Goal: Communication & Community: Share content

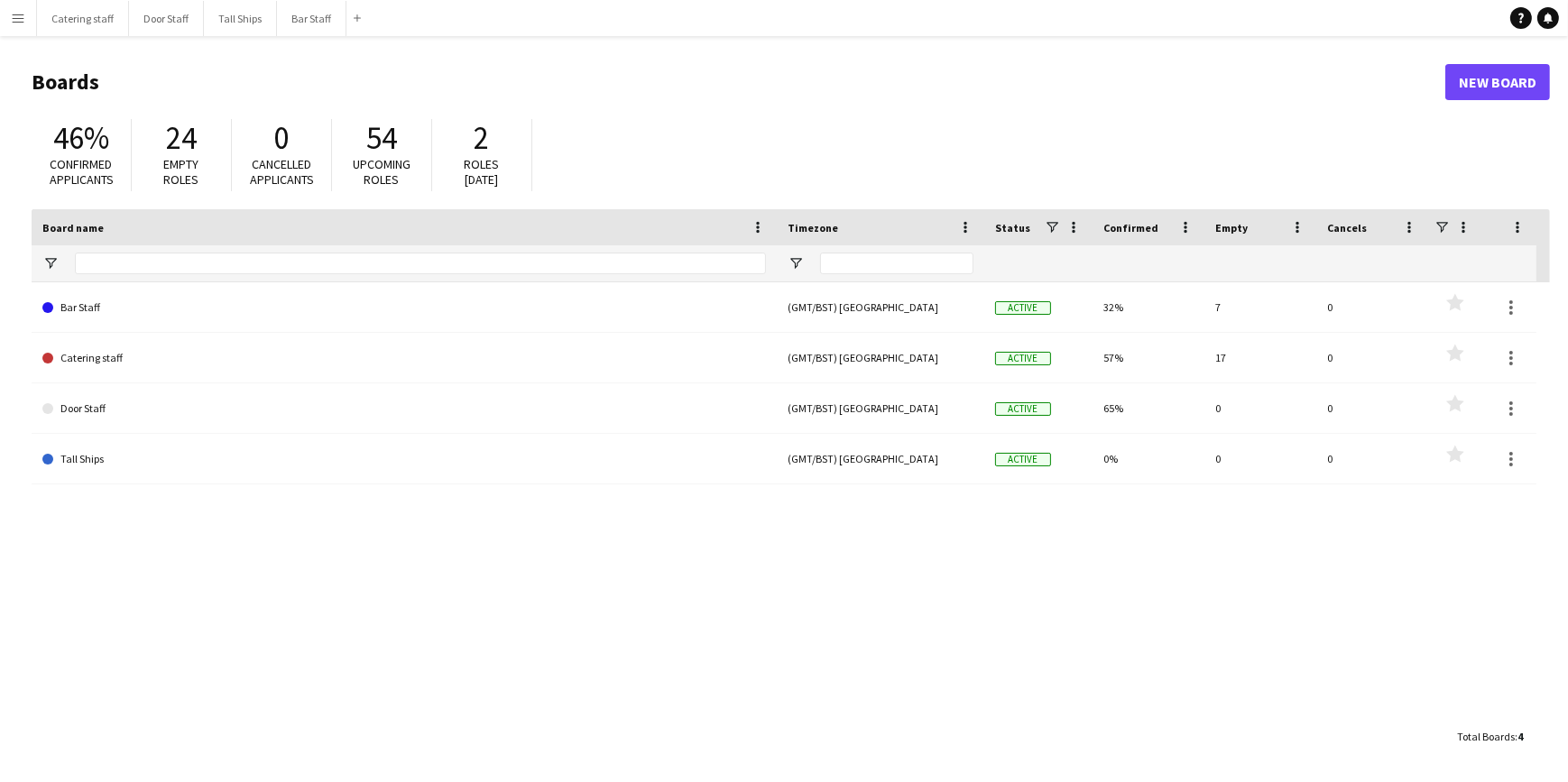
click at [1492, 142] on div "46% Confirmed applicants 24 Empty roles 0 Cancelled applicants 54 Upcoming role…" at bounding box center [791, 159] width 1518 height 99
click at [308, 17] on button "Bar Staff Close" at bounding box center [312, 18] width 70 height 35
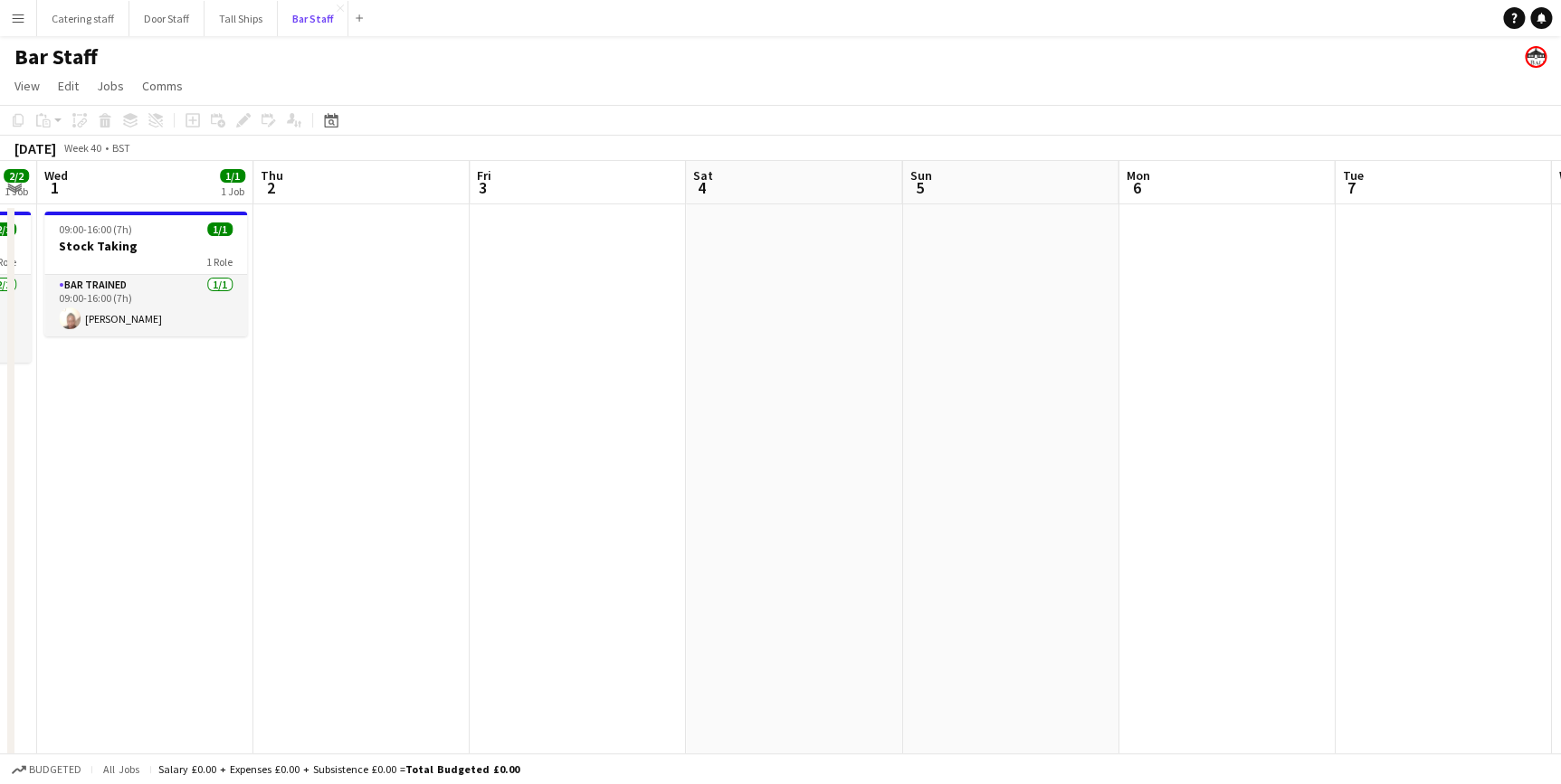
scroll to position [0, 850]
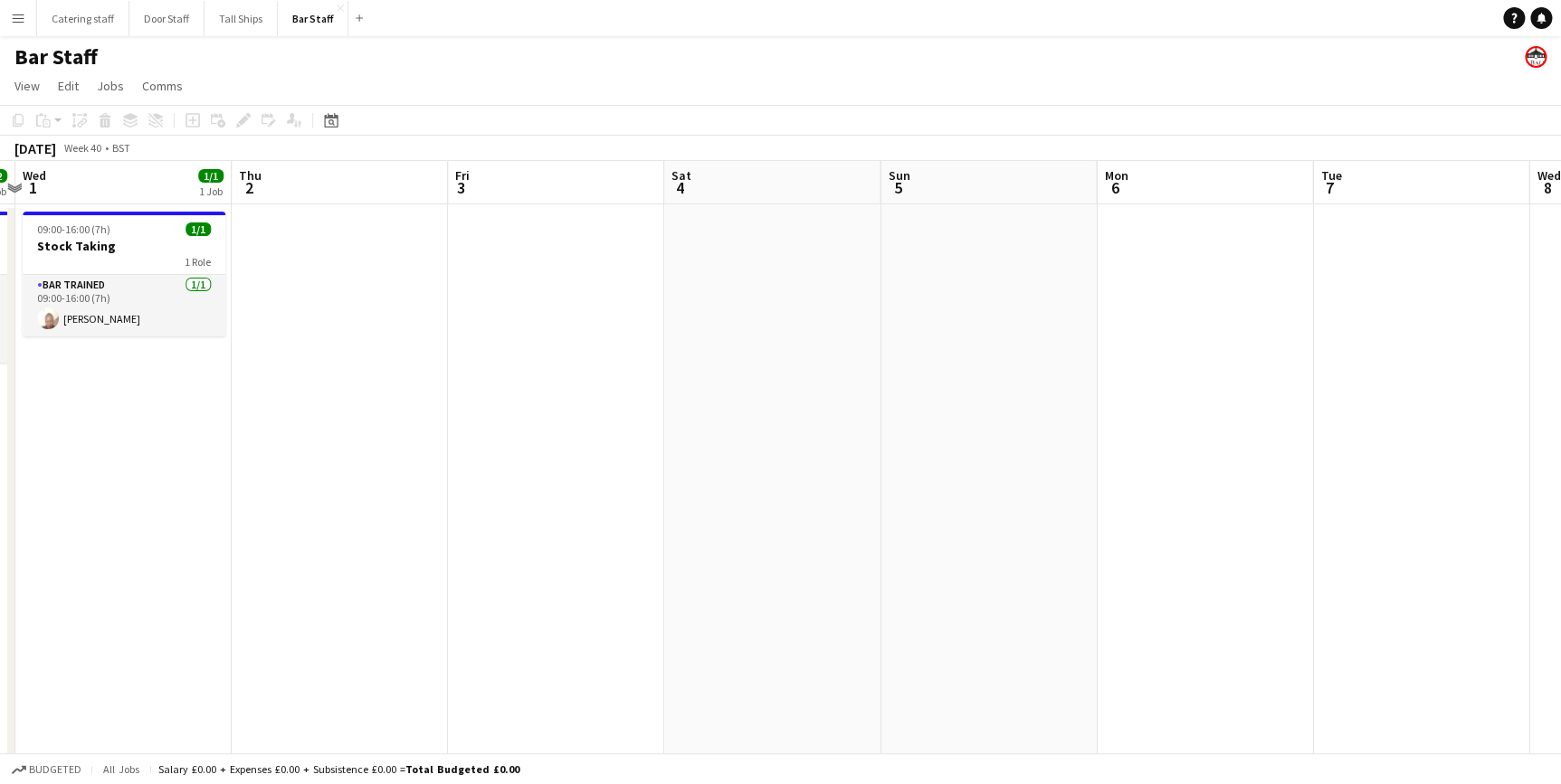
click at [20, 15] on app-icon "Menu" at bounding box center [18, 18] width 15 height 15
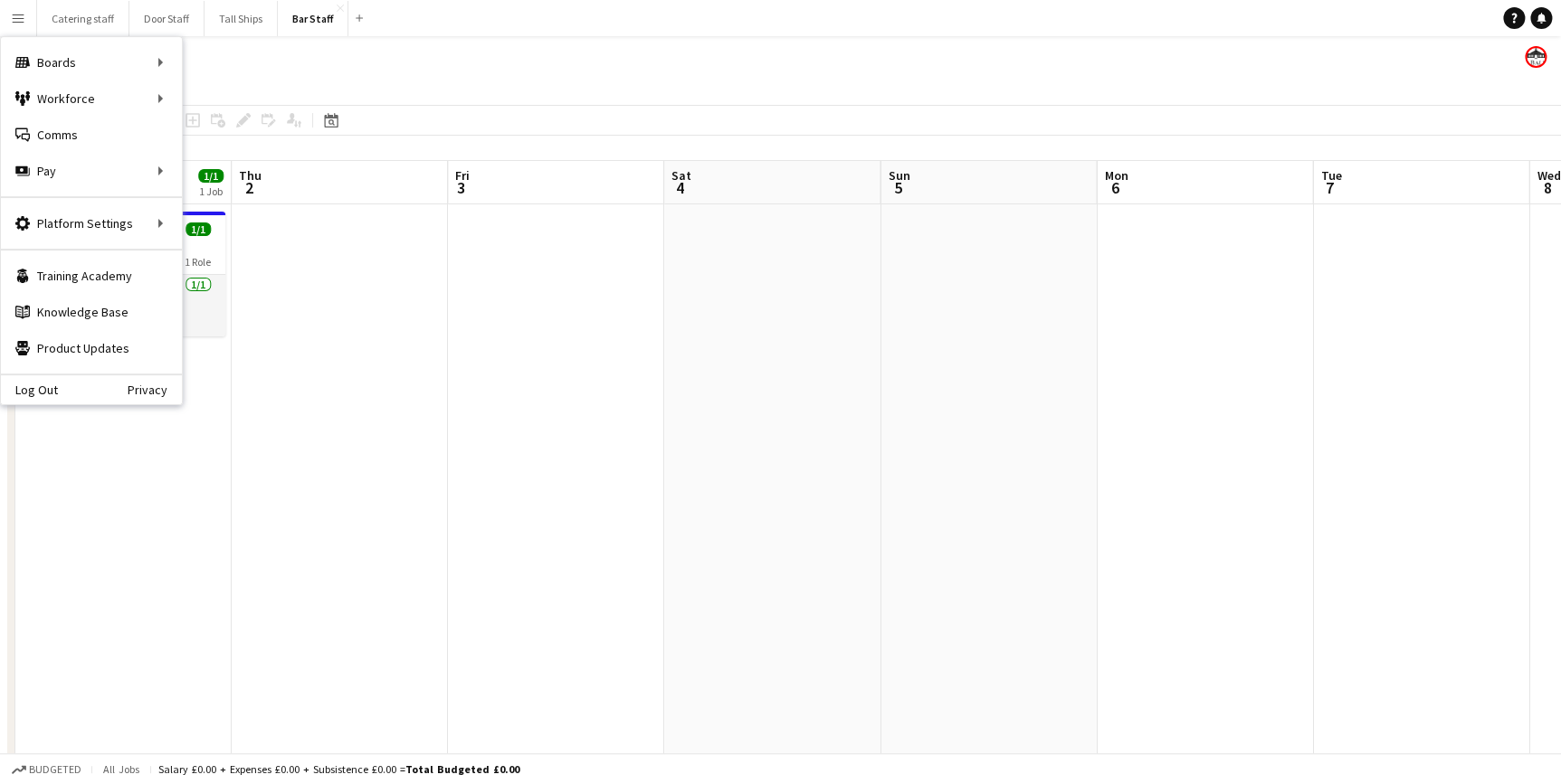
click at [357, 294] on app-date-cell at bounding box center [340, 541] width 216 height 673
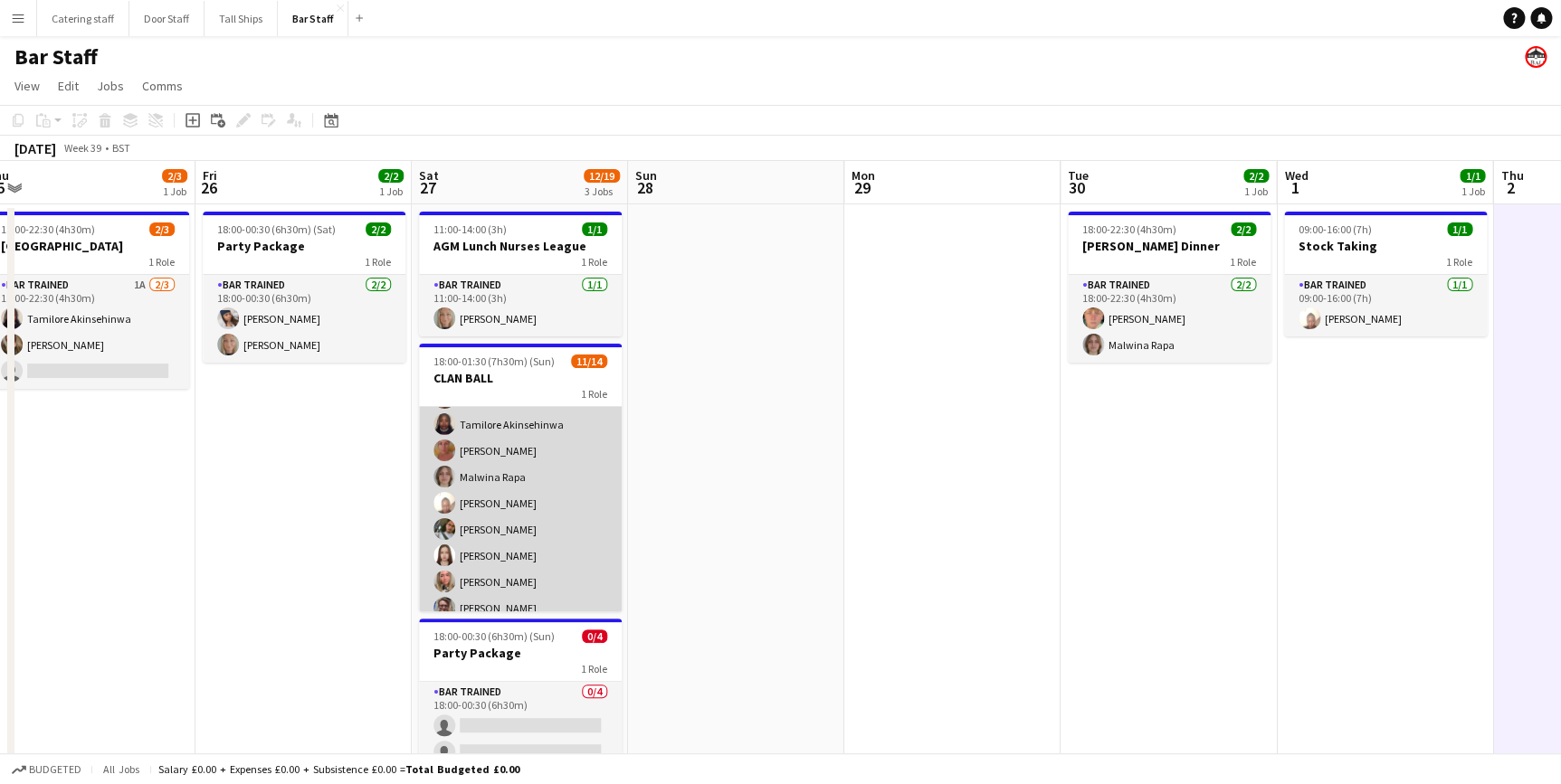
scroll to position [0, 0]
click at [516, 415] on app-card-role "Bar trained 4A [DATE] 18:00-01:30 (7h30m) [PERSON_NAME] [PERSON_NAME] [PERSON_N…" at bounding box center [520, 608] width 203 height 402
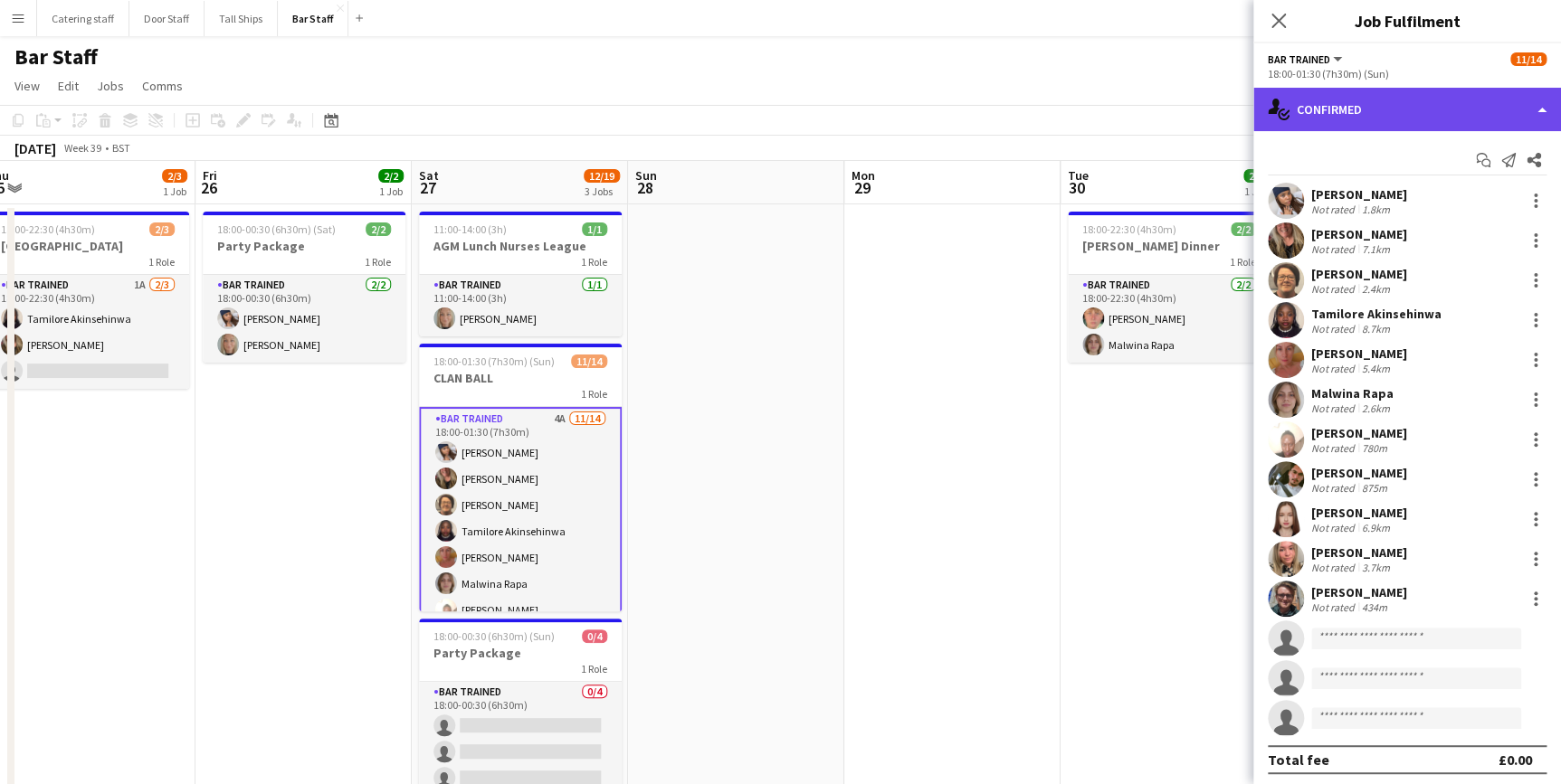
click at [1376, 114] on div "single-neutral-actions-check-2 Confirmed" at bounding box center [1408, 109] width 308 height 44
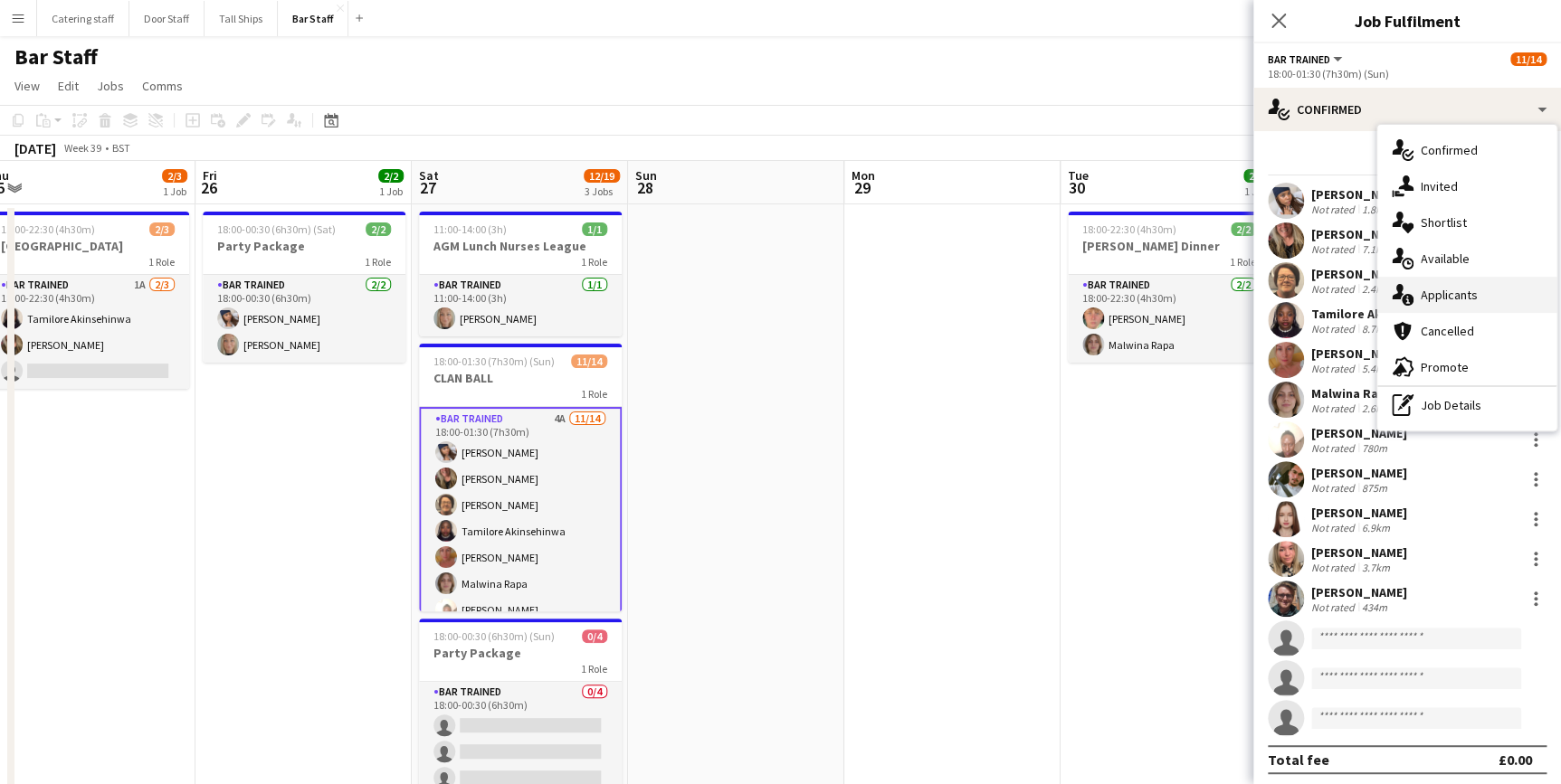
click at [1433, 289] on span "Applicants" at bounding box center [1449, 294] width 57 height 17
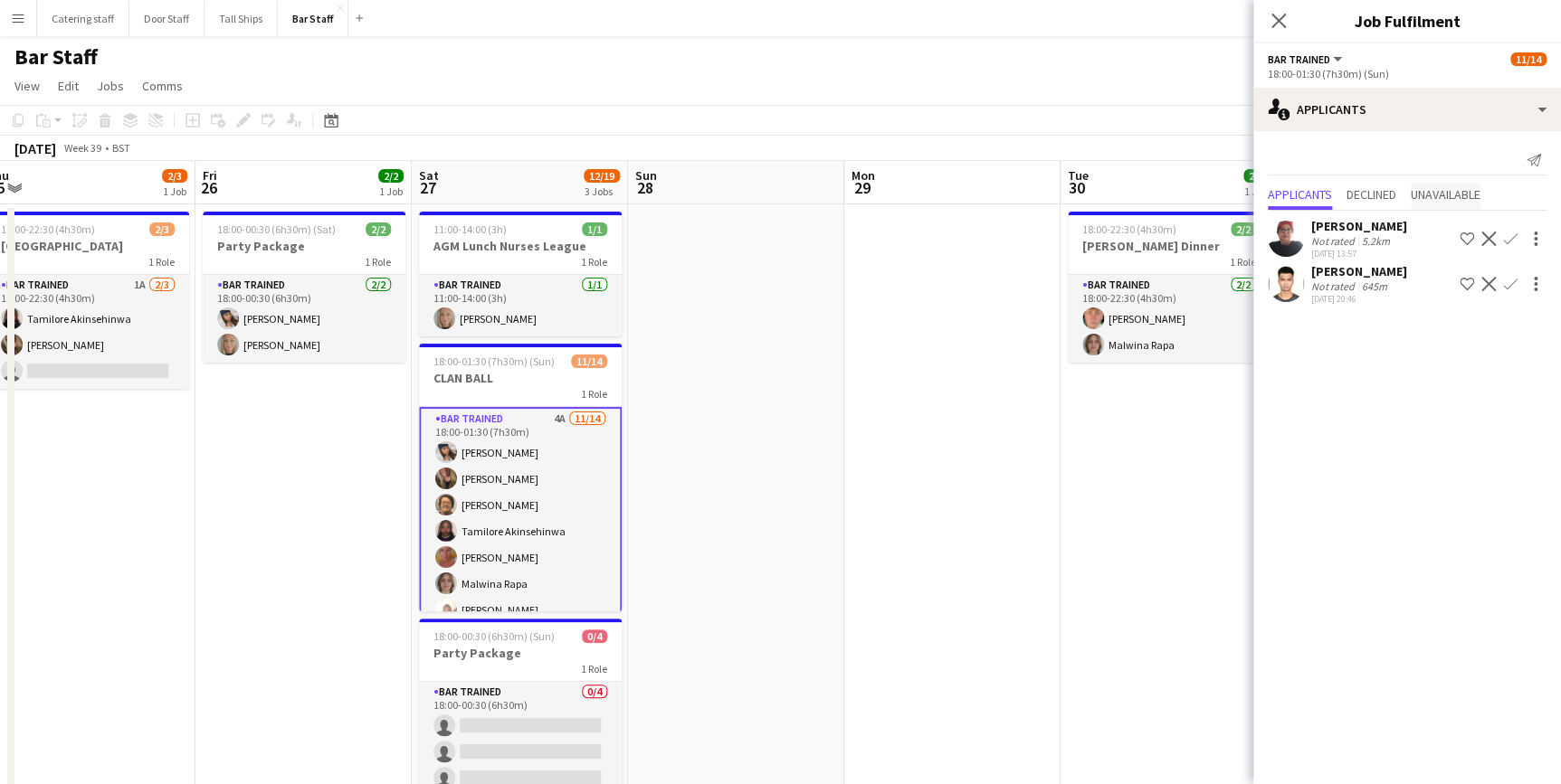
click at [1428, 198] on span "Unavailable" at bounding box center [1446, 194] width 70 height 13
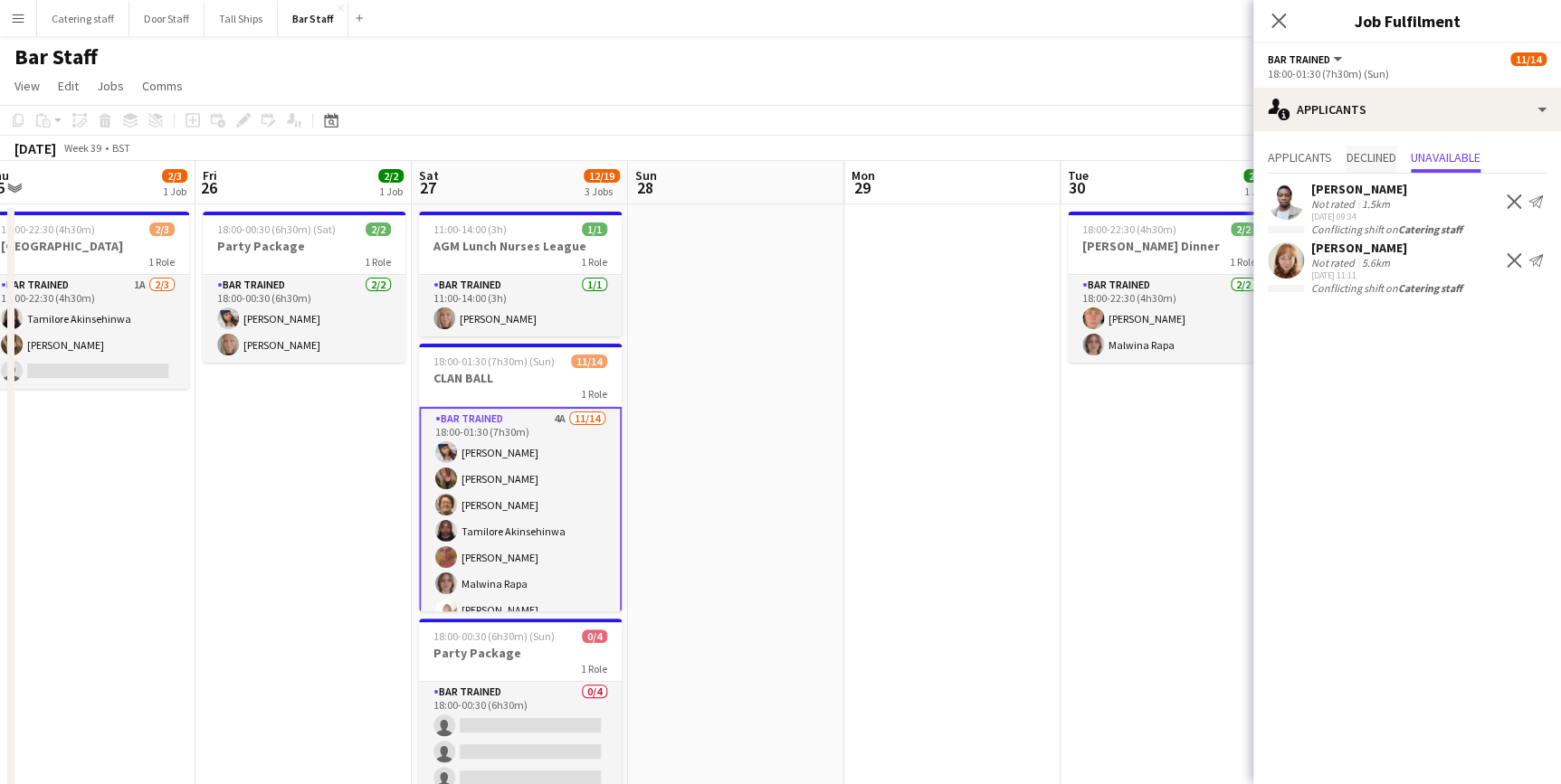
click at [1362, 157] on span "Declined" at bounding box center [1371, 157] width 50 height 13
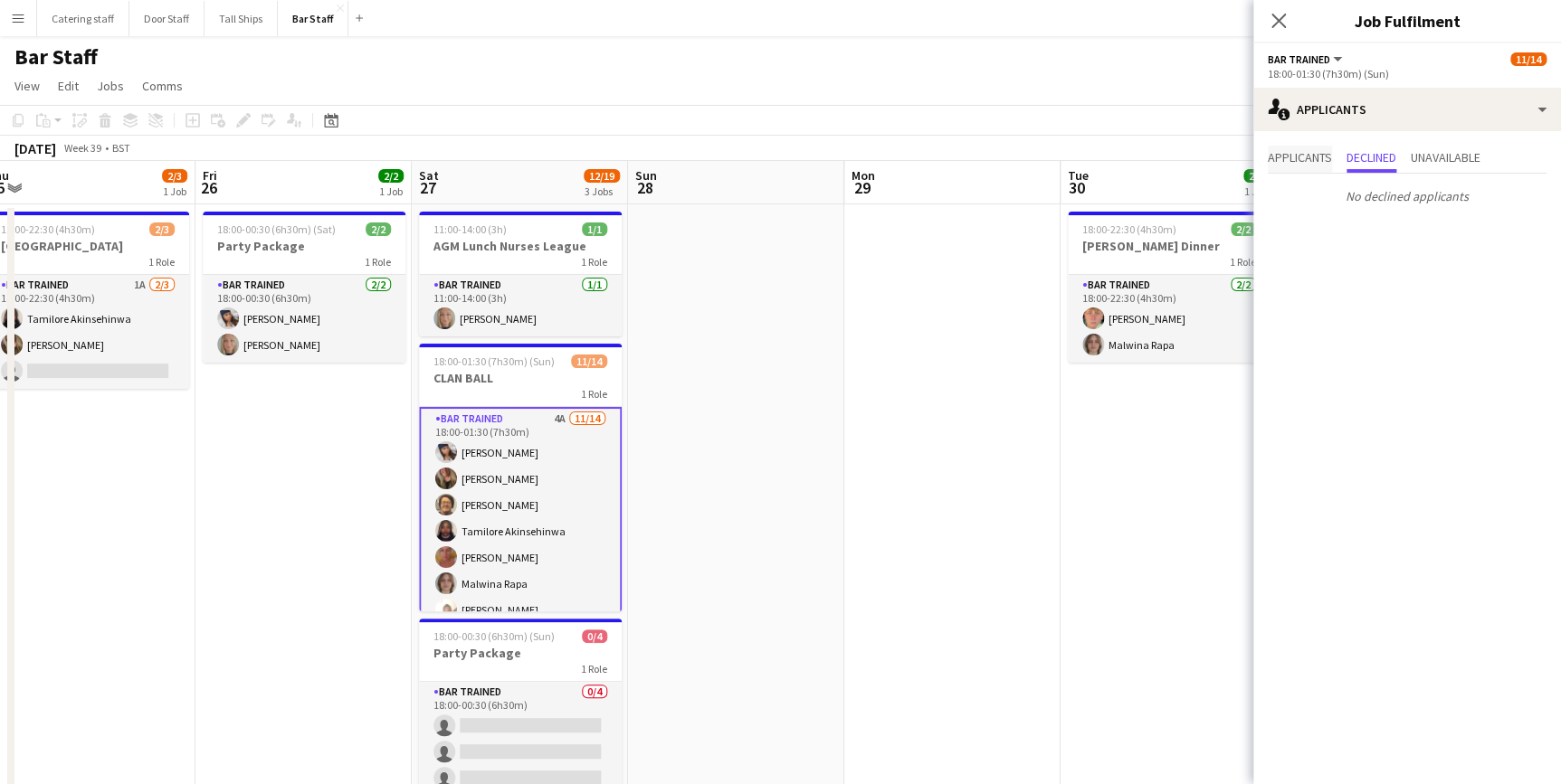
click at [1274, 159] on span "Applicants" at bounding box center [1300, 157] width 64 height 13
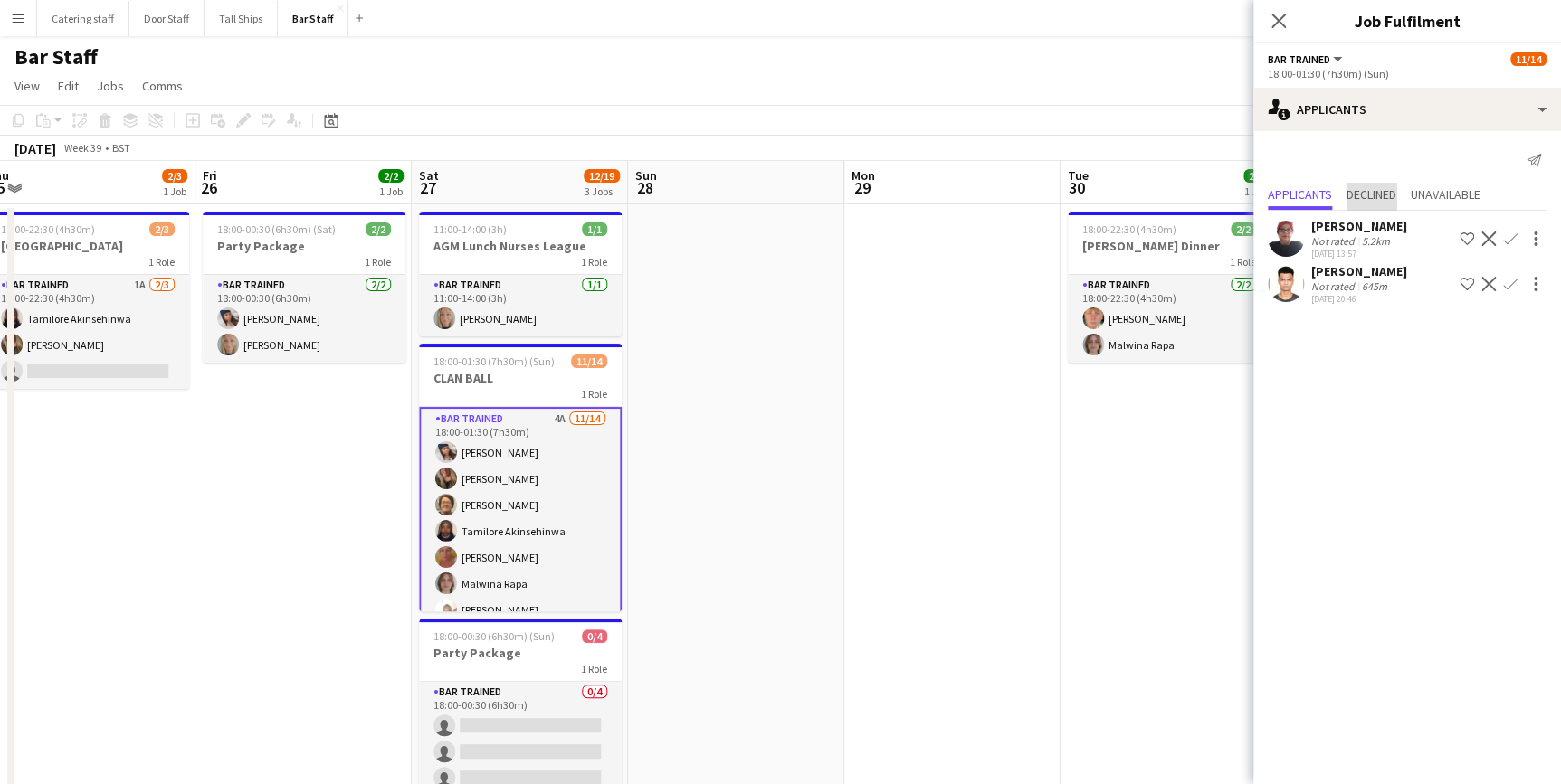
click at [1374, 196] on span "Declined" at bounding box center [1371, 194] width 50 height 13
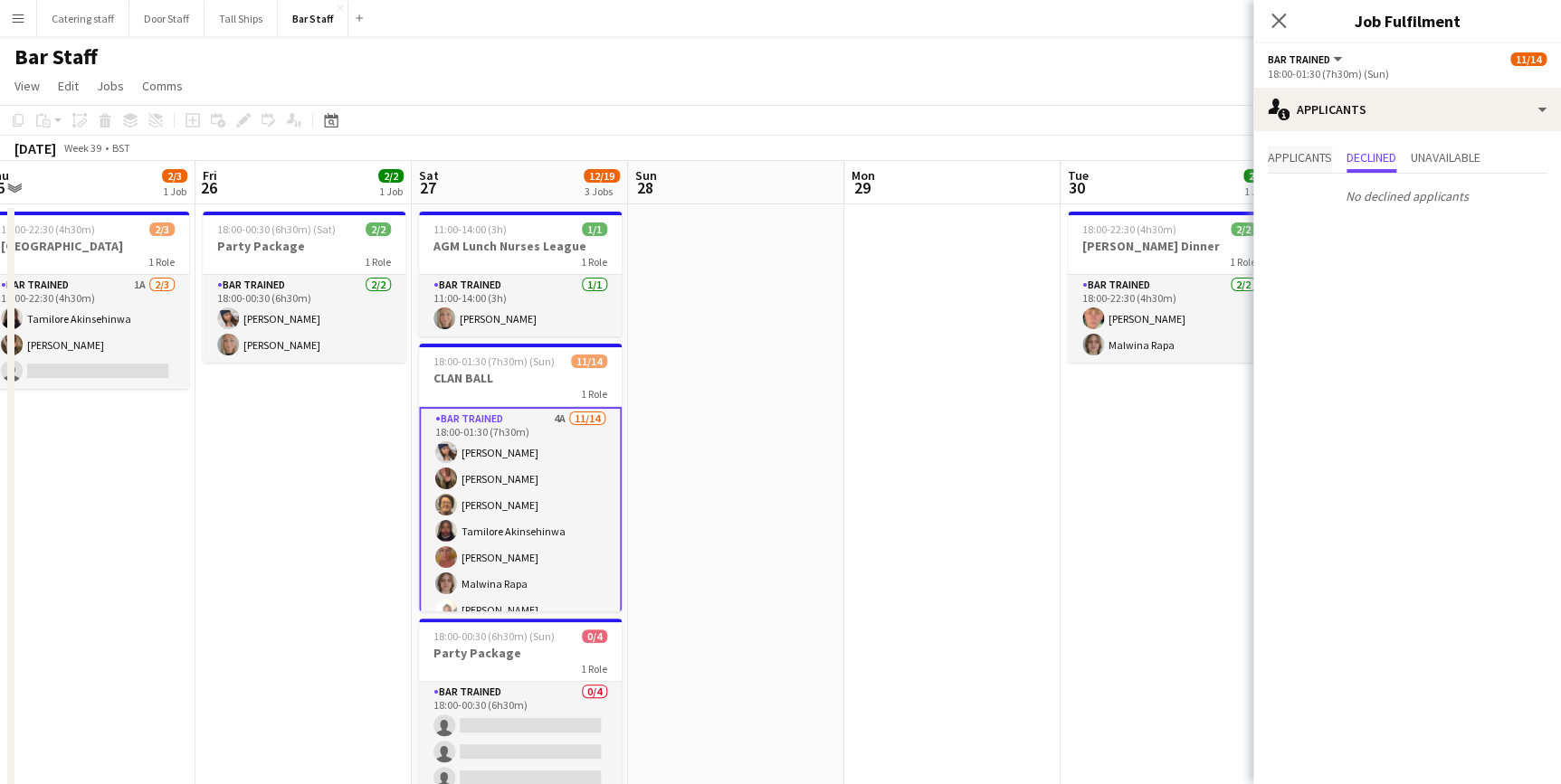
click at [1290, 166] on span "Applicants" at bounding box center [1300, 160] width 64 height 27
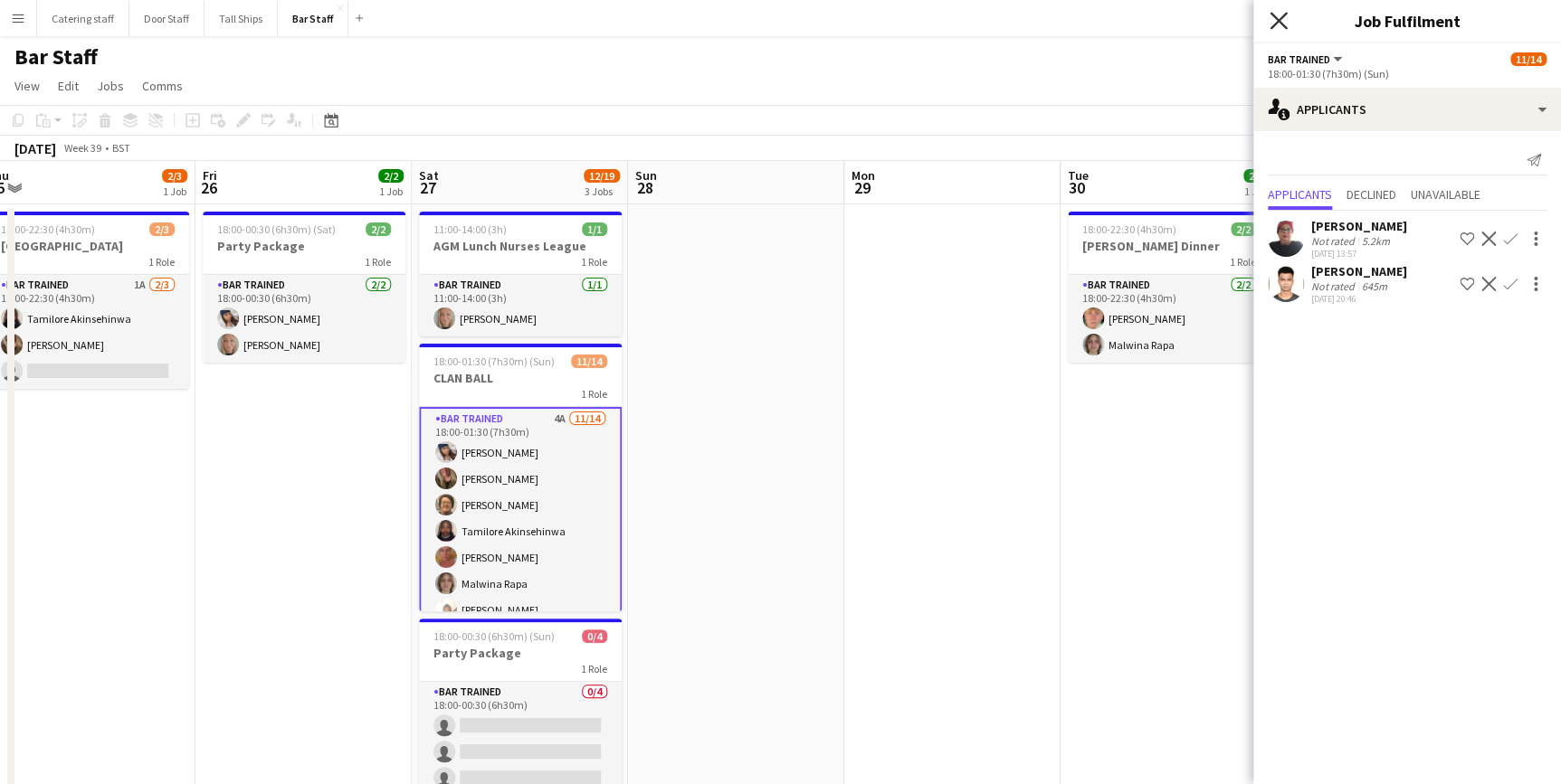
click at [1284, 22] on icon "Close pop-in" at bounding box center [1278, 20] width 18 height 18
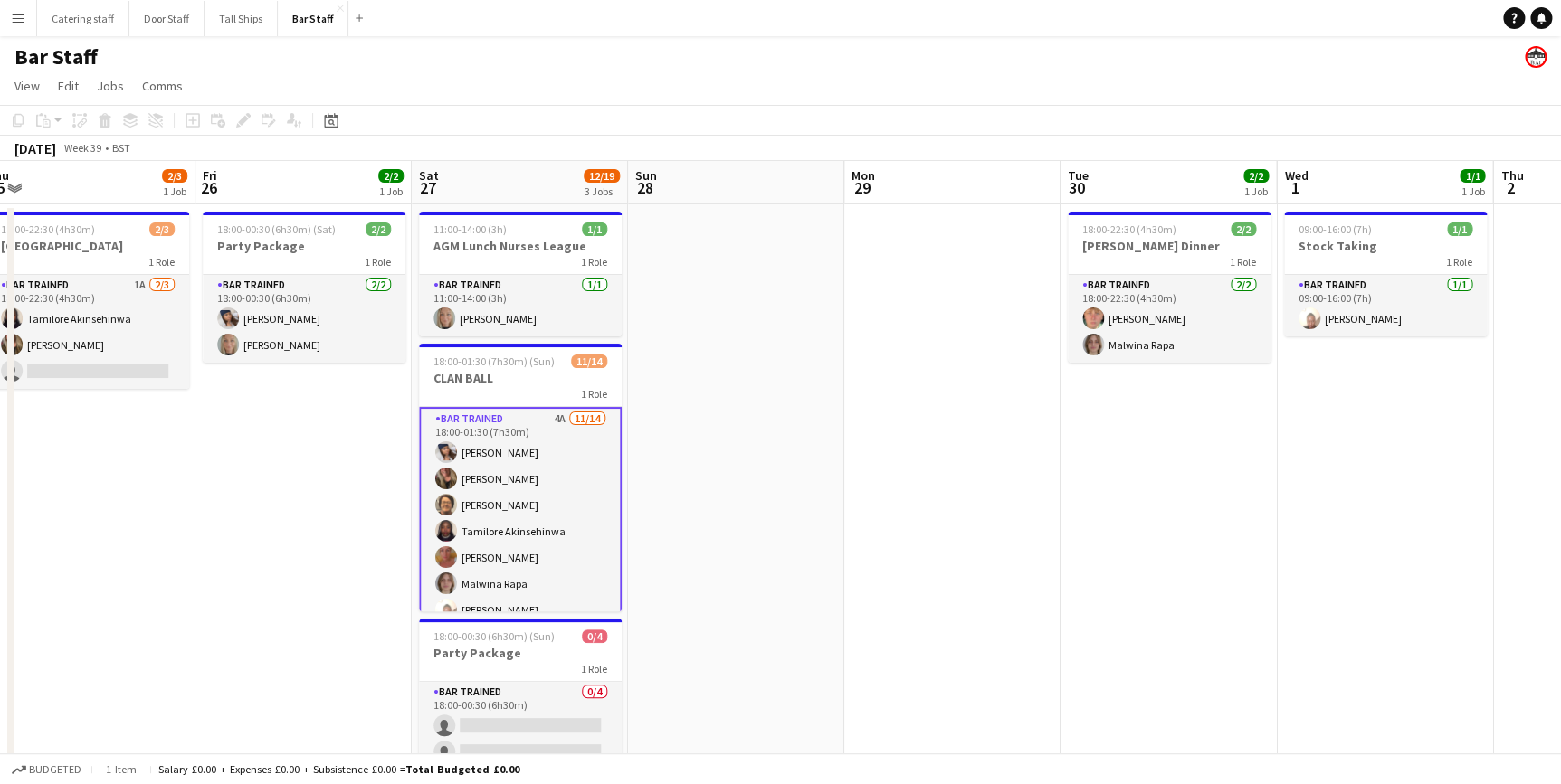
click at [520, 435] on app-card-role "Bar trained 4A [DATE] 18:00-01:30 (7h30m) [PERSON_NAME] [PERSON_NAME] [PERSON_N…" at bounding box center [520, 610] width 203 height 406
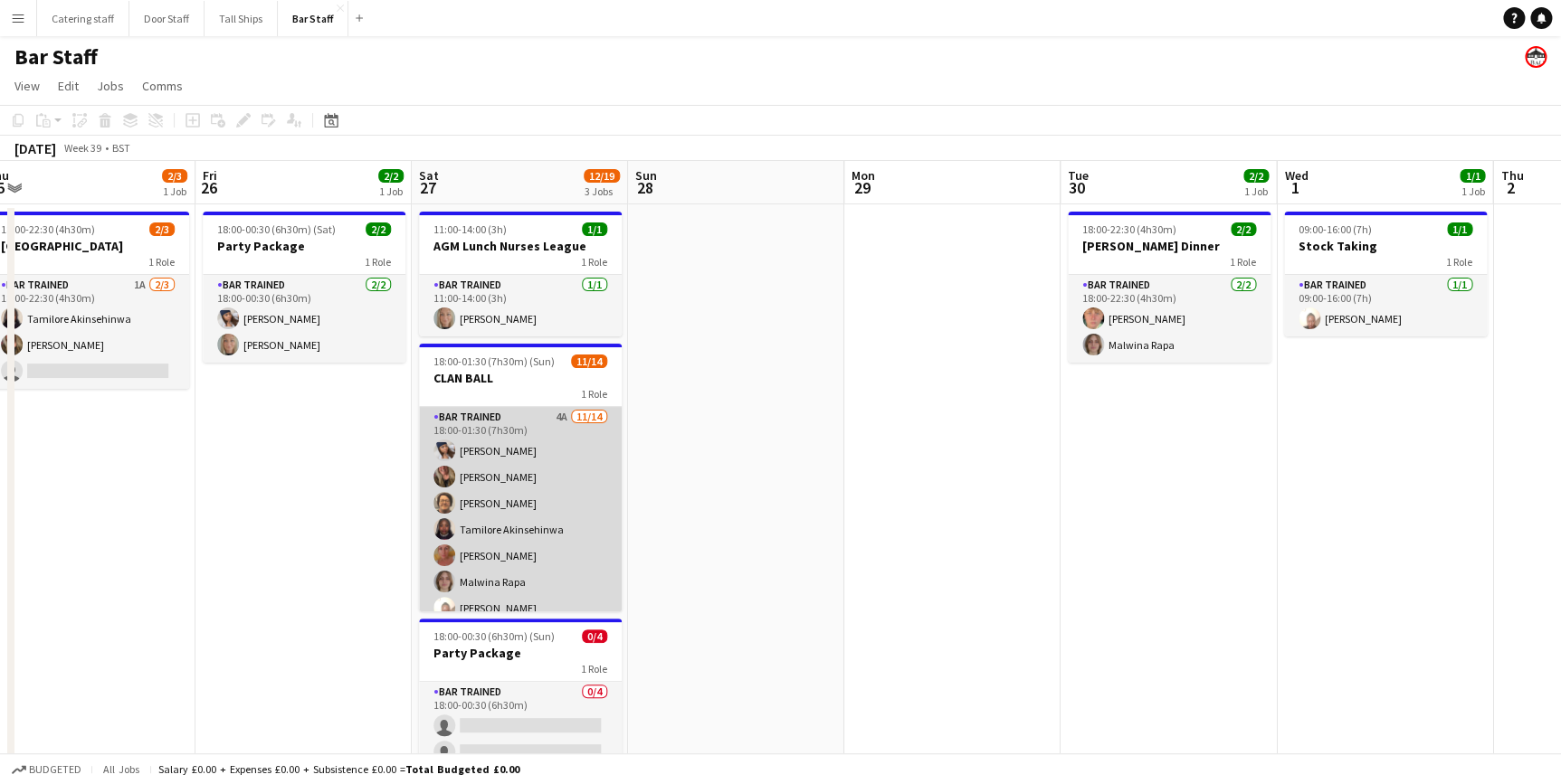
click at [578, 458] on app-card-role "Bar trained 4A [DATE] 18:00-01:30 (7h30m) [PERSON_NAME] [PERSON_NAME] [PERSON_N…" at bounding box center [520, 608] width 203 height 402
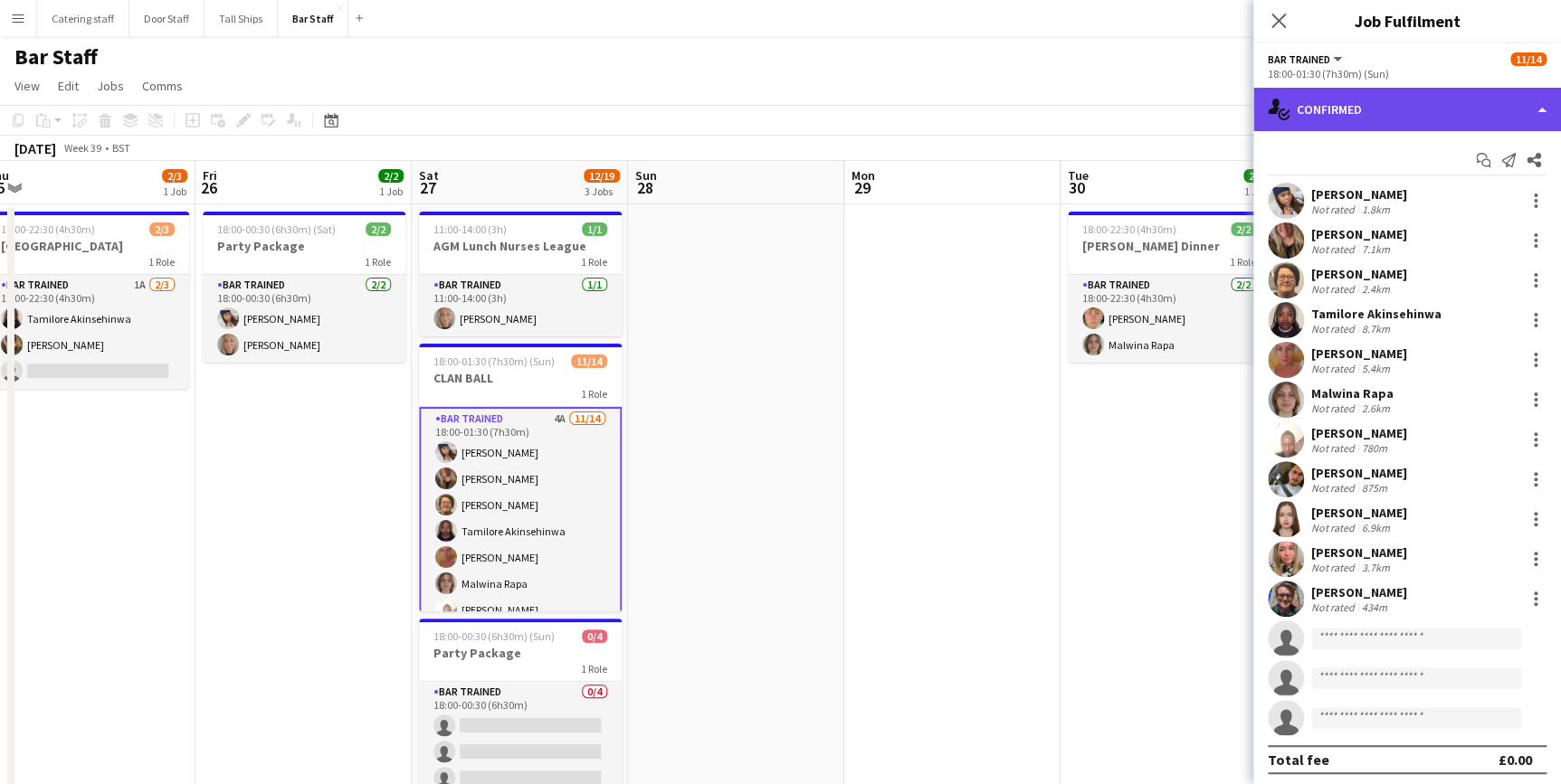
click at [1435, 126] on div "single-neutral-actions-check-2 Confirmed" at bounding box center [1408, 109] width 308 height 44
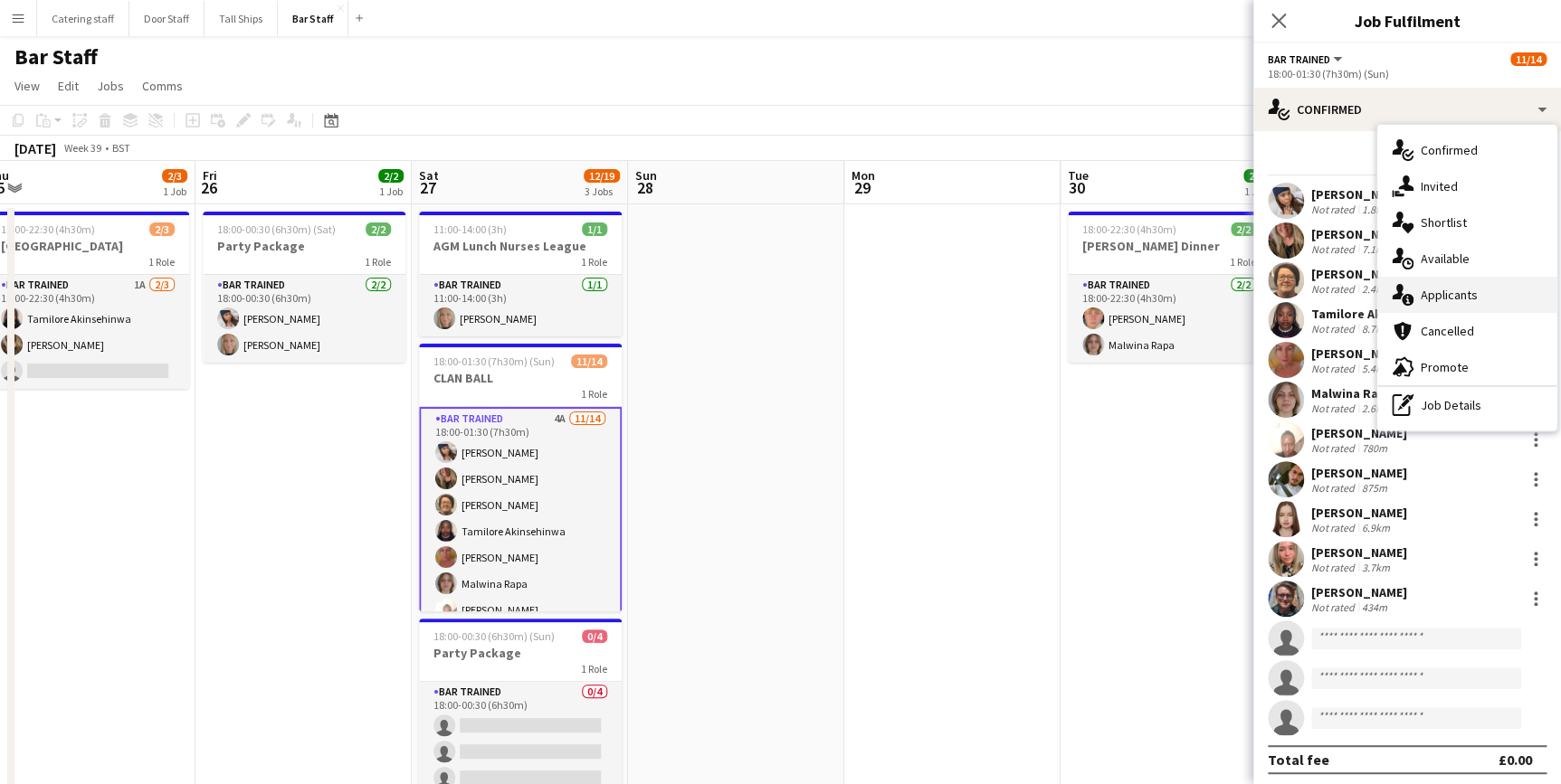
click at [1471, 299] on span "Applicants" at bounding box center [1449, 294] width 57 height 17
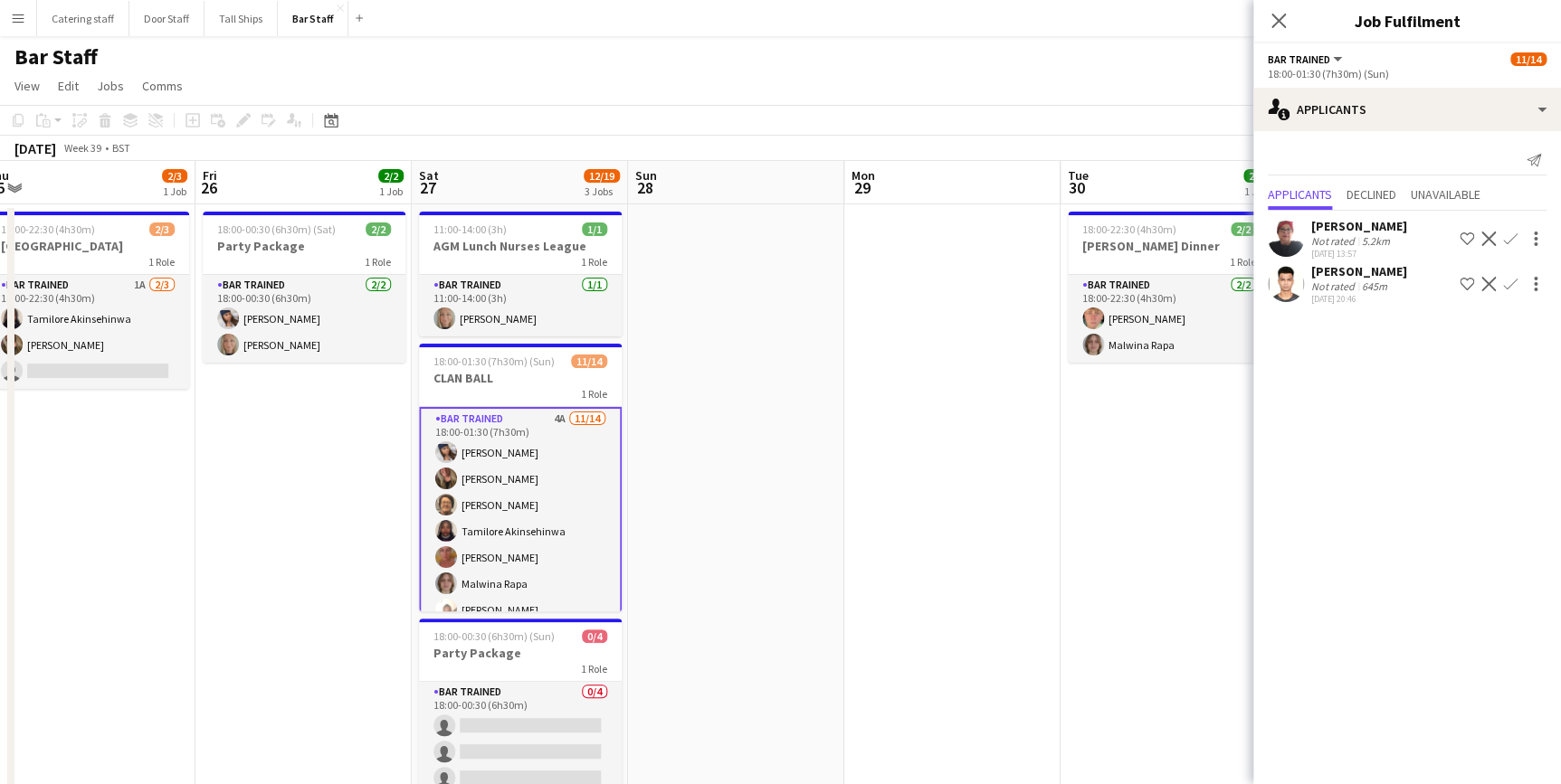
click at [22, 11] on app-icon "Menu" at bounding box center [18, 18] width 15 height 15
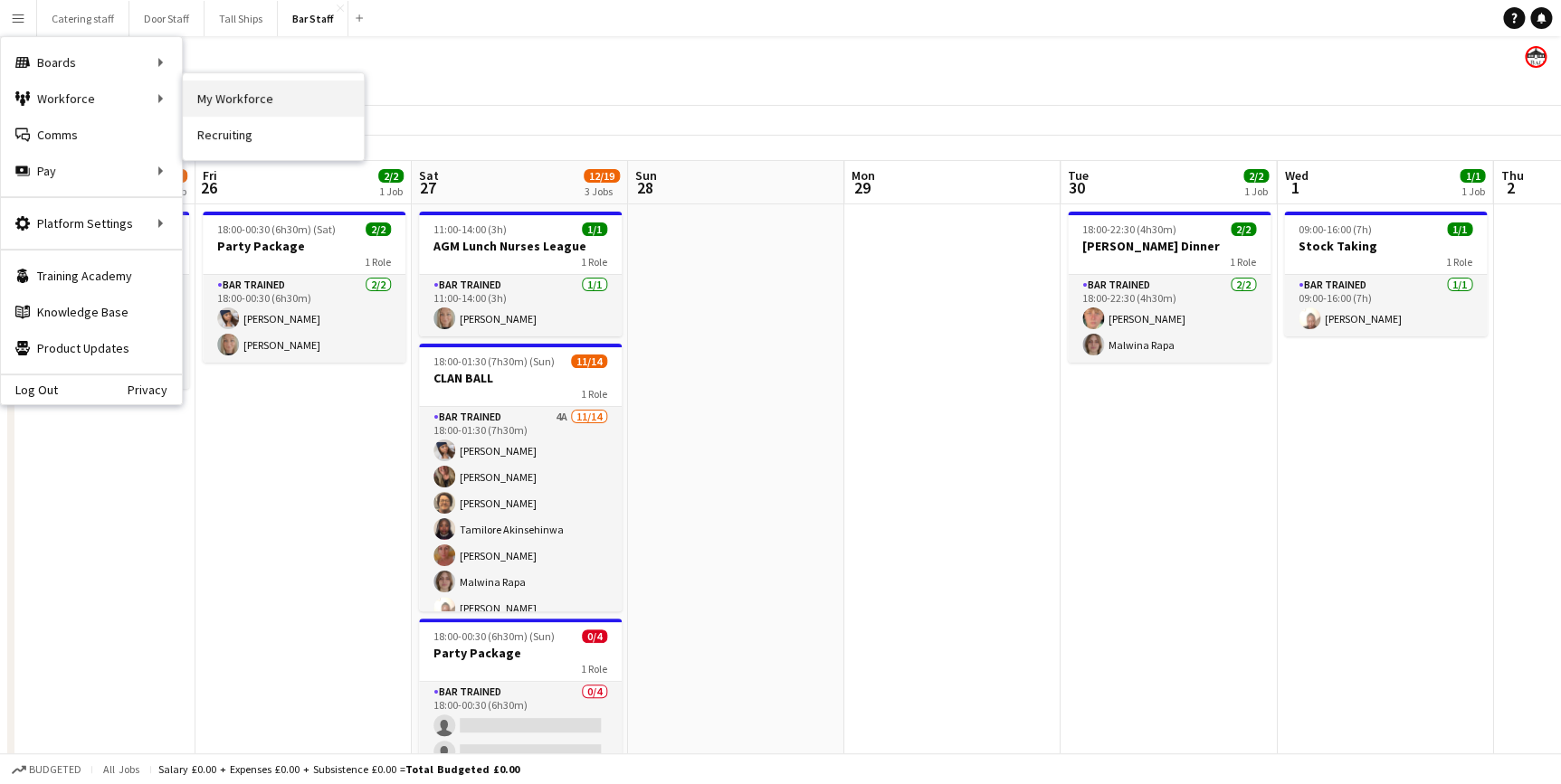
click at [223, 96] on link "My Workforce" at bounding box center [274, 98] width 181 height 36
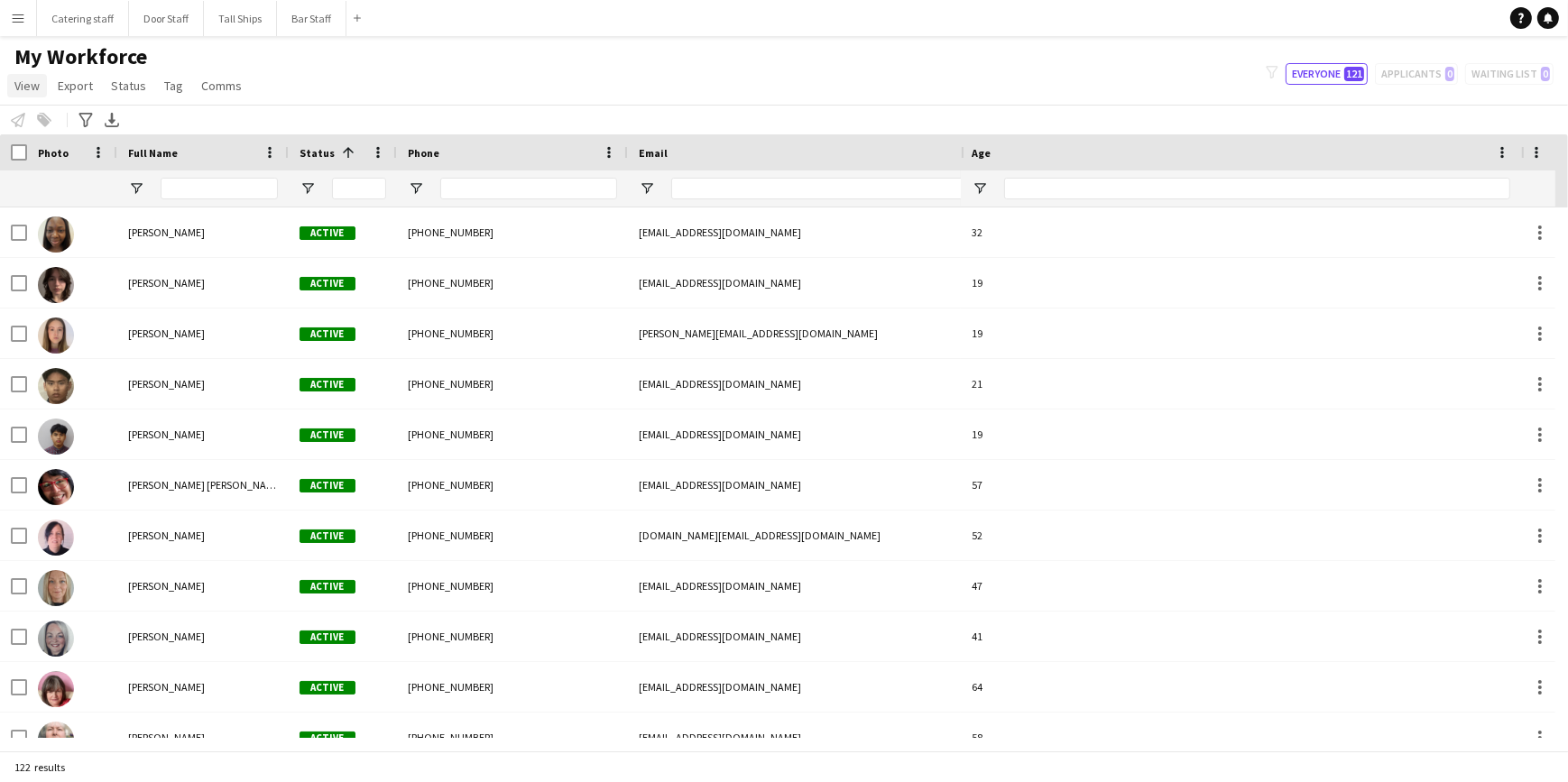
click at [32, 83] on span "View" at bounding box center [27, 85] width 25 height 17
click at [61, 187] on link "Customise view" at bounding box center [71, 177] width 126 height 38
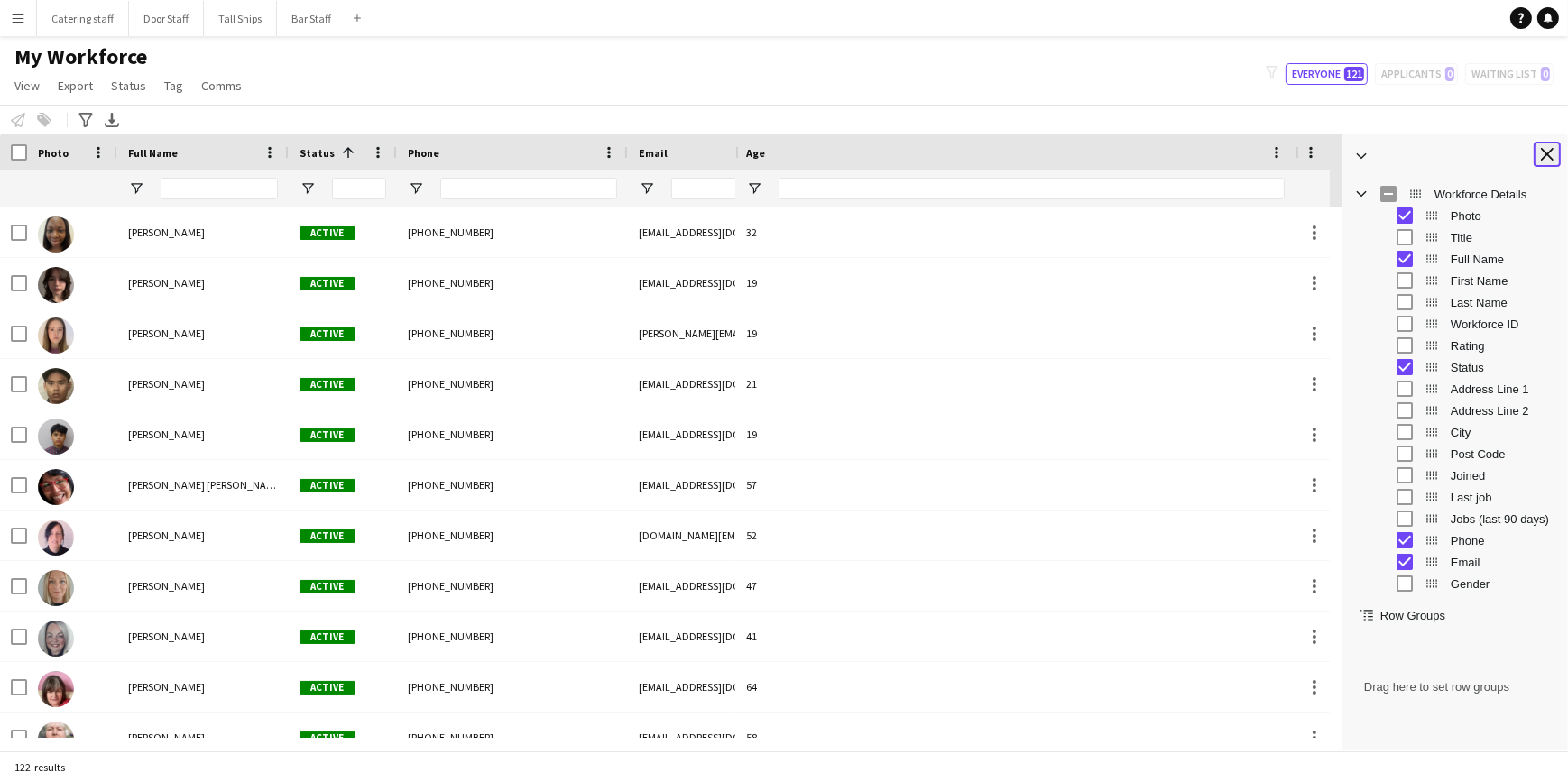
click at [1546, 149] on app-icon "Close tool panel" at bounding box center [1548, 153] width 13 height 13
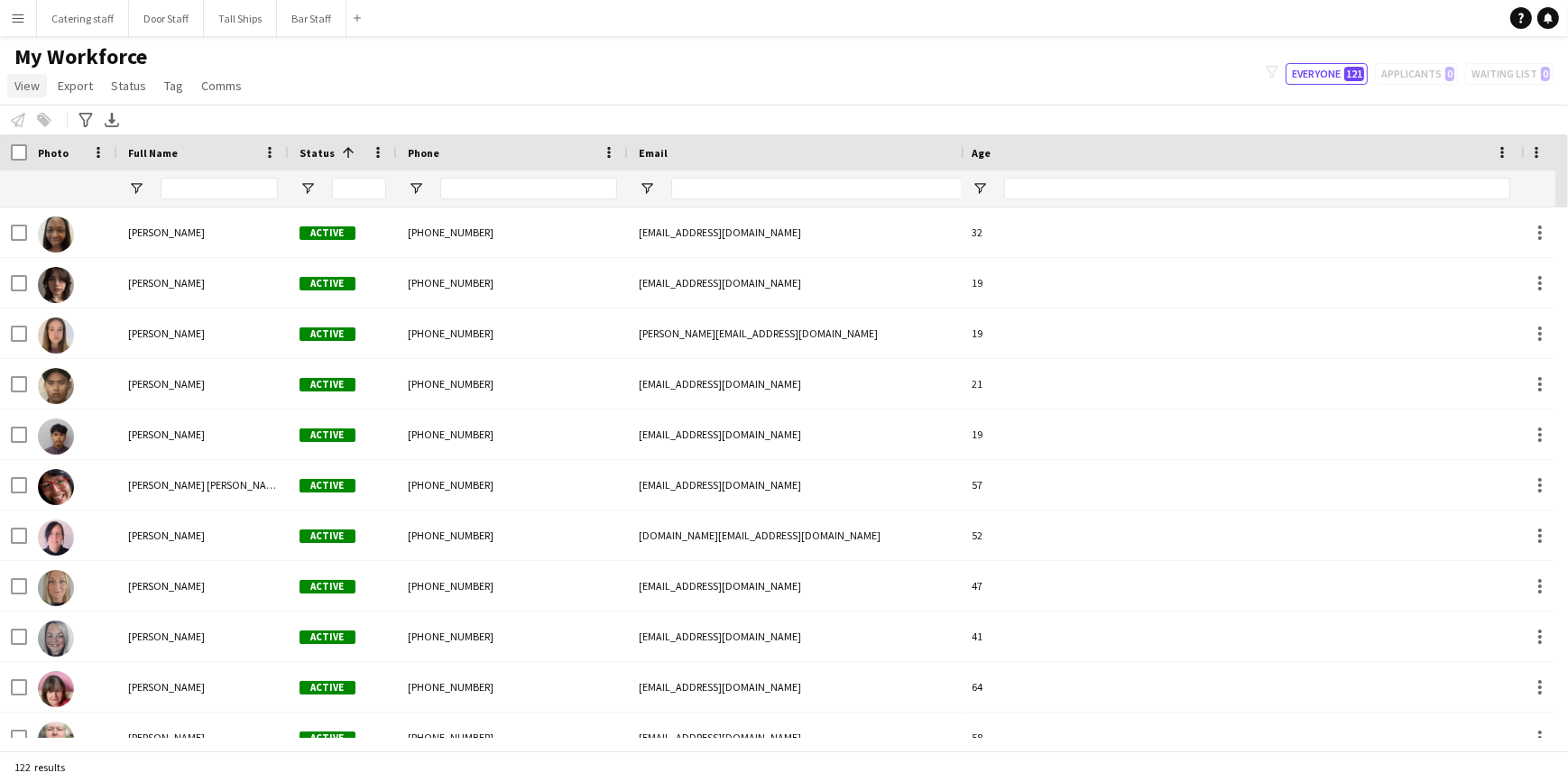
click at [28, 87] on span "View" at bounding box center [27, 85] width 25 height 17
click at [61, 209] on span "Customise filters" at bounding box center [69, 217] width 93 height 17
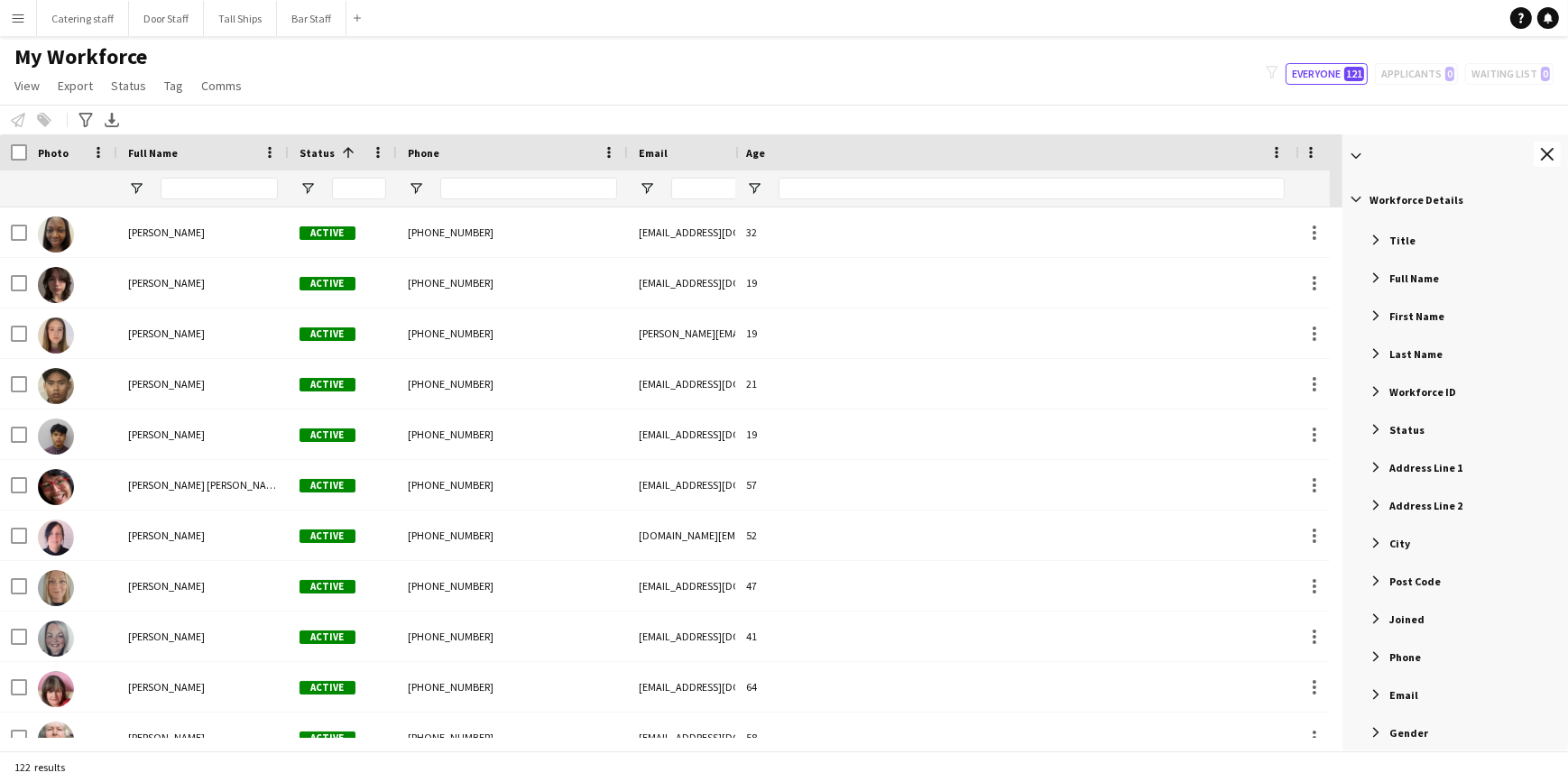
click at [1372, 425] on span "Filter List 56 Filters" at bounding box center [1376, 429] width 17 height 17
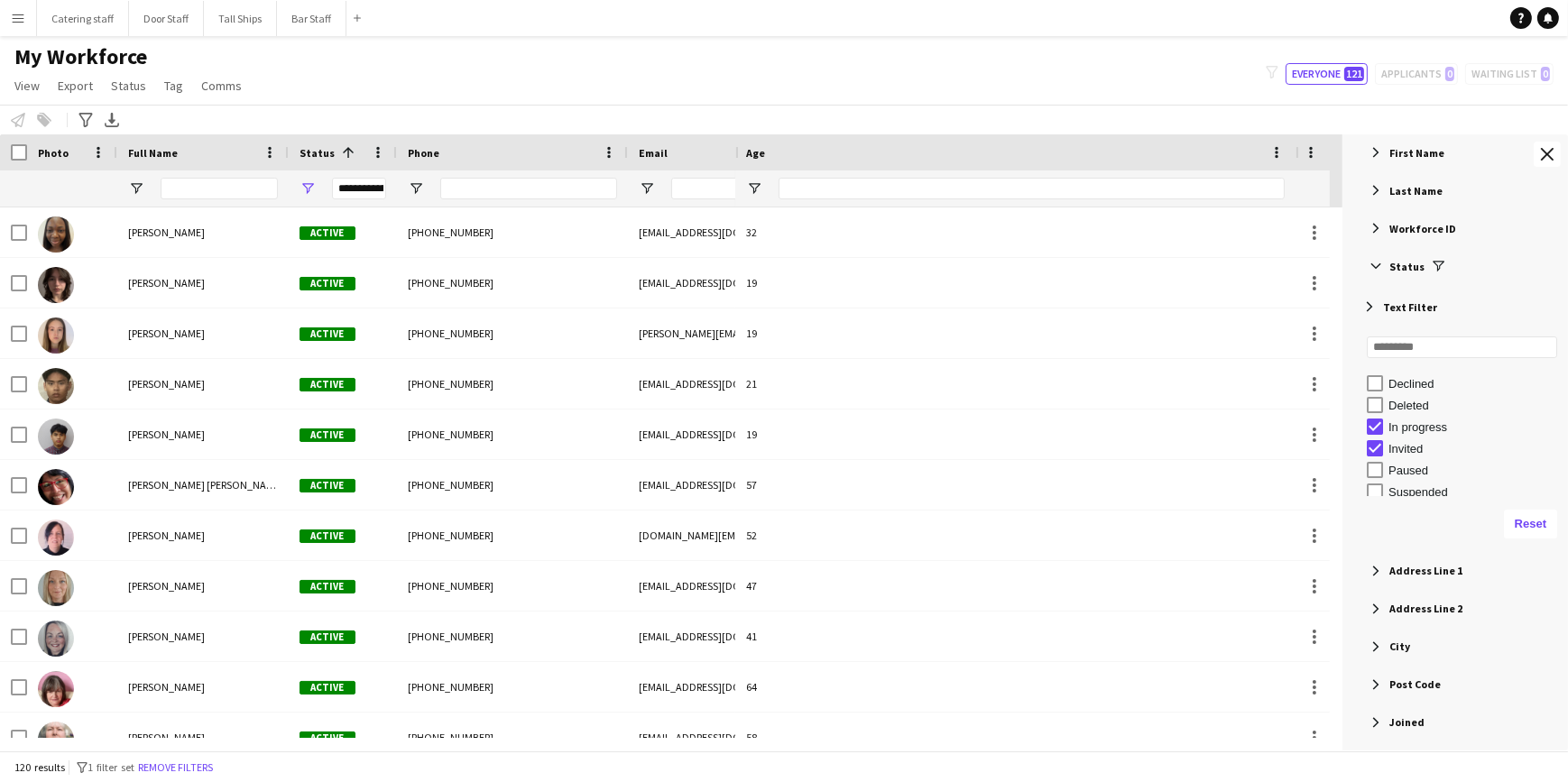
scroll to position [113, 0]
click at [1363, 417] on div "Invited" at bounding box center [1462, 422] width 212 height 21
type input "**********"
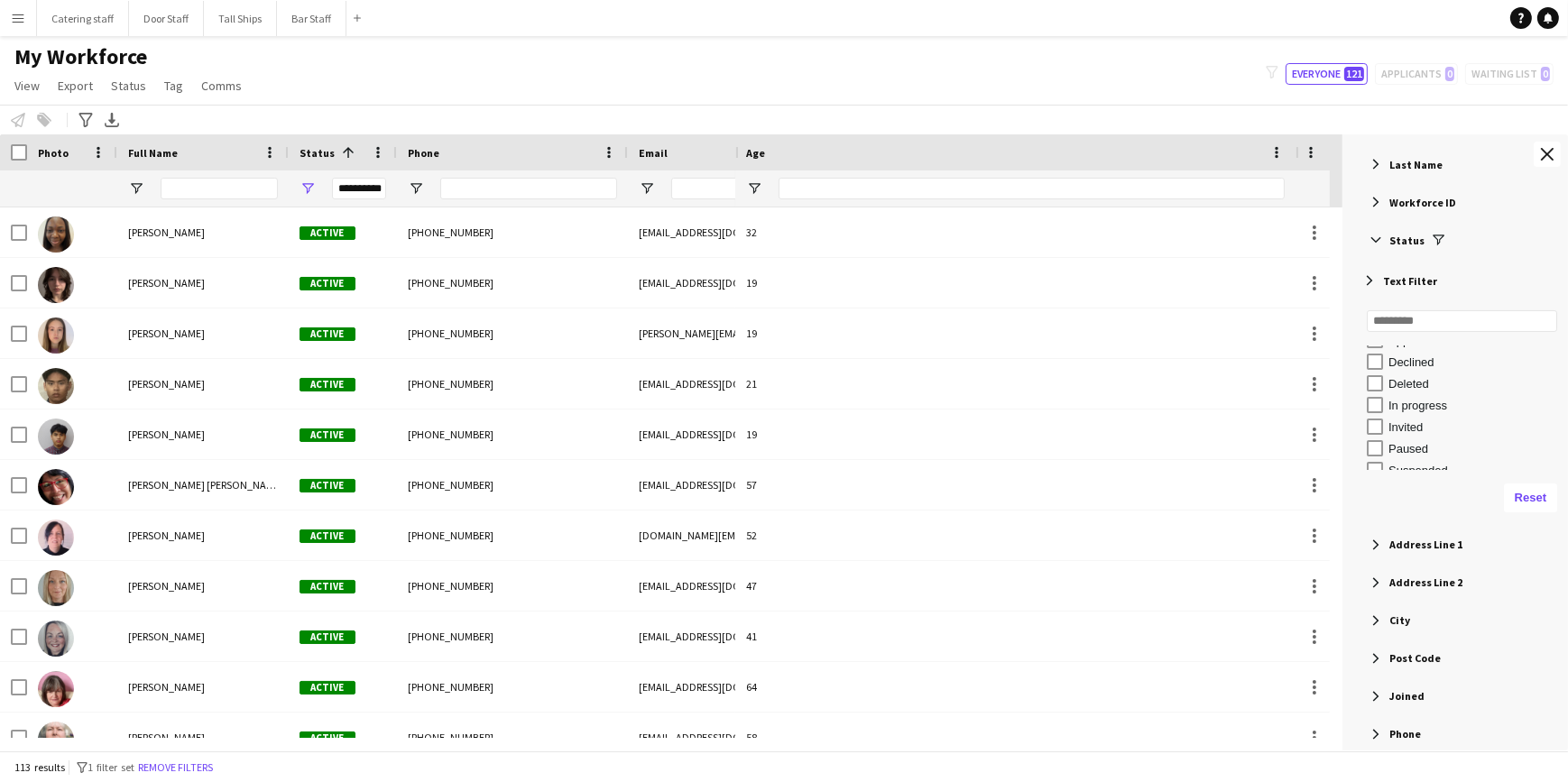
scroll to position [163, 0]
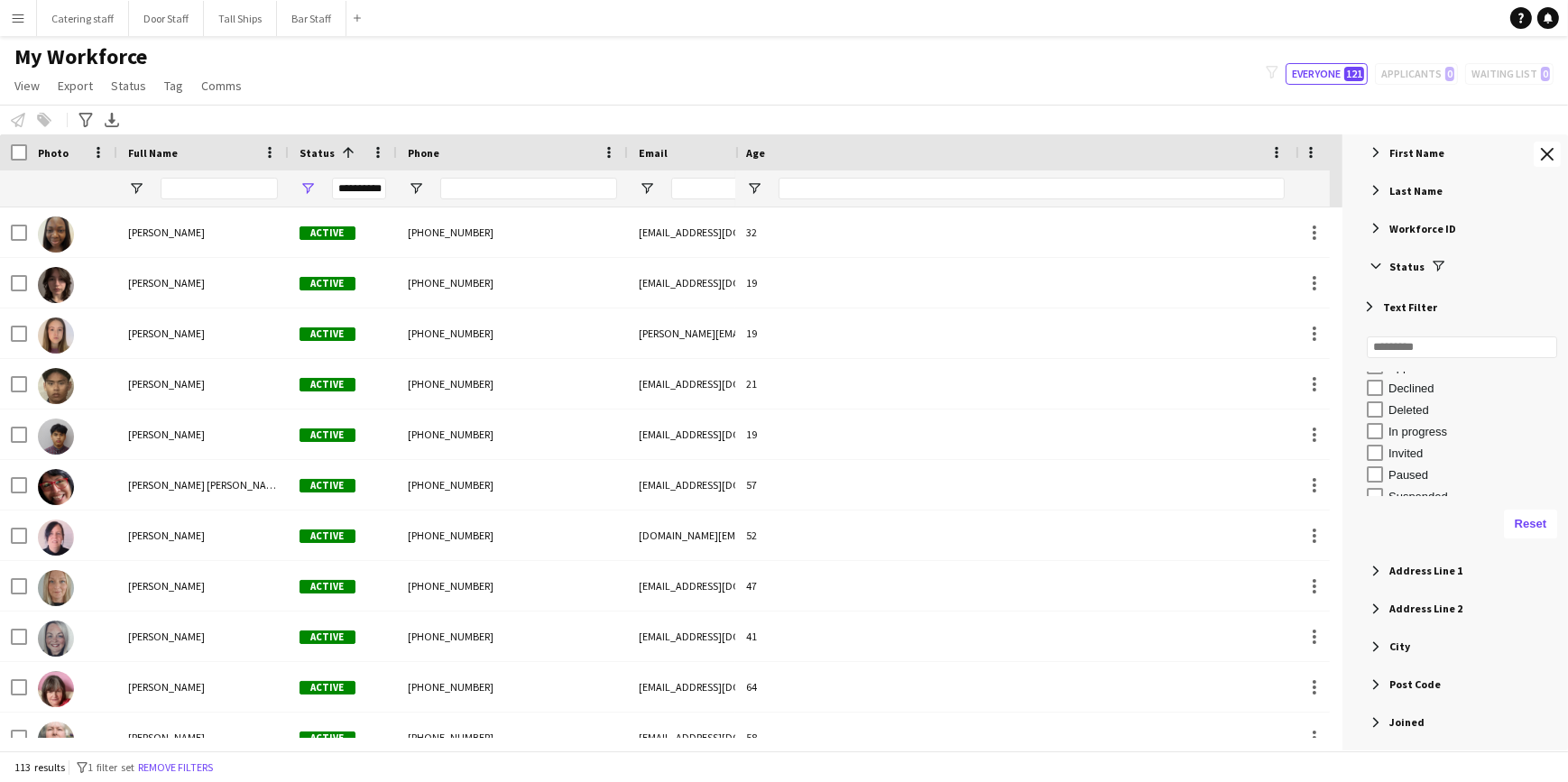
click at [1372, 300] on span "Filter List 56 Filters" at bounding box center [1370, 306] width 17 height 17
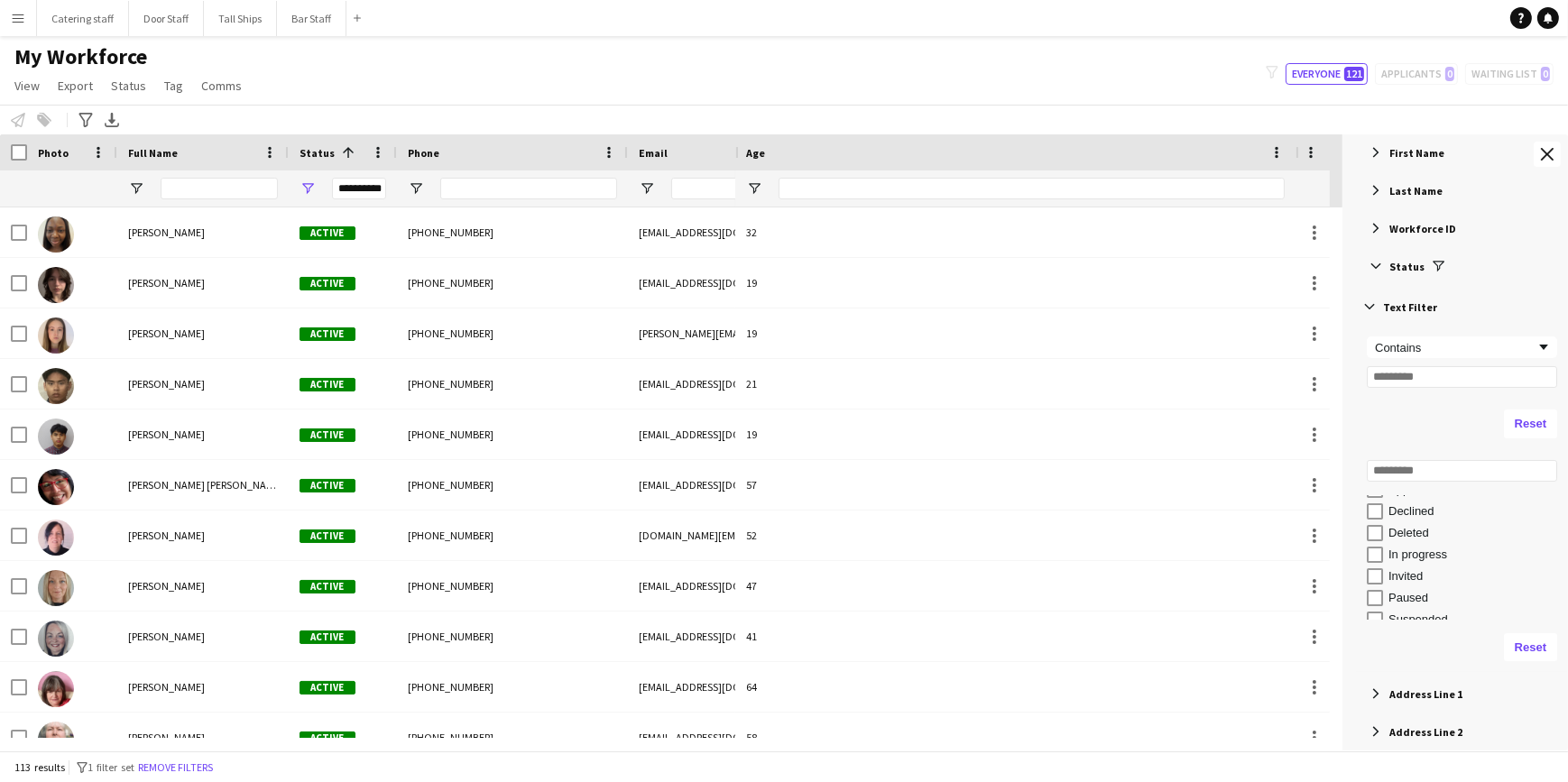
scroll to position [82, 0]
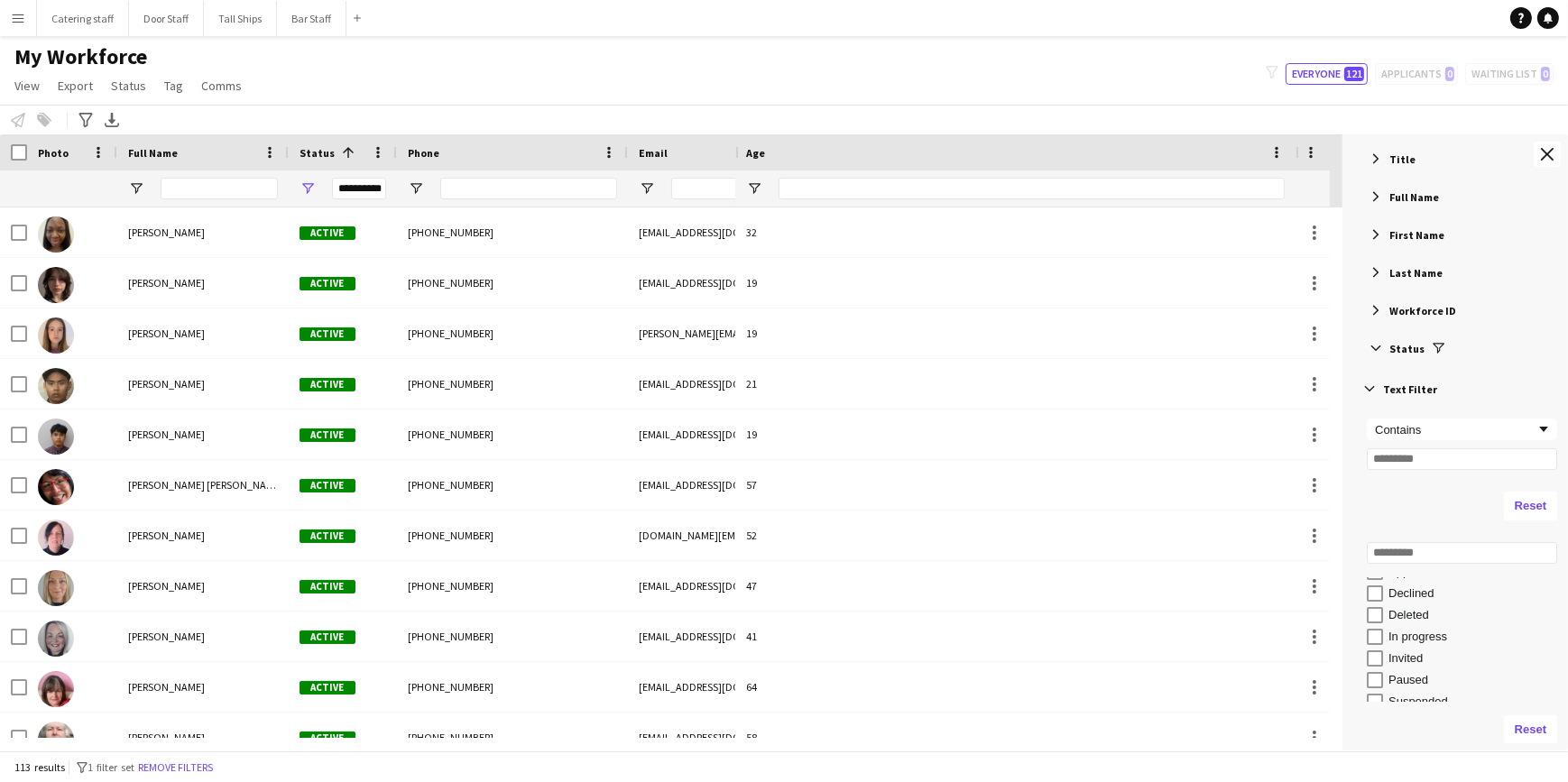
click at [1381, 345] on span "Filter List 56 Filters" at bounding box center [1376, 348] width 17 height 17
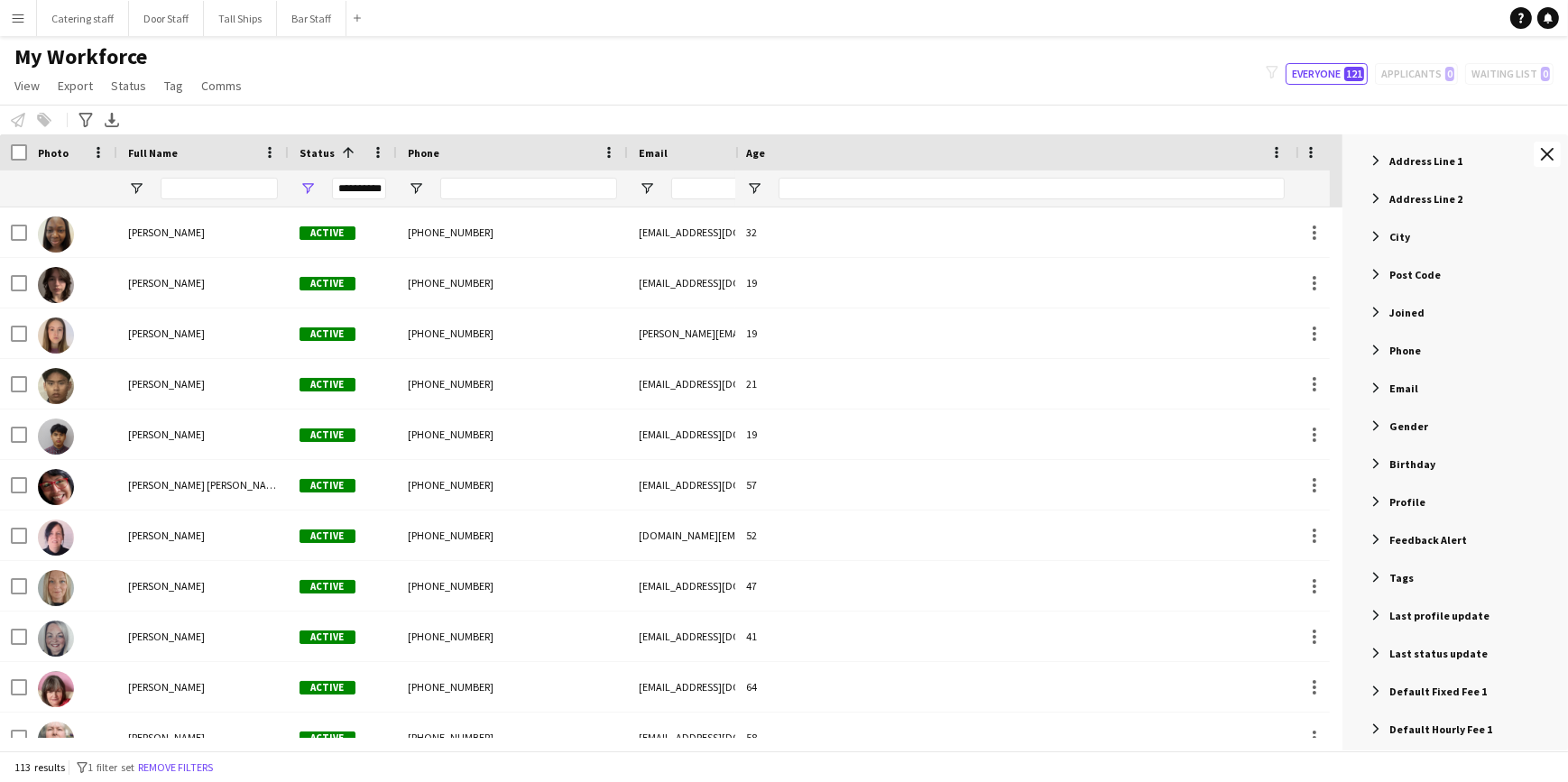
scroll to position [0, 0]
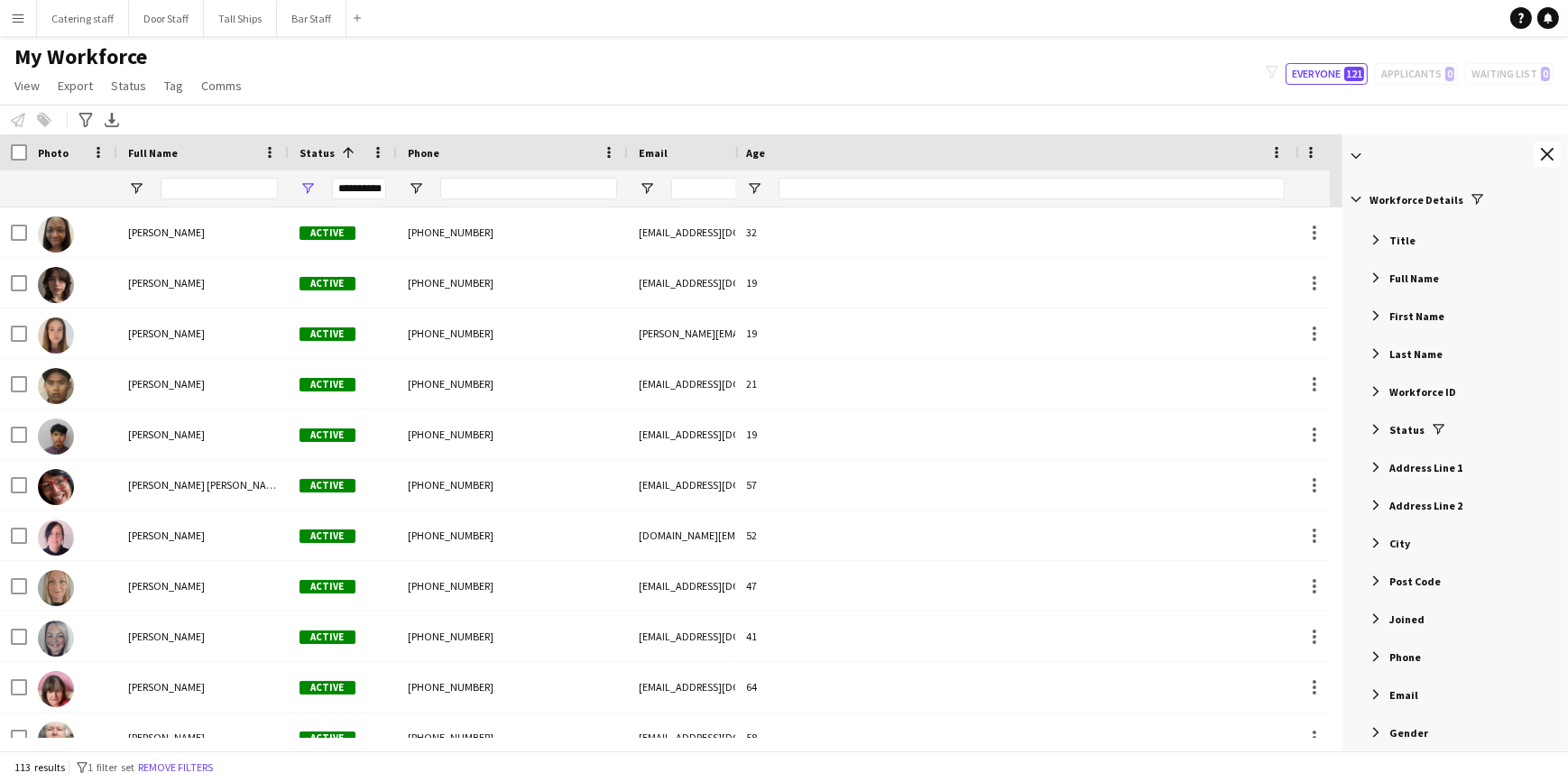
click at [1372, 384] on span "Filter List 56 Filters" at bounding box center [1376, 391] width 17 height 17
click at [1378, 389] on span "Filter List 56 Filters" at bounding box center [1376, 391] width 17 height 17
click at [1372, 424] on span "Filter List 56 Filters" at bounding box center [1376, 429] width 17 height 17
click at [1373, 239] on span "Filter List 56 Filters" at bounding box center [1376, 240] width 17 height 17
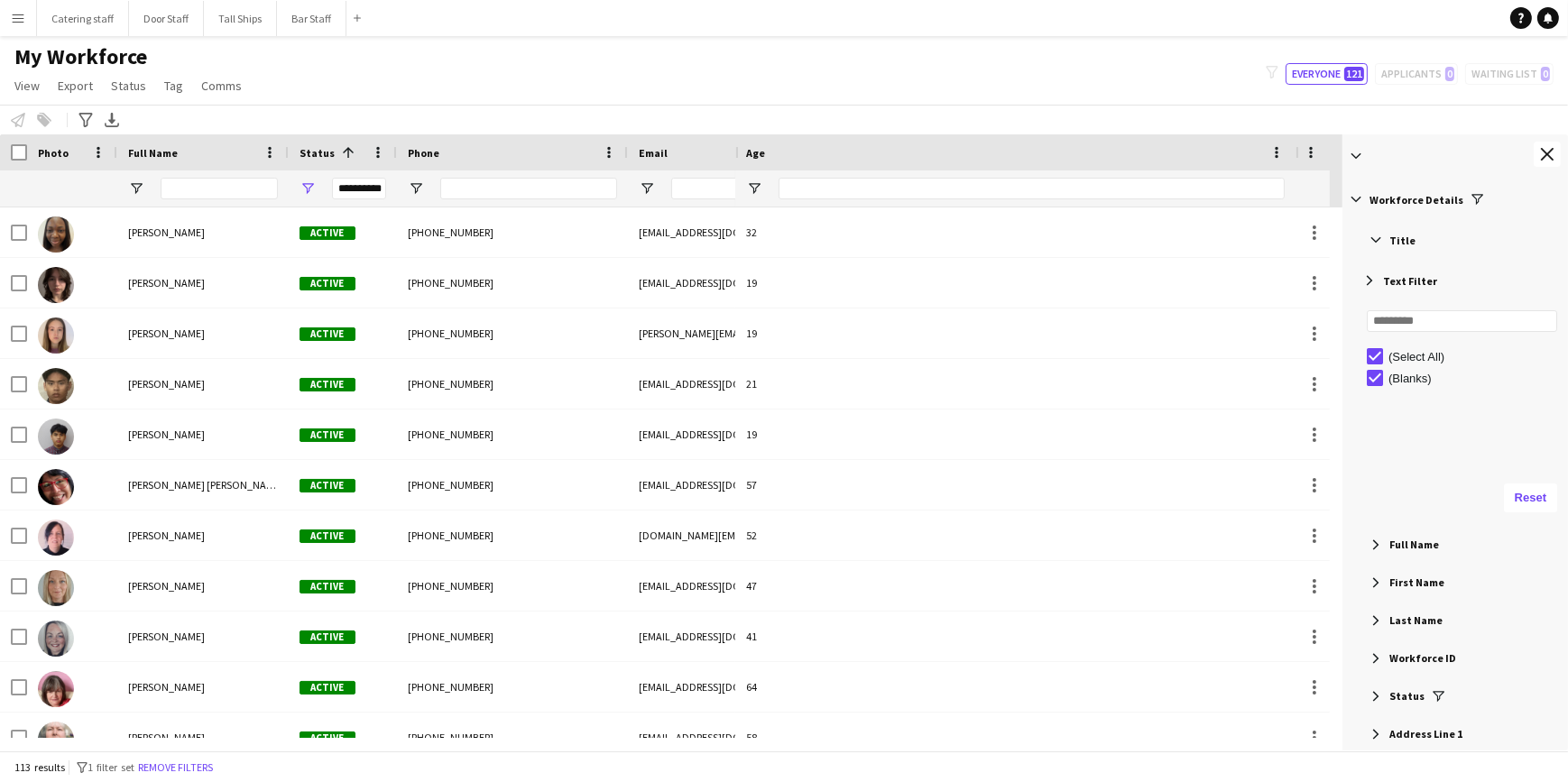
click at [1379, 237] on span "Filter List 56 Filters" at bounding box center [1376, 240] width 17 height 17
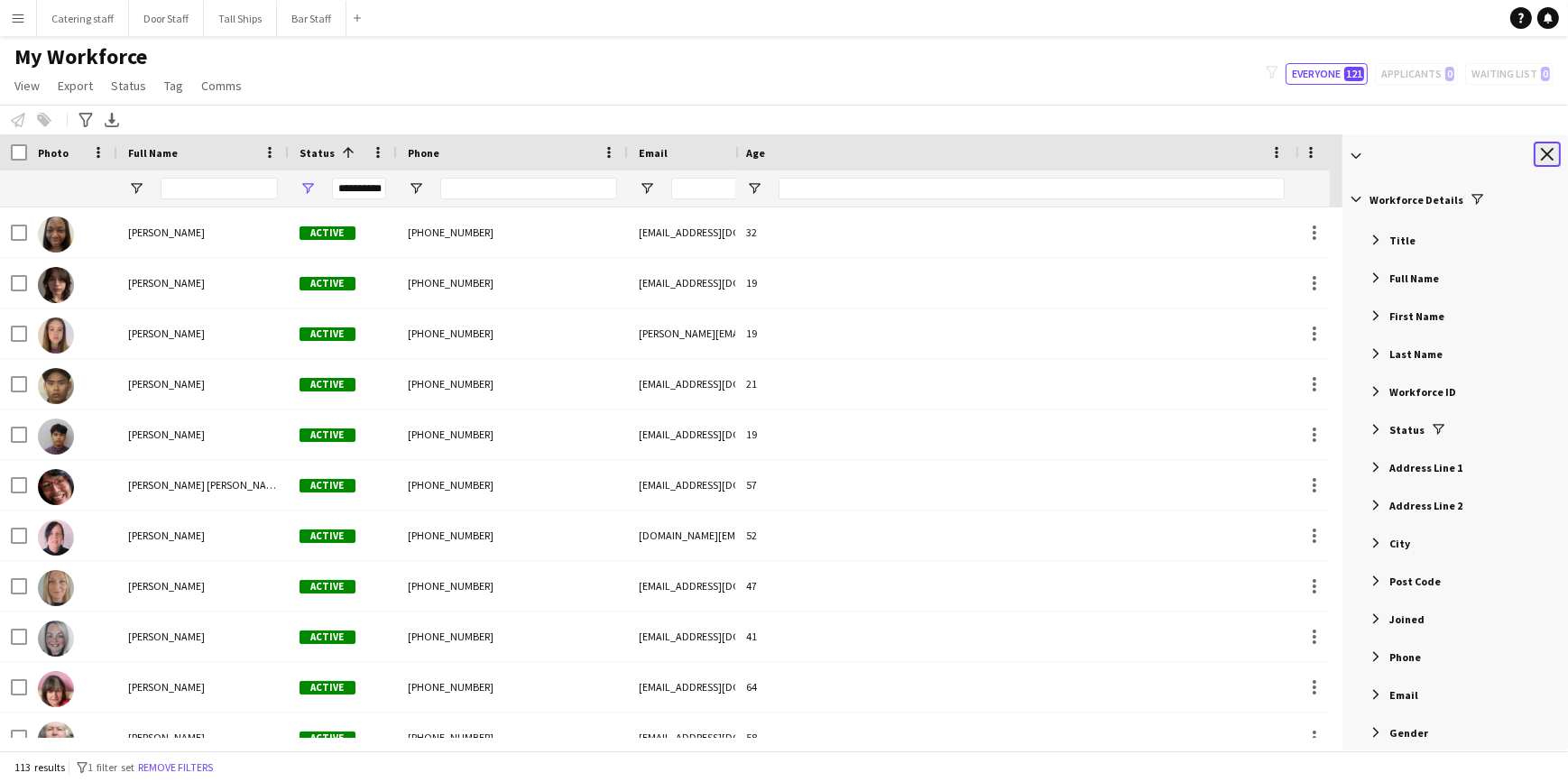
click at [1541, 154] on button "Close tool panel" at bounding box center [1548, 154] width 27 height 25
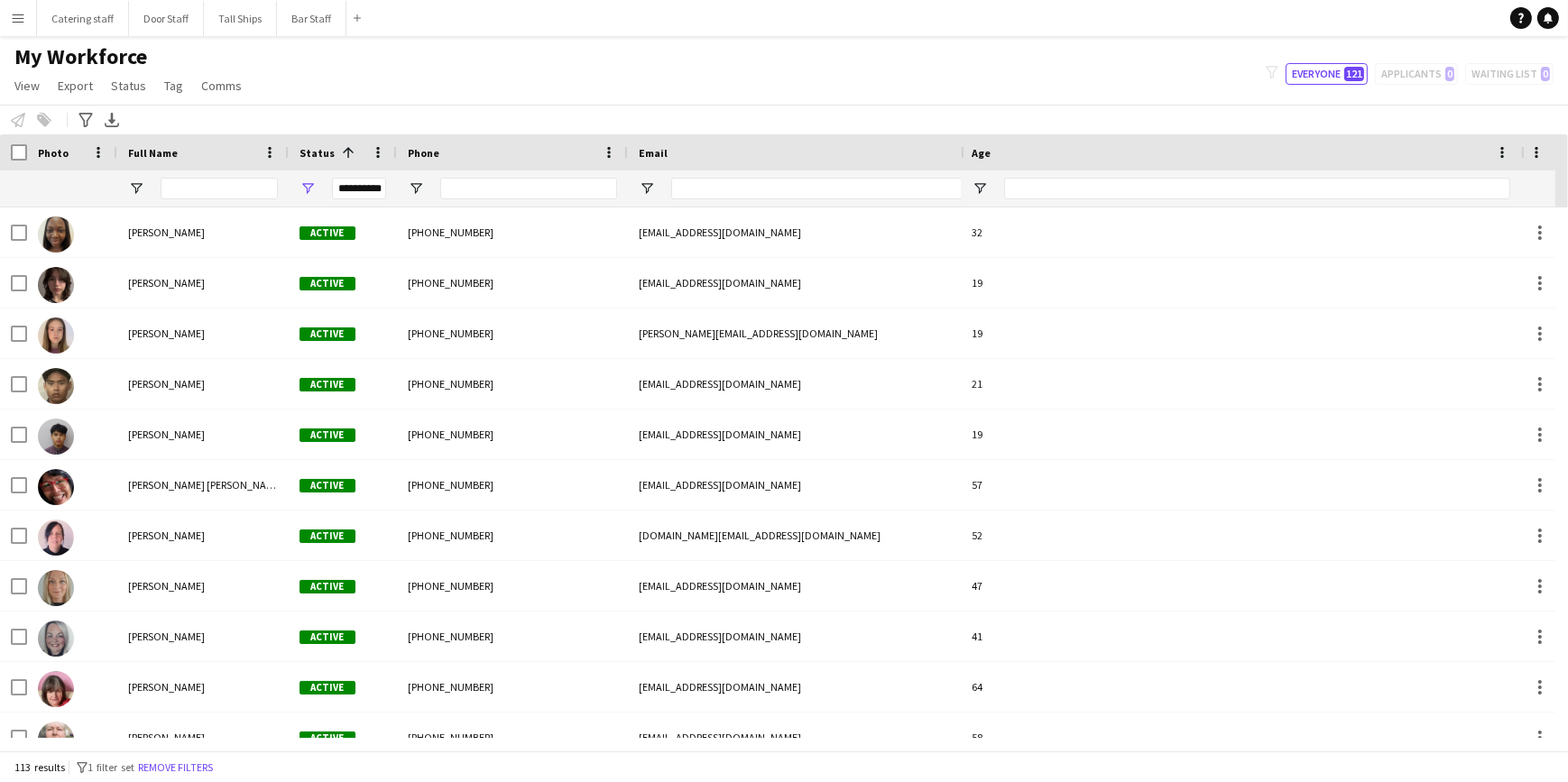
click at [1144, 147] on div "Age" at bounding box center [1230, 153] width 517 height 27
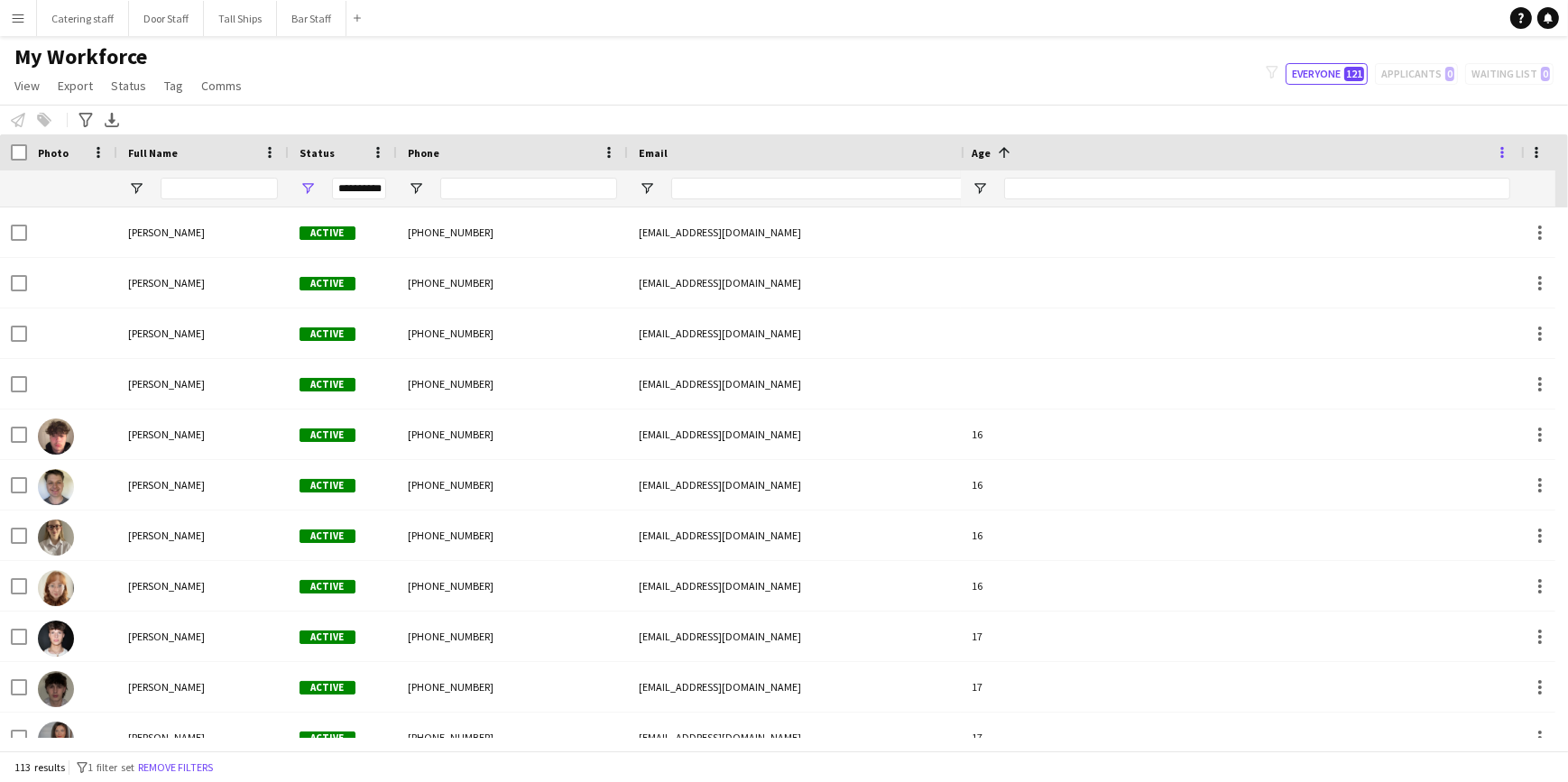
click at [1500, 152] on span at bounding box center [1502, 153] width 17 height 17
drag, startPoint x: 1520, startPoint y: 146, endPoint x: 1458, endPoint y: 166, distance: 65.1
click at [1458, 166] on div at bounding box center [1459, 152] width 7 height 36
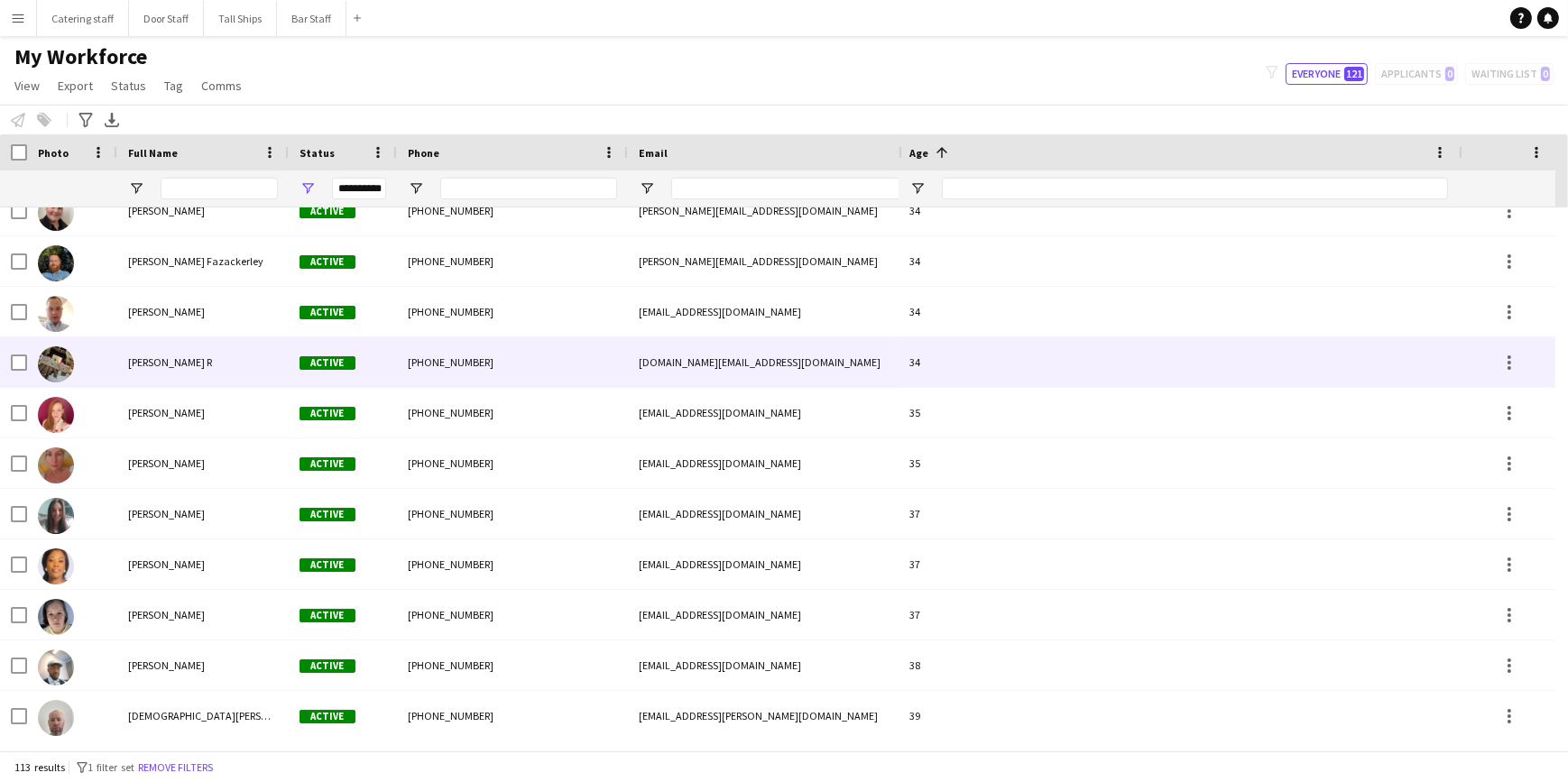
scroll to position [4101, 0]
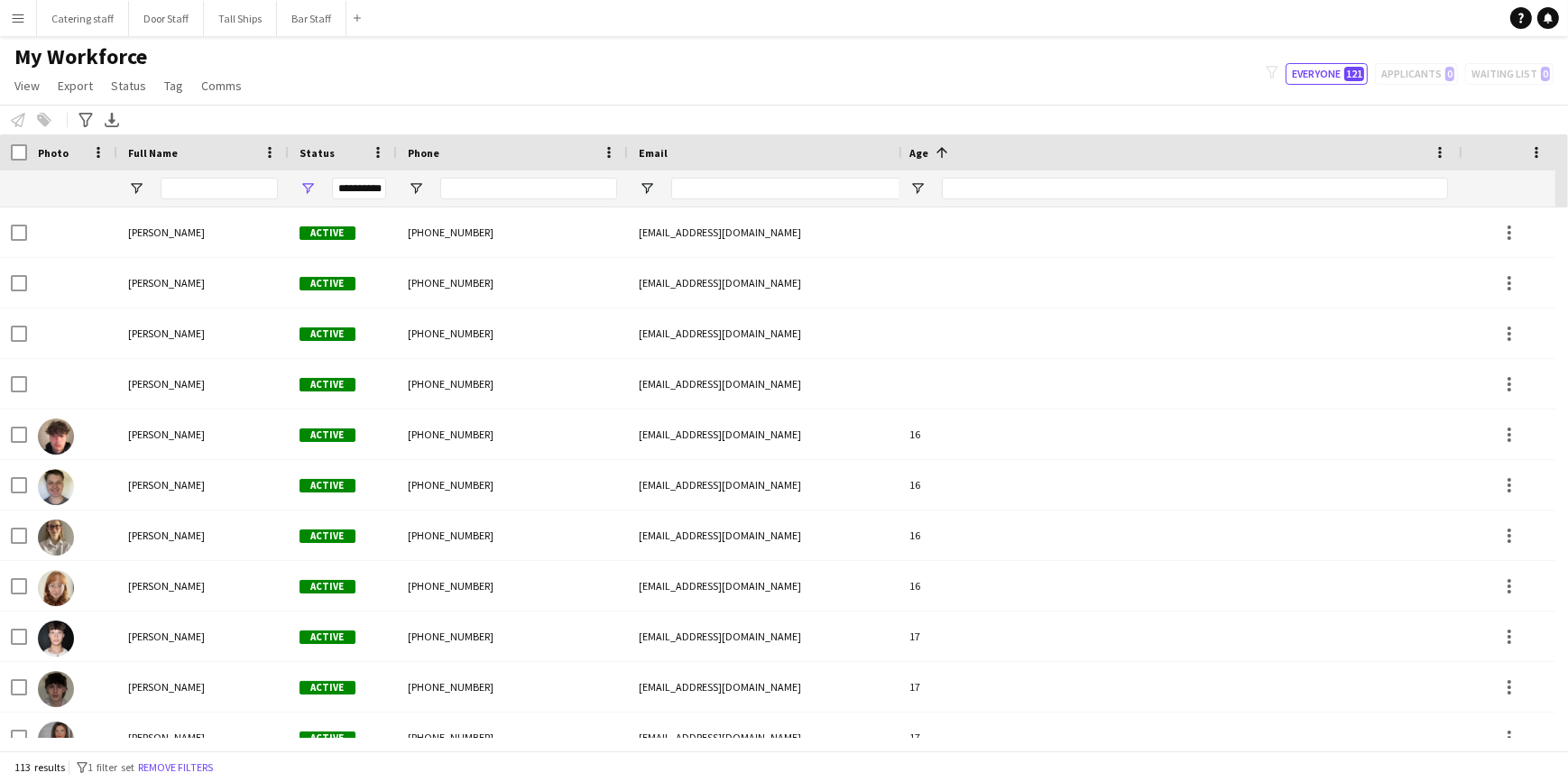
click at [923, 153] on span "Age" at bounding box center [919, 153] width 19 height 14
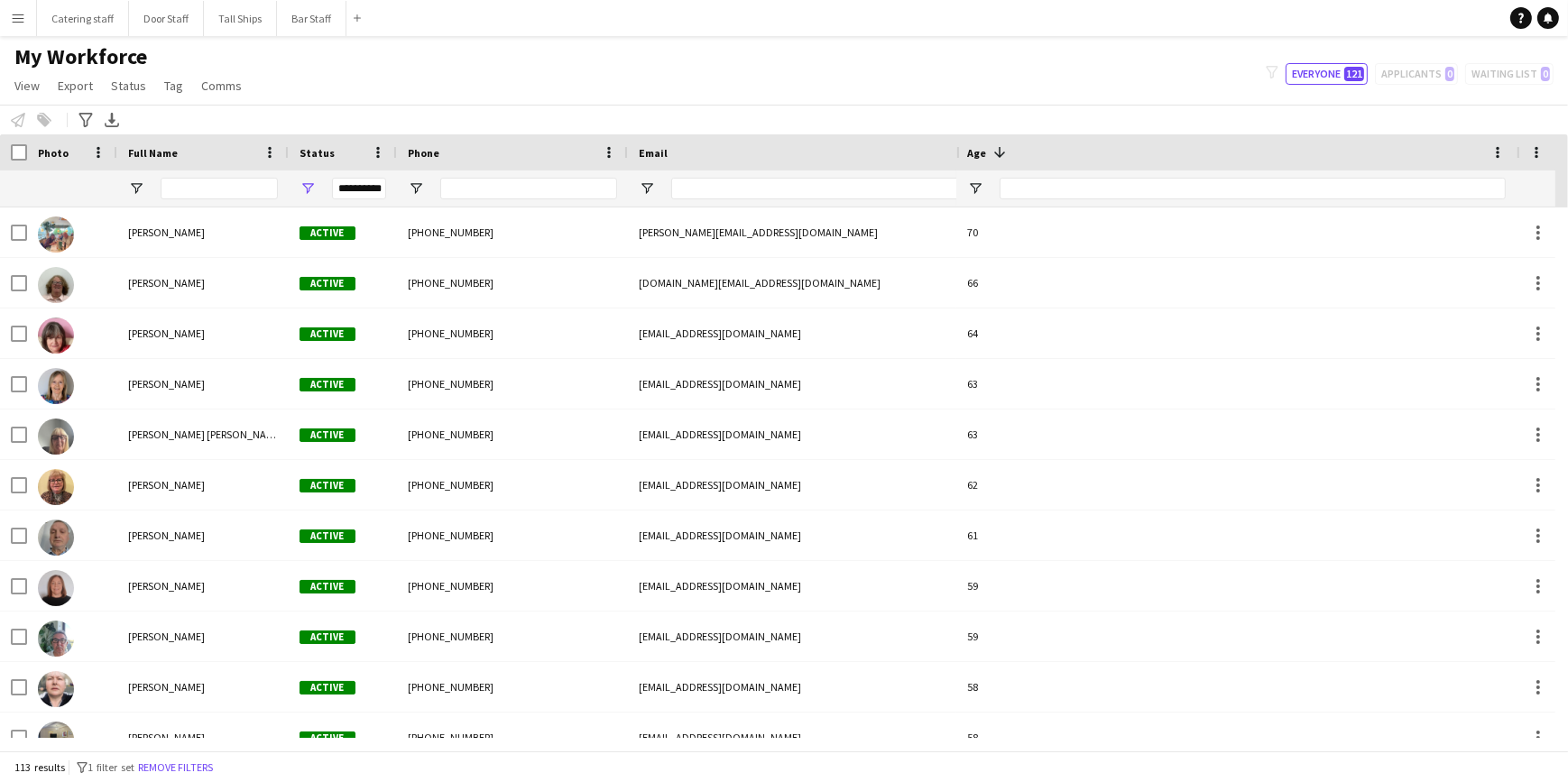
drag, startPoint x: 1462, startPoint y: 152, endPoint x: 1570, endPoint y: 233, distance: 135.0
click at [1568, 233] on html "Menu Boards Boards Boards All jobs Status Workforce Workforce My Workforce Recr…" at bounding box center [784, 391] width 1568 height 782
click at [20, 82] on span "View" at bounding box center [27, 85] width 25 height 17
click at [116, 82] on span "Status" at bounding box center [128, 85] width 35 height 17
click at [73, 84] on span "Export" at bounding box center [75, 85] width 35 height 17
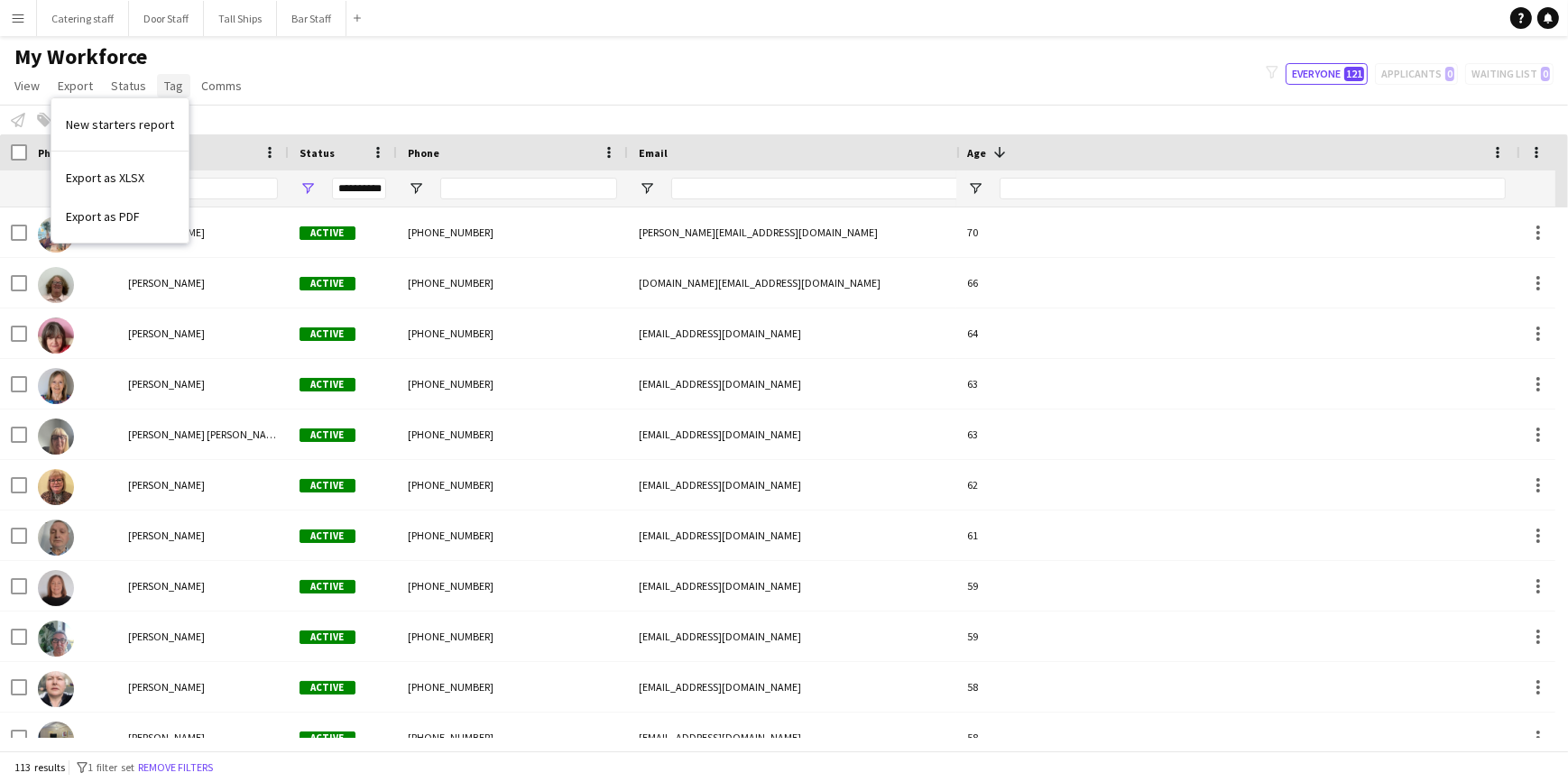
click at [157, 86] on link "Tag" at bounding box center [174, 85] width 33 height 23
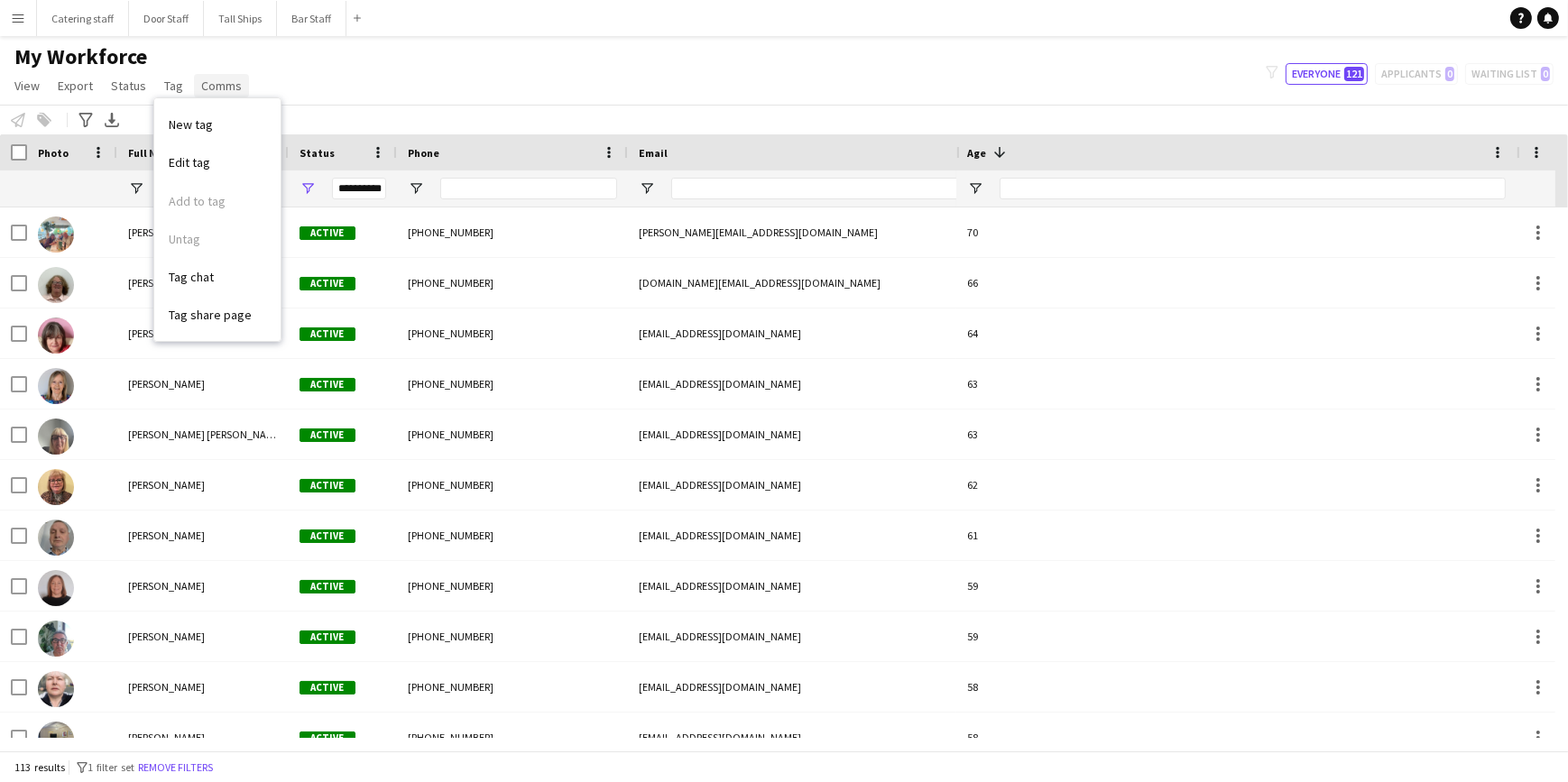
click at [203, 86] on span "Comms" at bounding box center [222, 85] width 41 height 17
click at [25, 91] on span "View" at bounding box center [27, 85] width 25 height 17
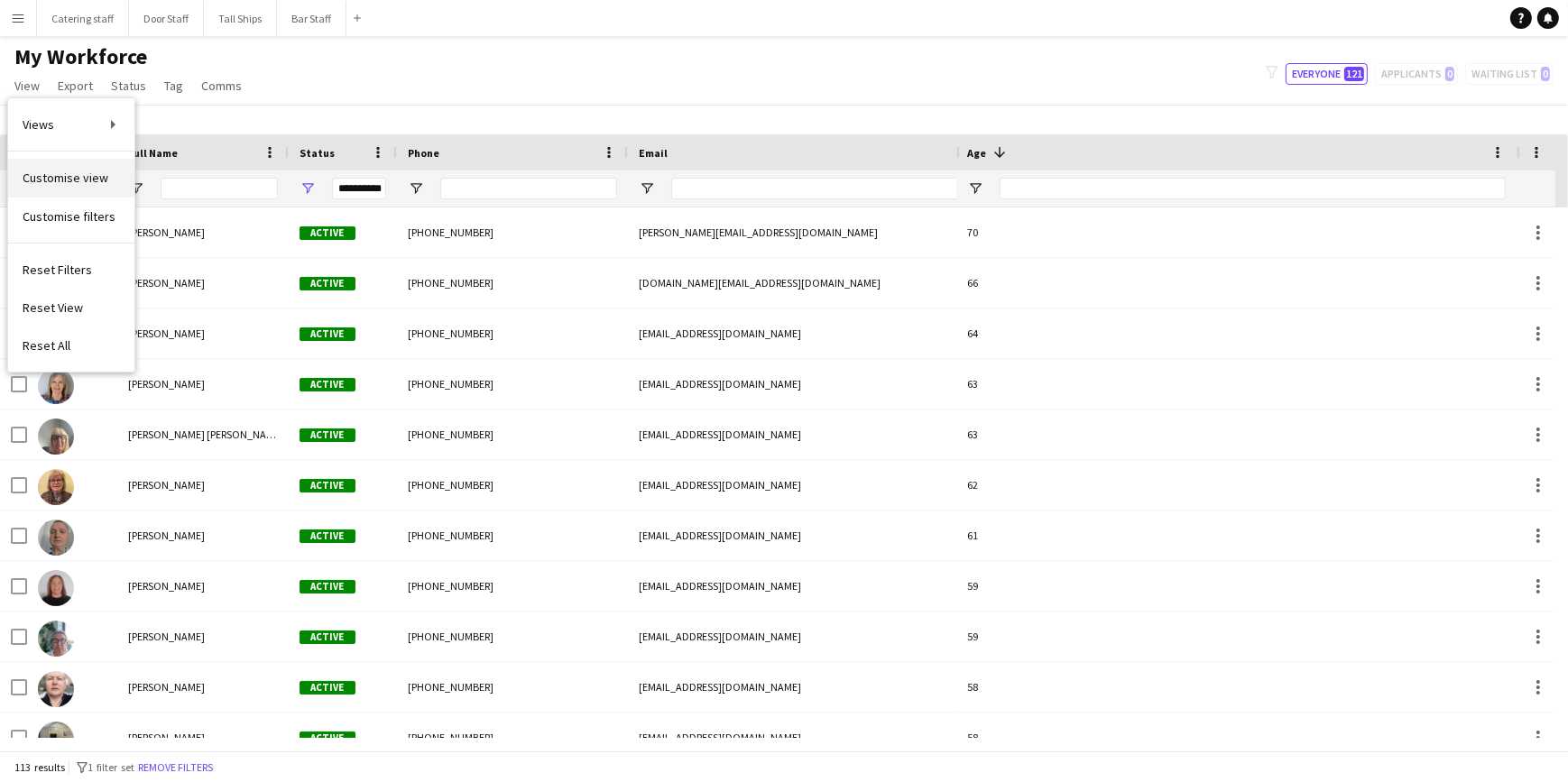
click at [64, 186] on link "Customise view" at bounding box center [71, 177] width 126 height 38
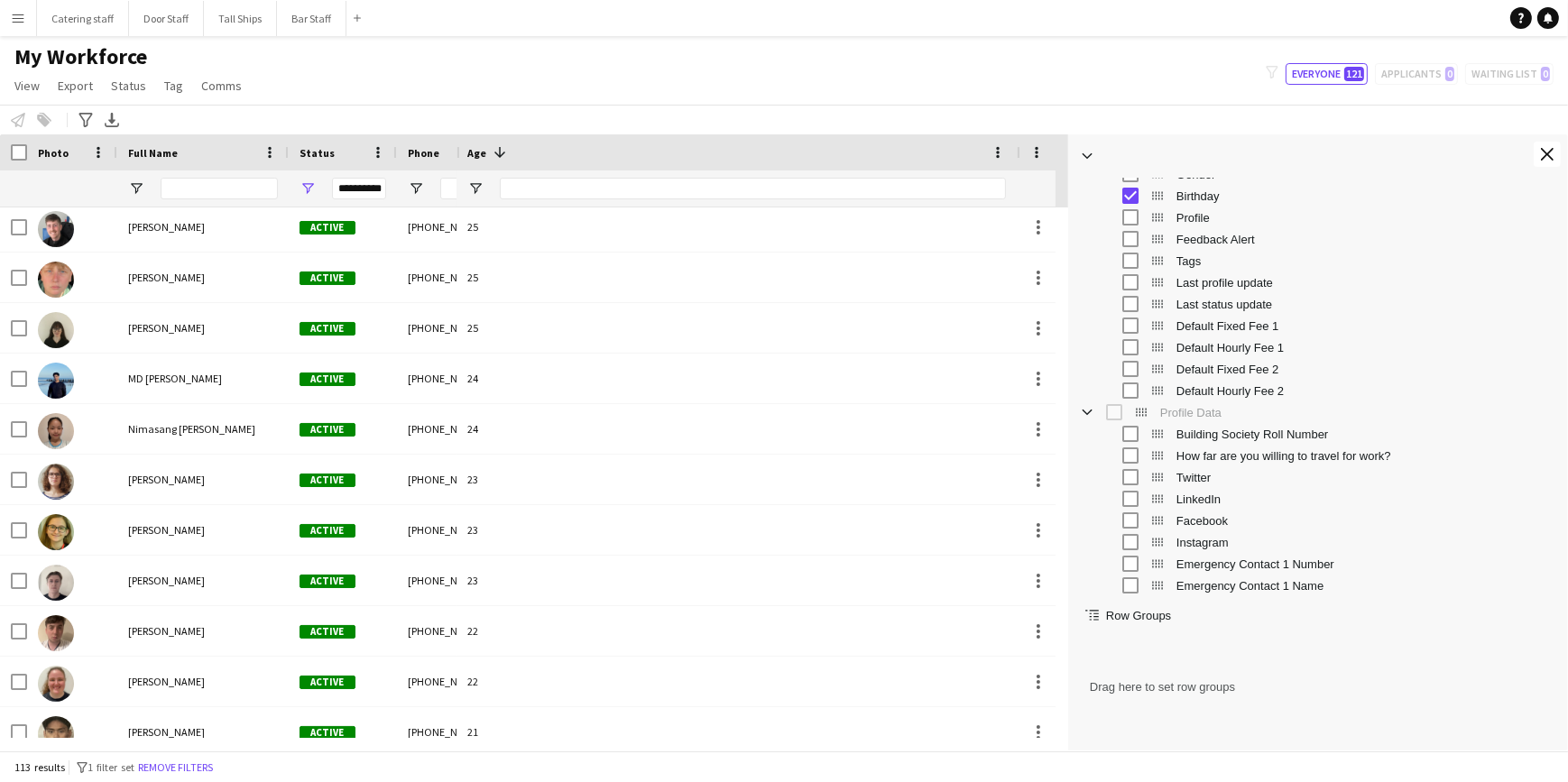
drag, startPoint x: 1340, startPoint y: 490, endPoint x: 1065, endPoint y: 504, distance: 275.4
click at [1065, 504] on div "Workforce Details Photo Full Name Age" at bounding box center [784, 442] width 1568 height 616
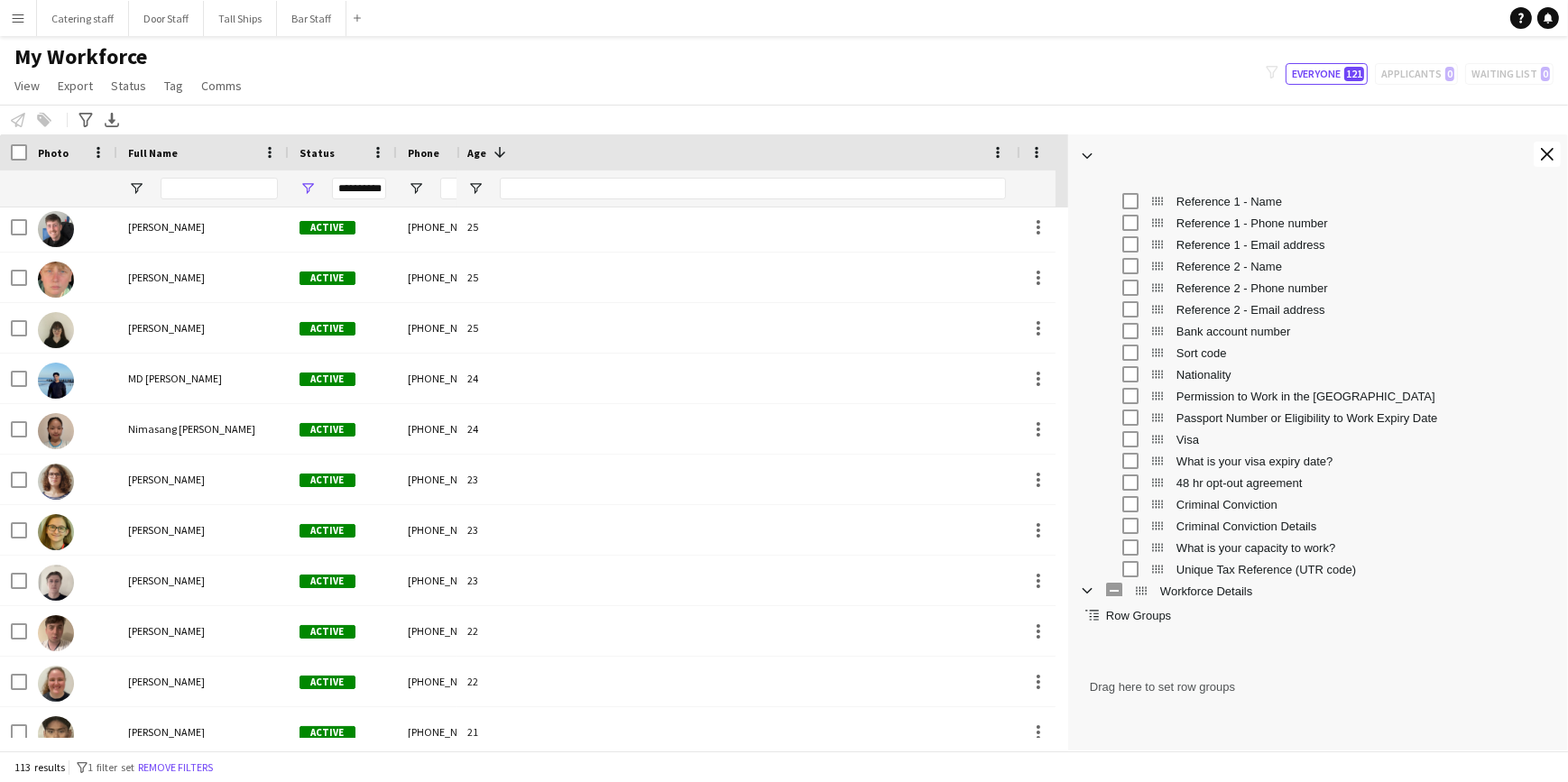
scroll to position [956, 0]
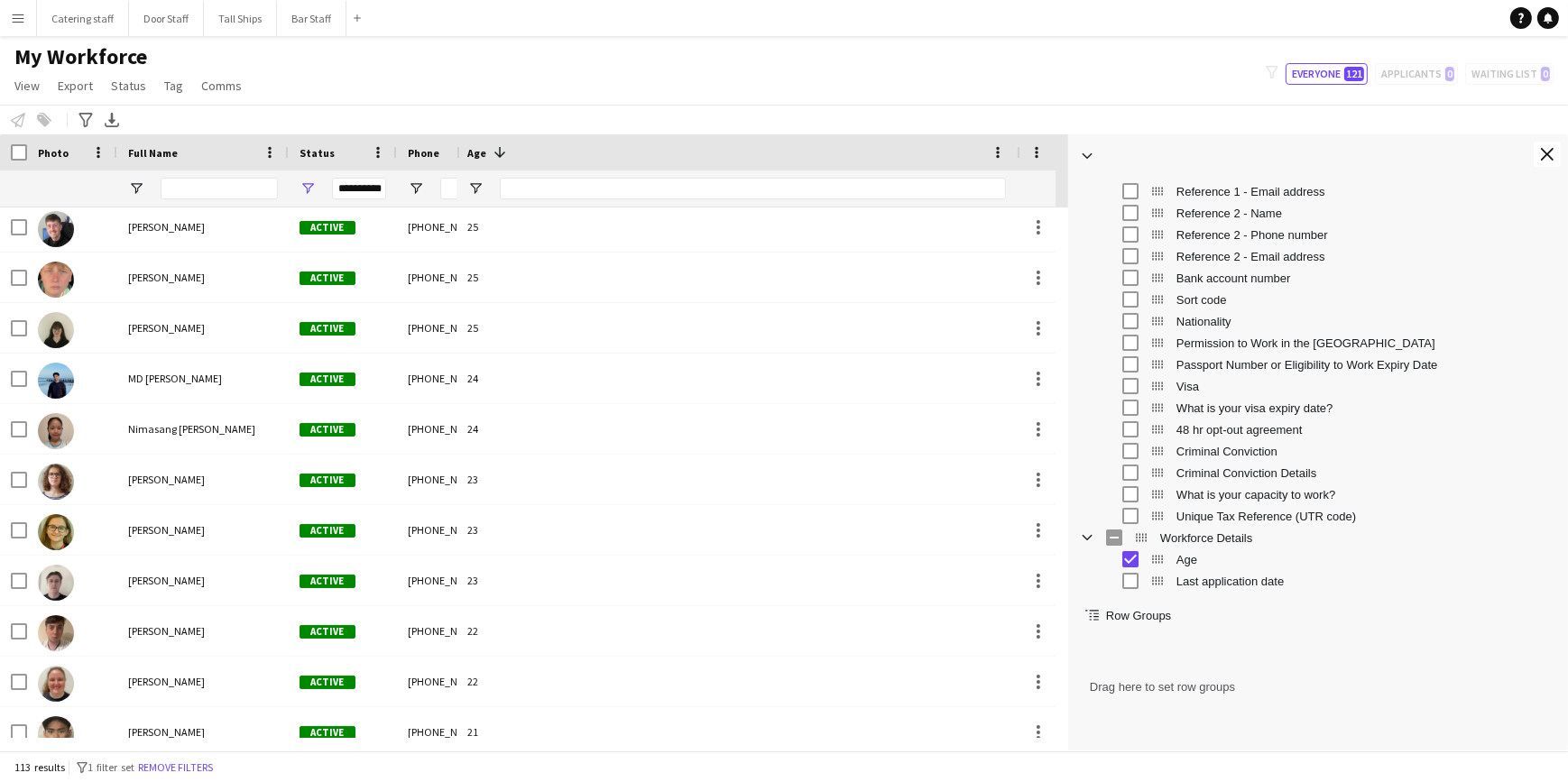
click at [1108, 617] on span "Row Groups" at bounding box center [1139, 616] width 65 height 14
click at [1093, 617] on span at bounding box center [1093, 615] width 17 height 17
click at [1123, 617] on span "Row Groups" at bounding box center [1139, 616] width 65 height 14
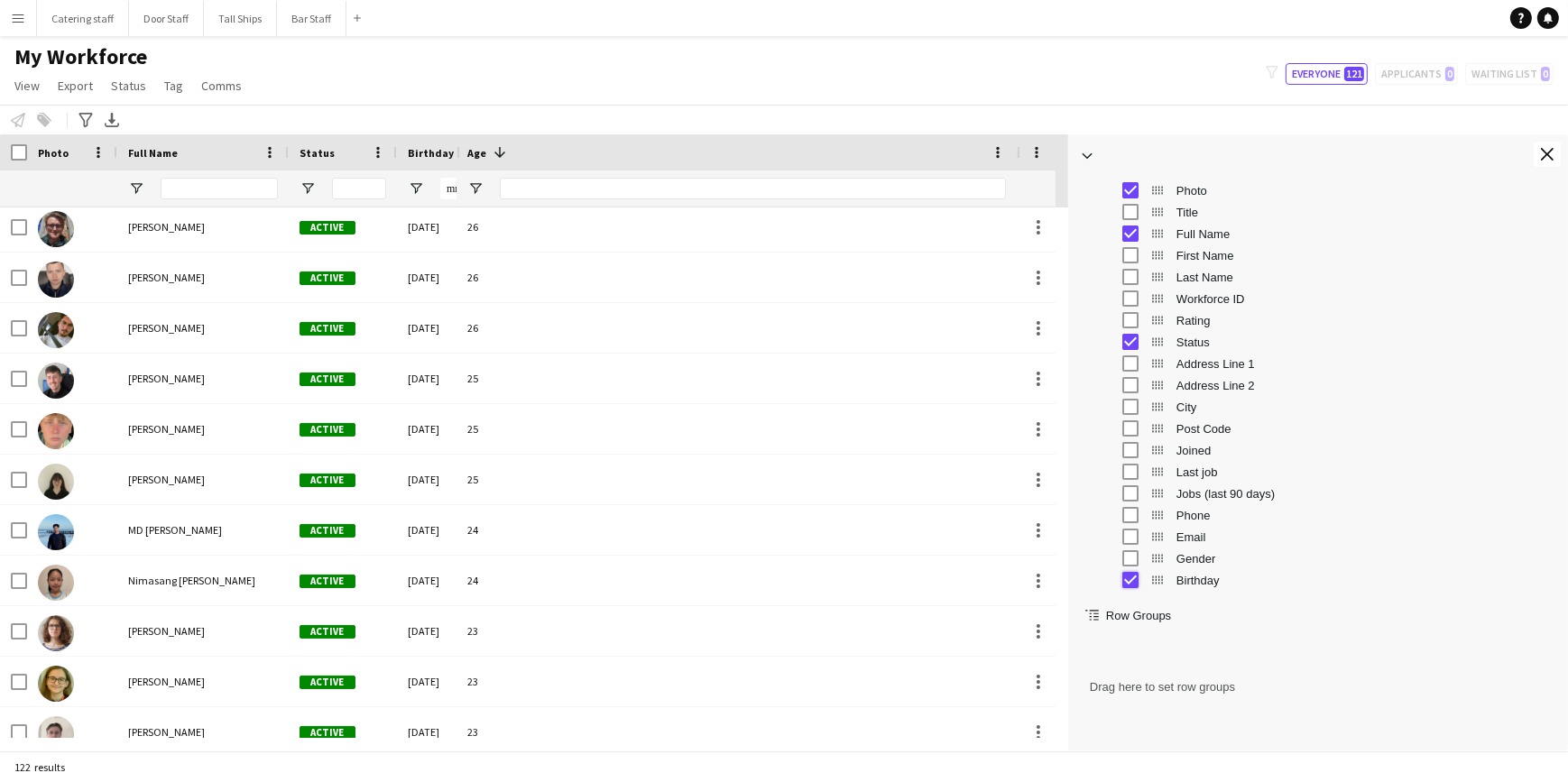
scroll to position [0, 0]
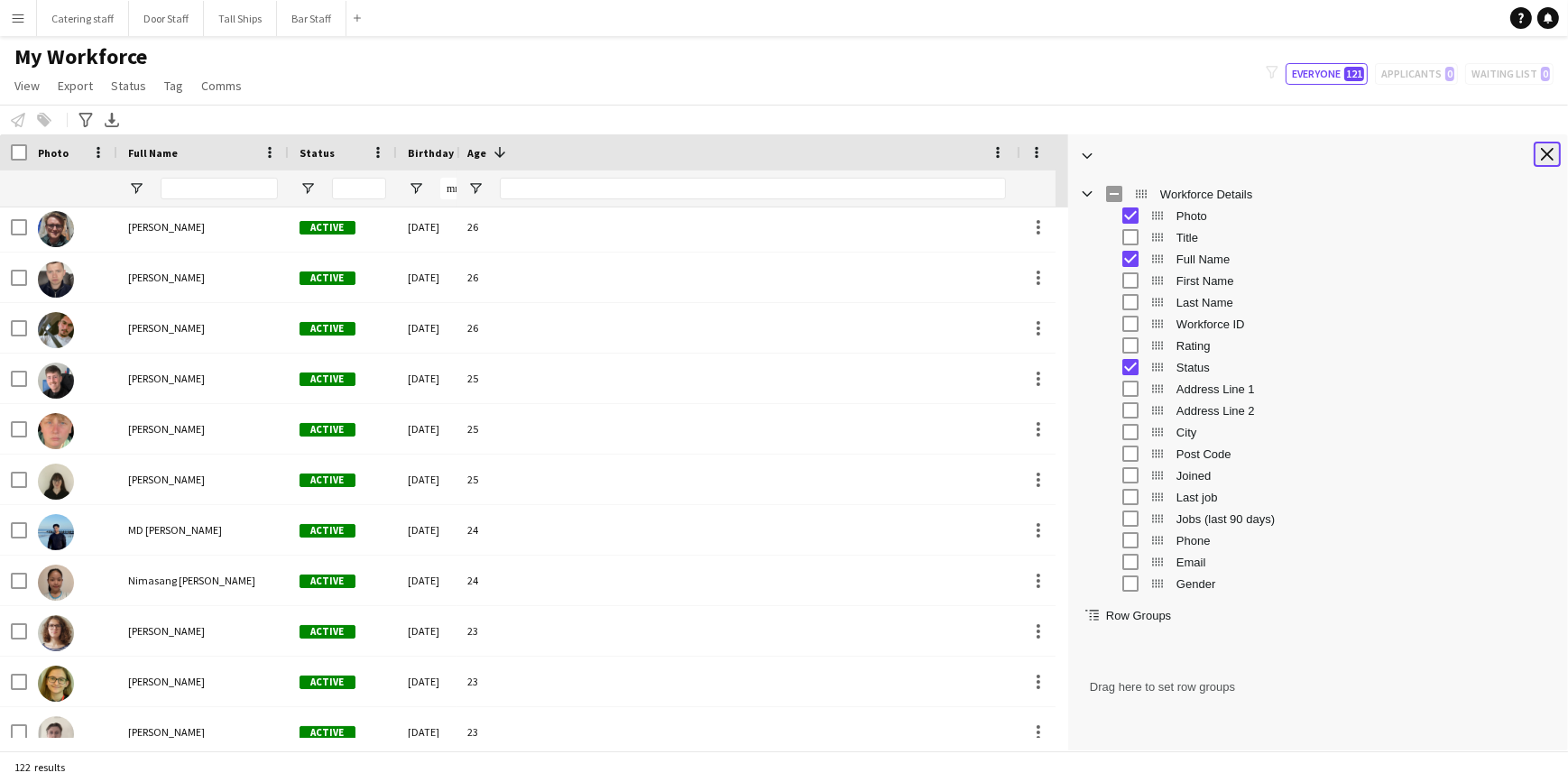
click at [1541, 153] on button "Close tool panel" at bounding box center [1548, 154] width 27 height 25
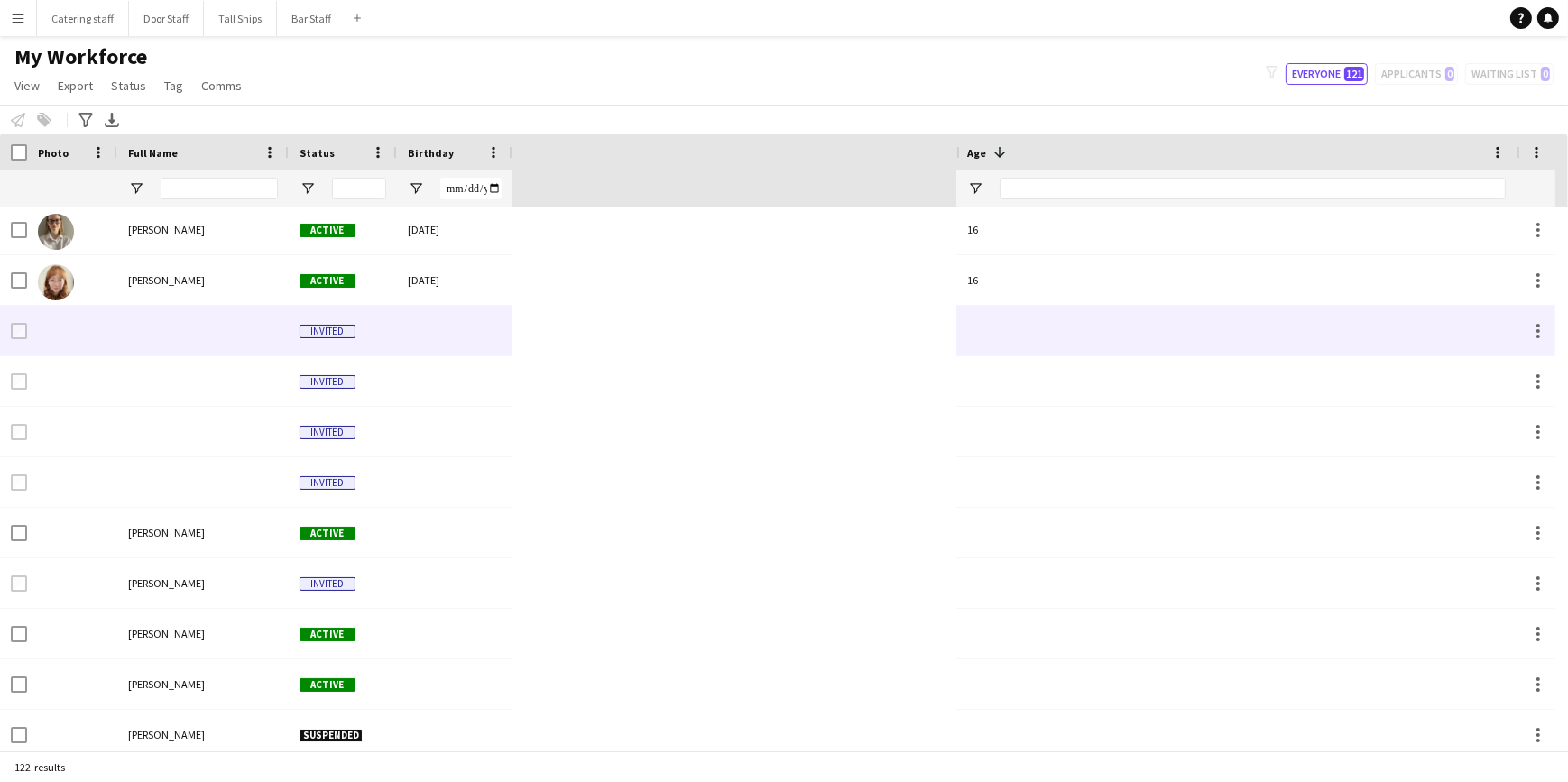
scroll to position [5487, 0]
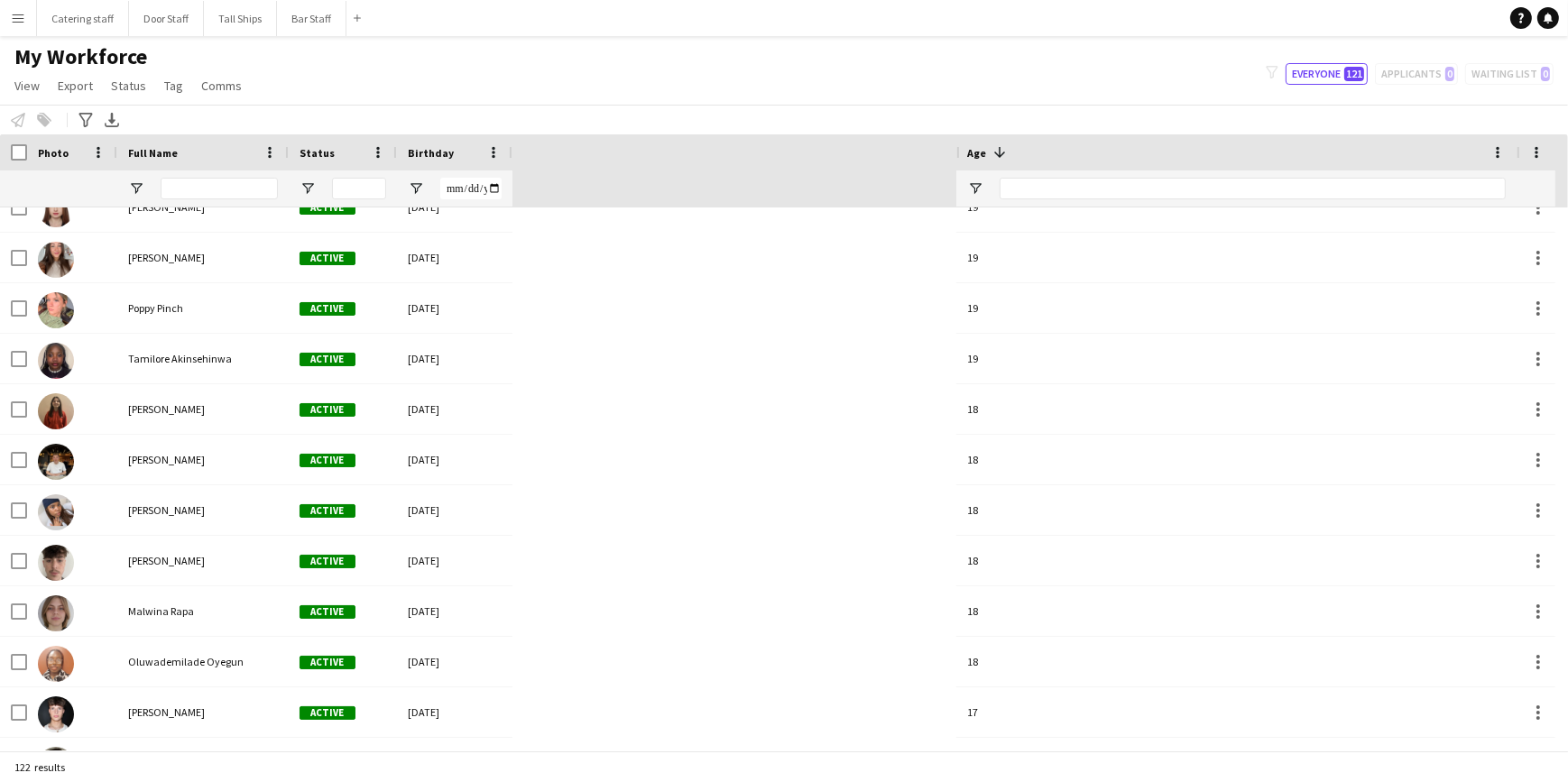
click at [177, 153] on div "Full Name" at bounding box center [192, 153] width 128 height 27
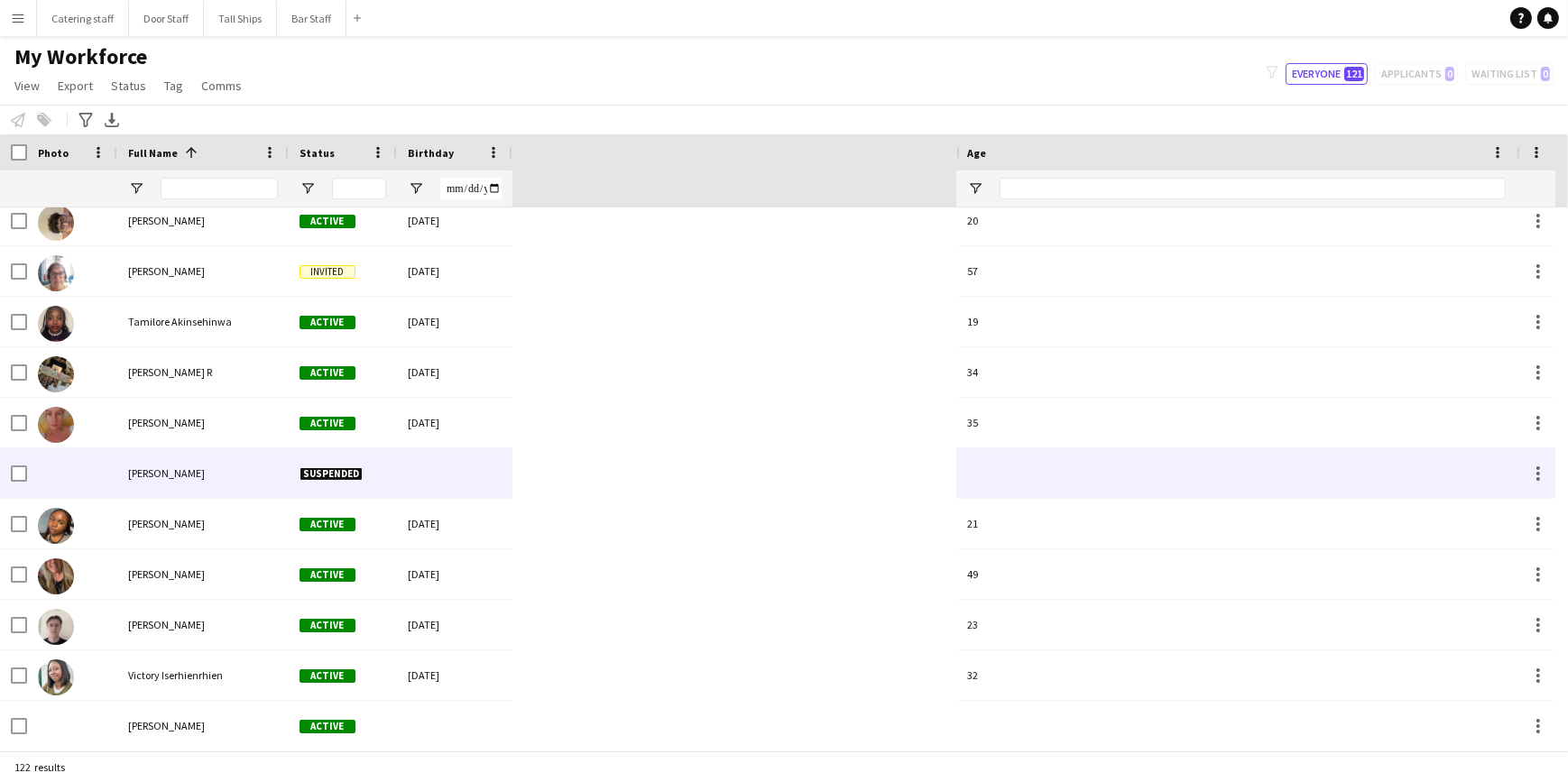
click at [328, 468] on span "Suspended" at bounding box center [330, 474] width 63 height 14
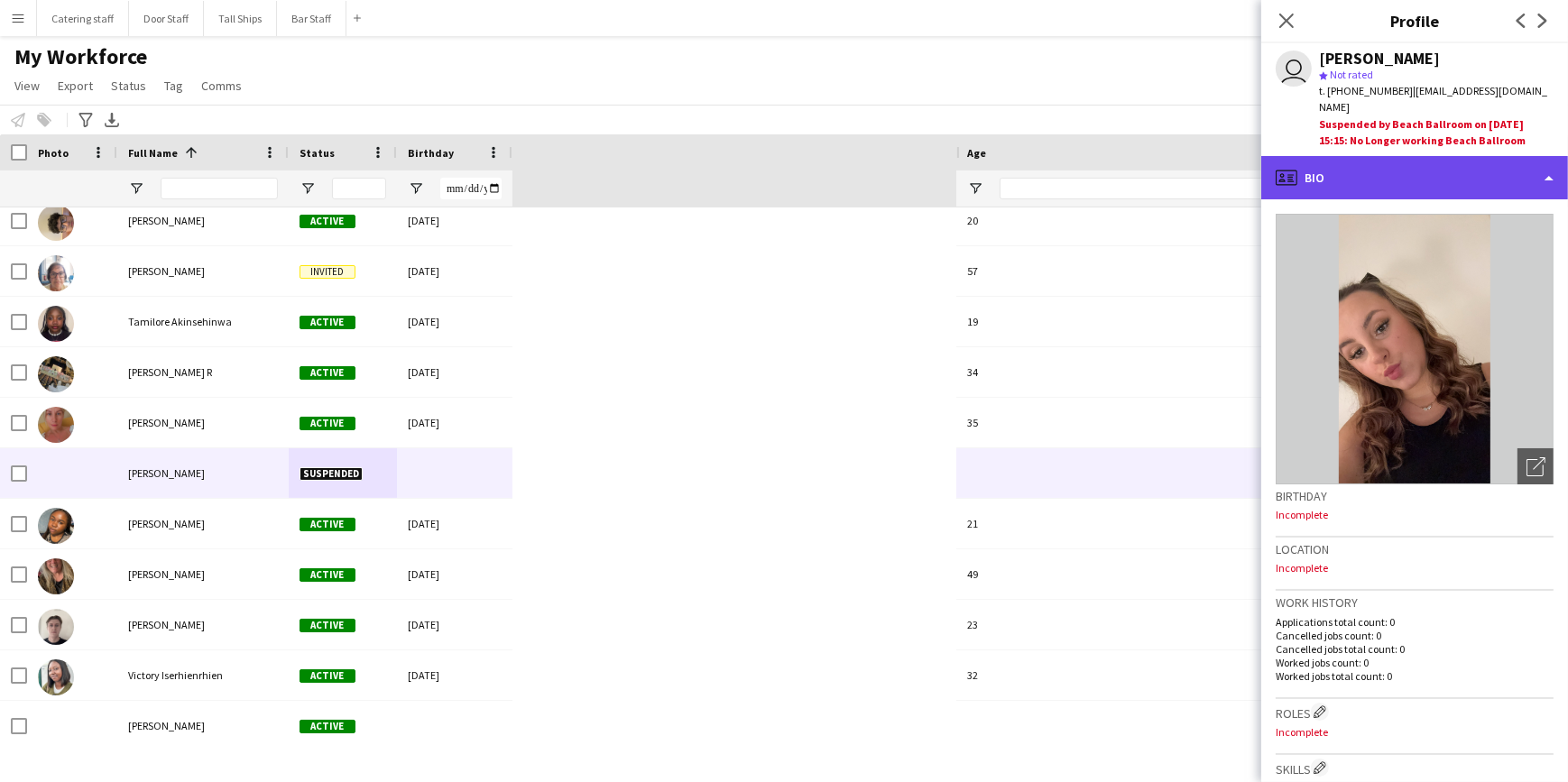
click at [1552, 157] on div "profile Bio" at bounding box center [1415, 178] width 307 height 44
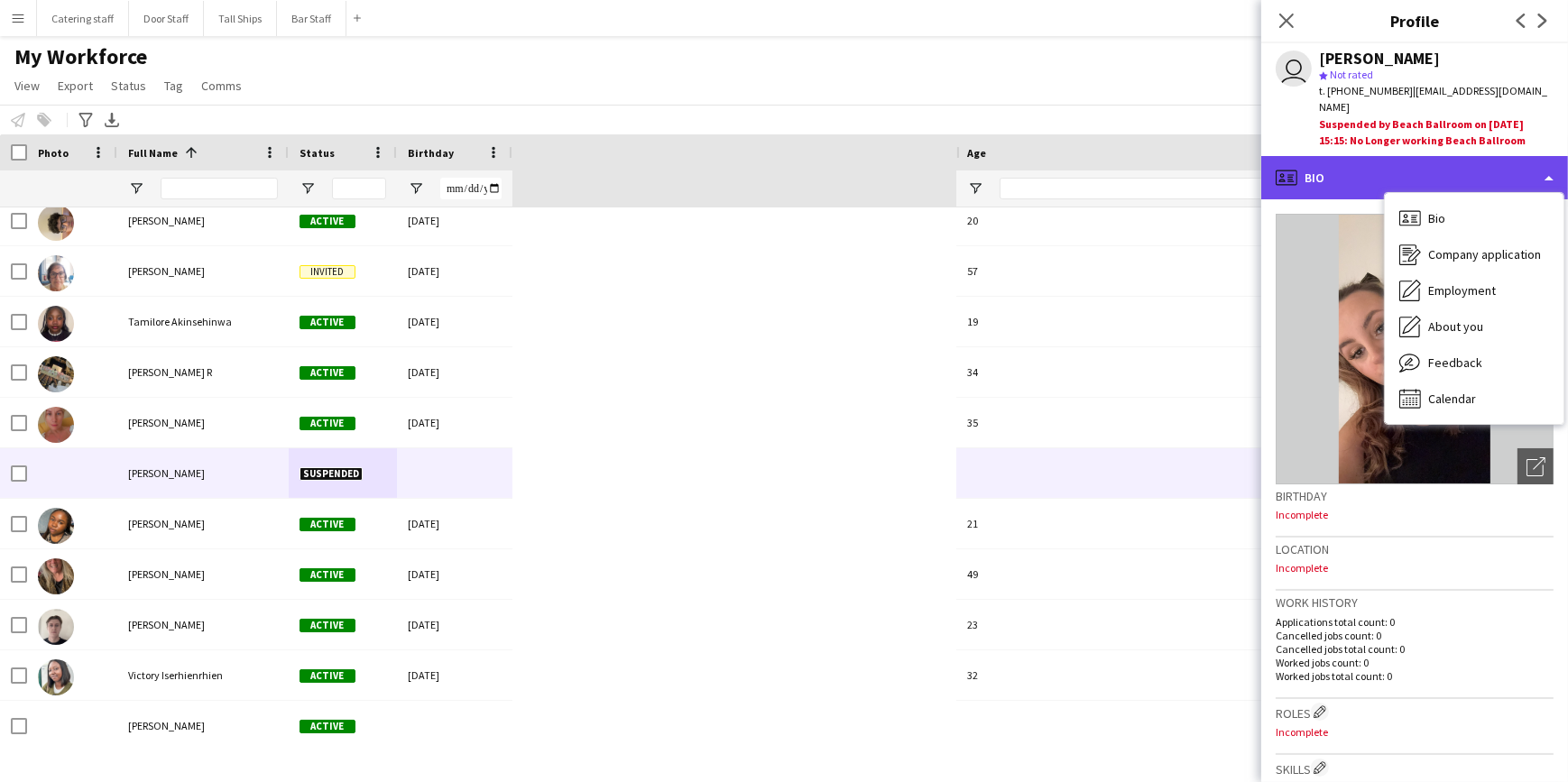
click at [1552, 157] on div "profile Bio" at bounding box center [1415, 178] width 307 height 44
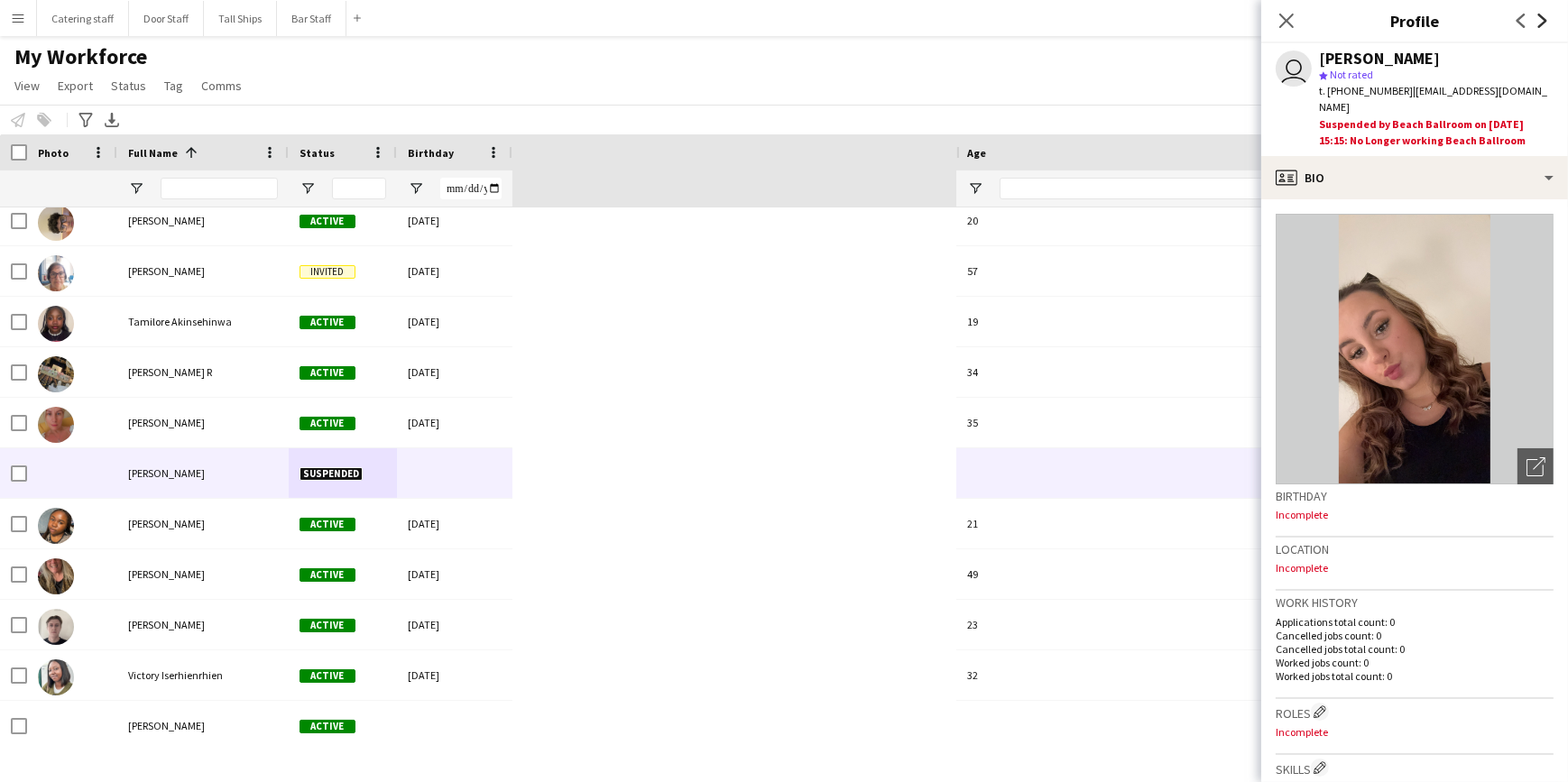
click at [1543, 17] on icon at bounding box center [1543, 20] width 9 height 15
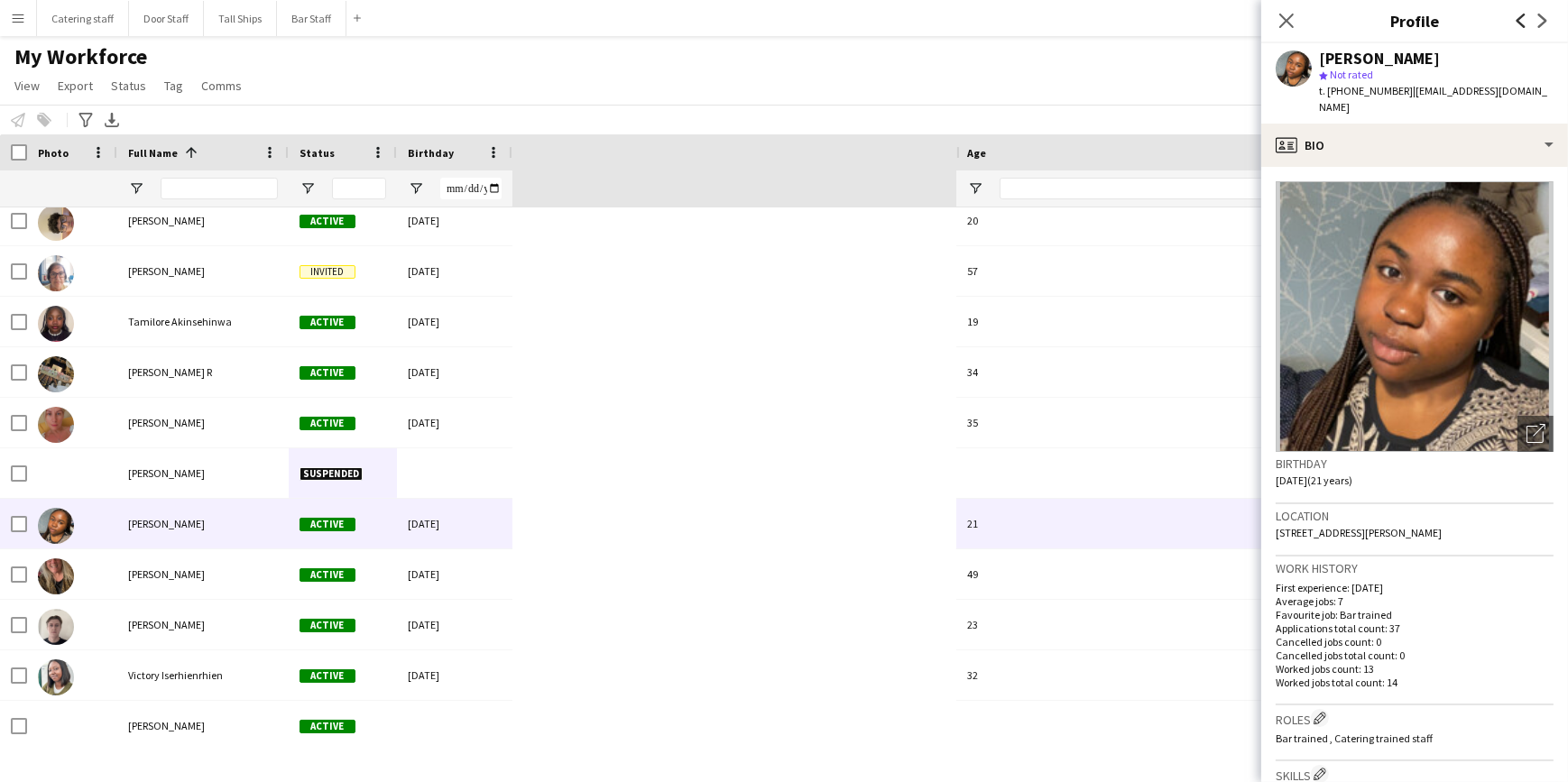
click at [1520, 20] on icon "Previous" at bounding box center [1521, 20] width 15 height 15
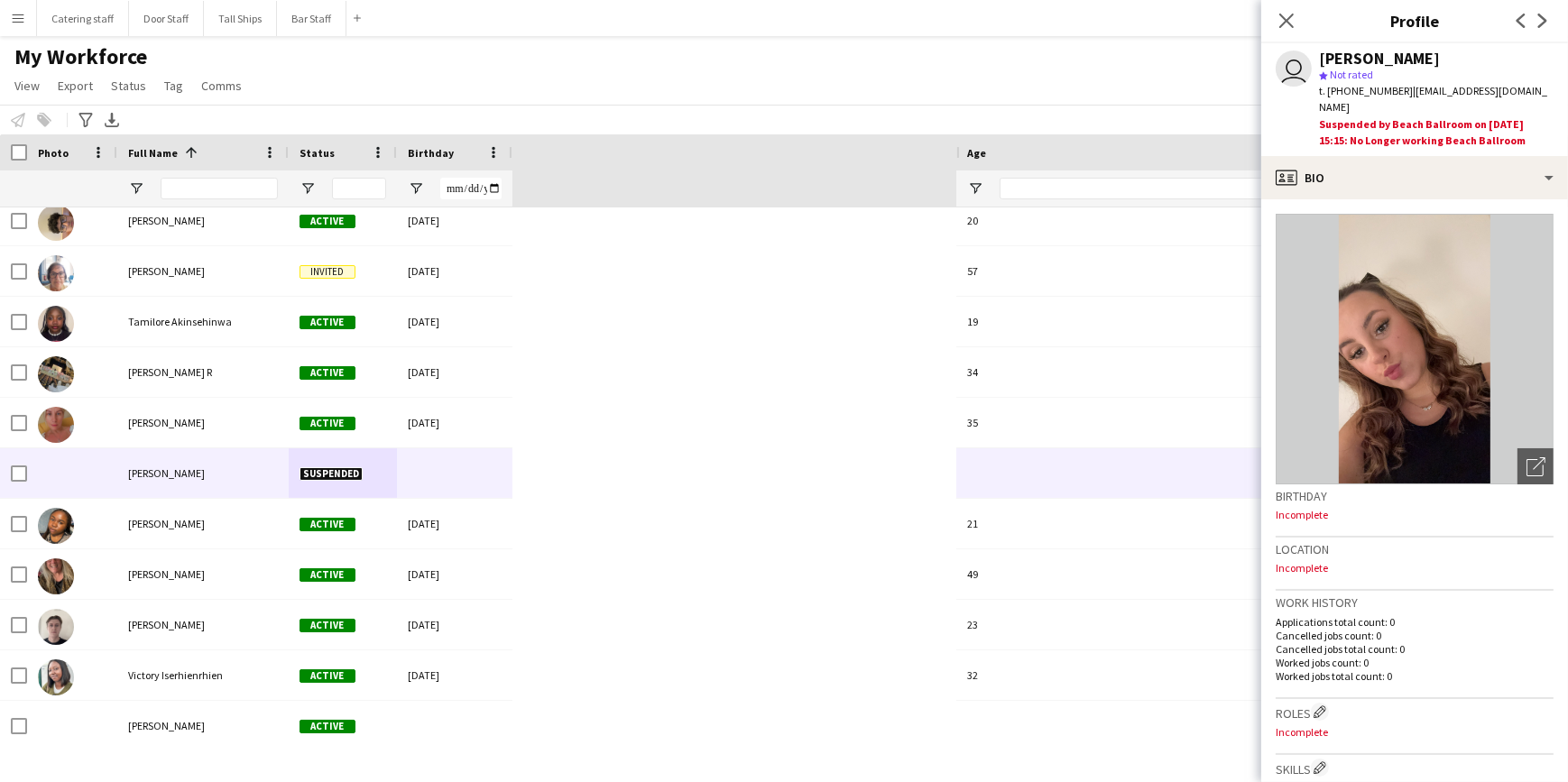
click at [1438, 117] on div "Suspended by Beach Ballroom on [DATE] 15:15: No Longer working Beach Ballroom" at bounding box center [1437, 132] width 235 height 32
click at [1372, 58] on div "[PERSON_NAME]" at bounding box center [1380, 58] width 120 height 17
click at [1288, 16] on icon "Close pop-in" at bounding box center [1286, 20] width 17 height 17
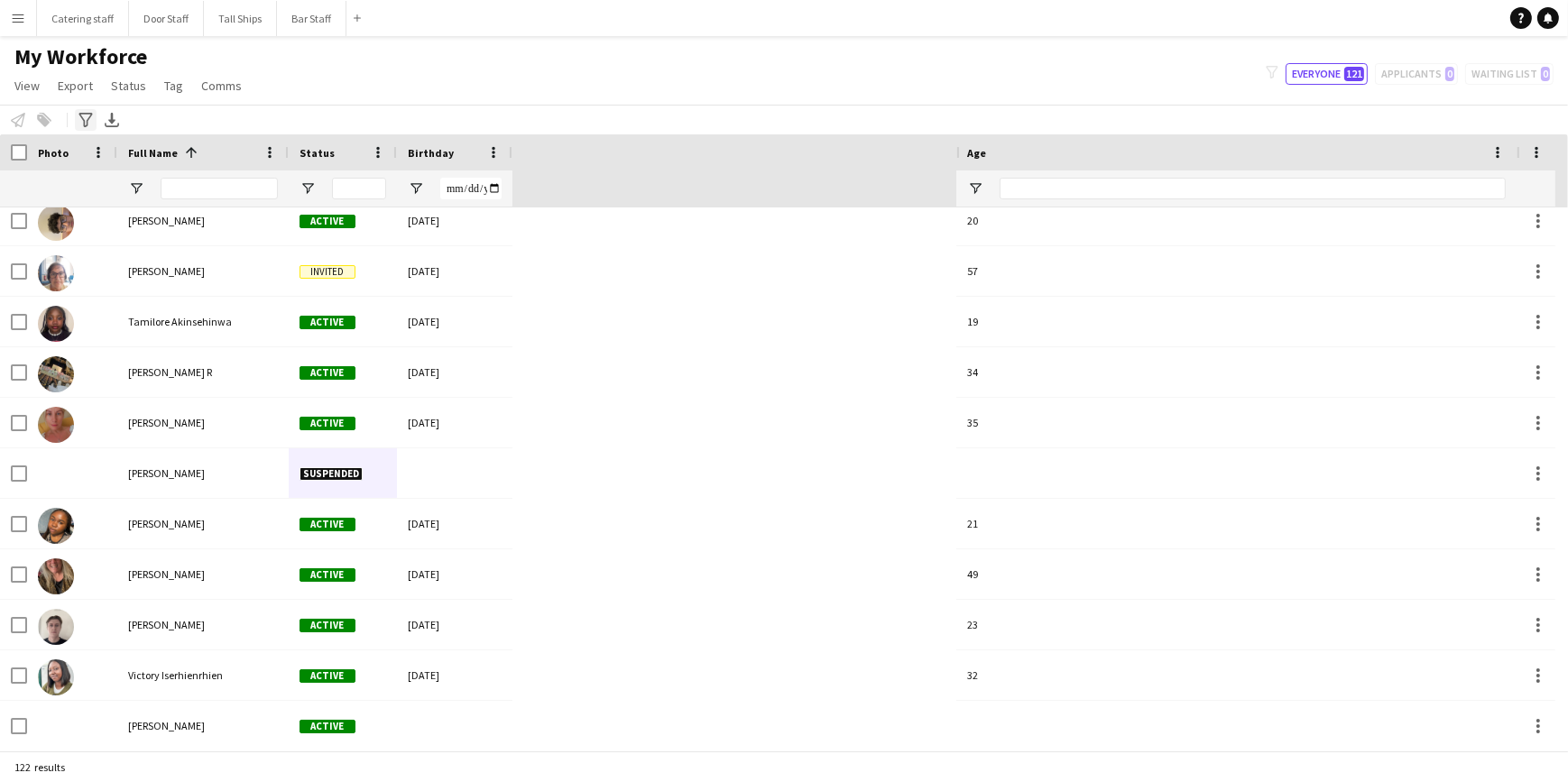
click at [85, 117] on icon "Advanced filters" at bounding box center [85, 119] width 15 height 15
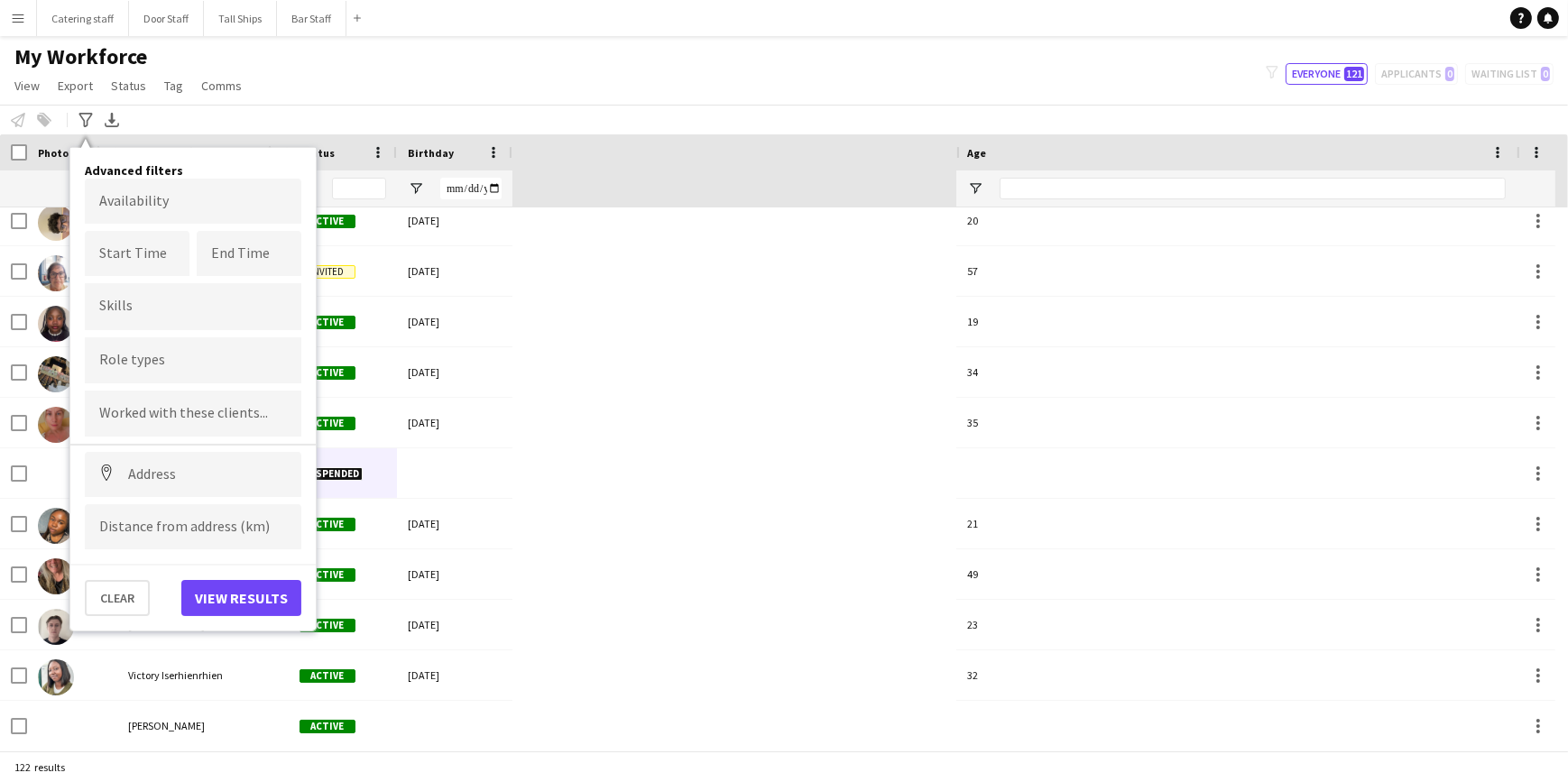
click at [140, 296] on div at bounding box center [192, 306] width 217 height 46
type input "***"
click at [134, 341] on div "Bar trained" at bounding box center [192, 357] width 217 height 44
click at [138, 362] on input "Type to search role types..." at bounding box center [192, 360] width 187 height 17
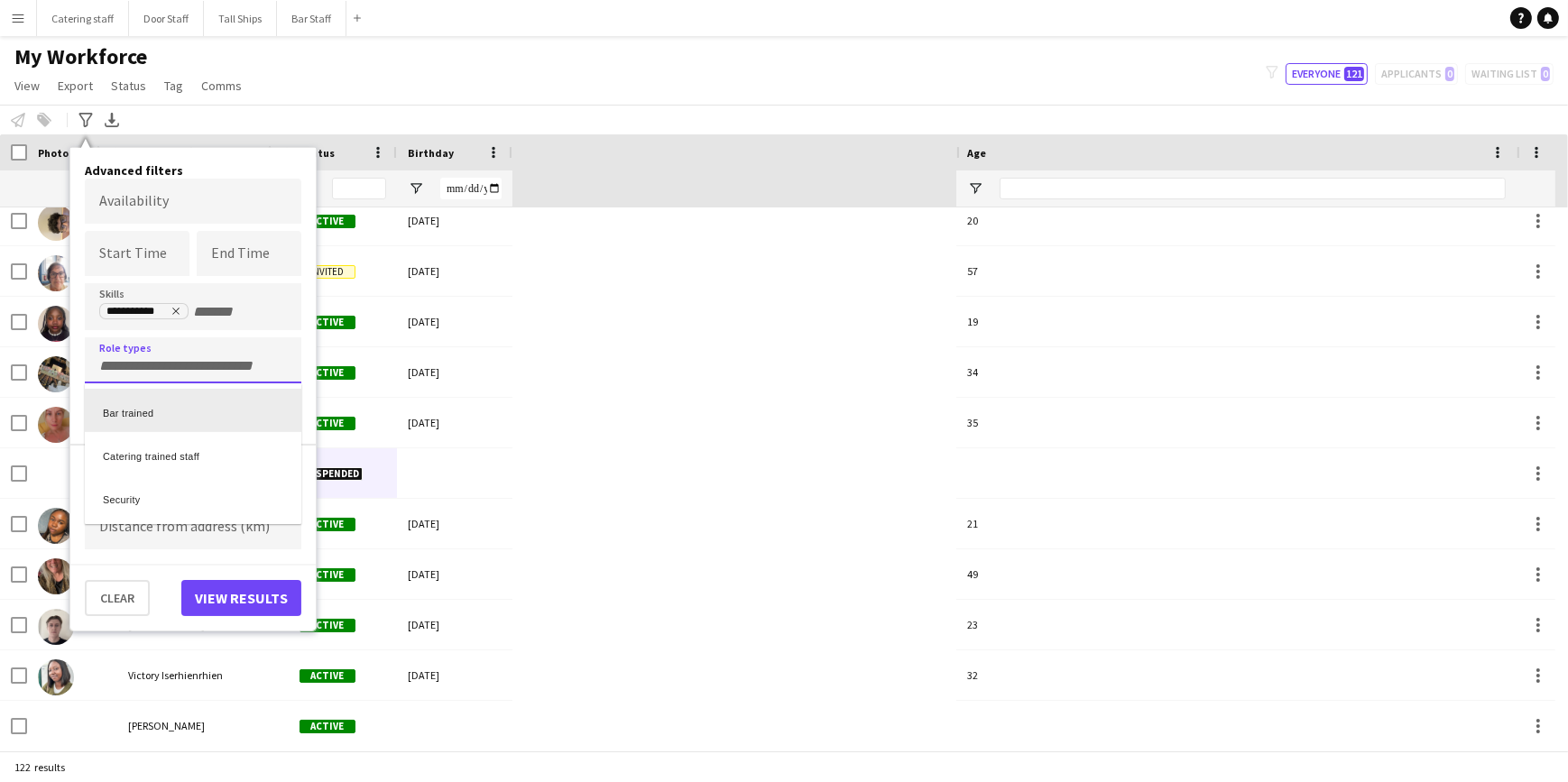
click at [145, 405] on div "Bar trained" at bounding box center [192, 410] width 217 height 44
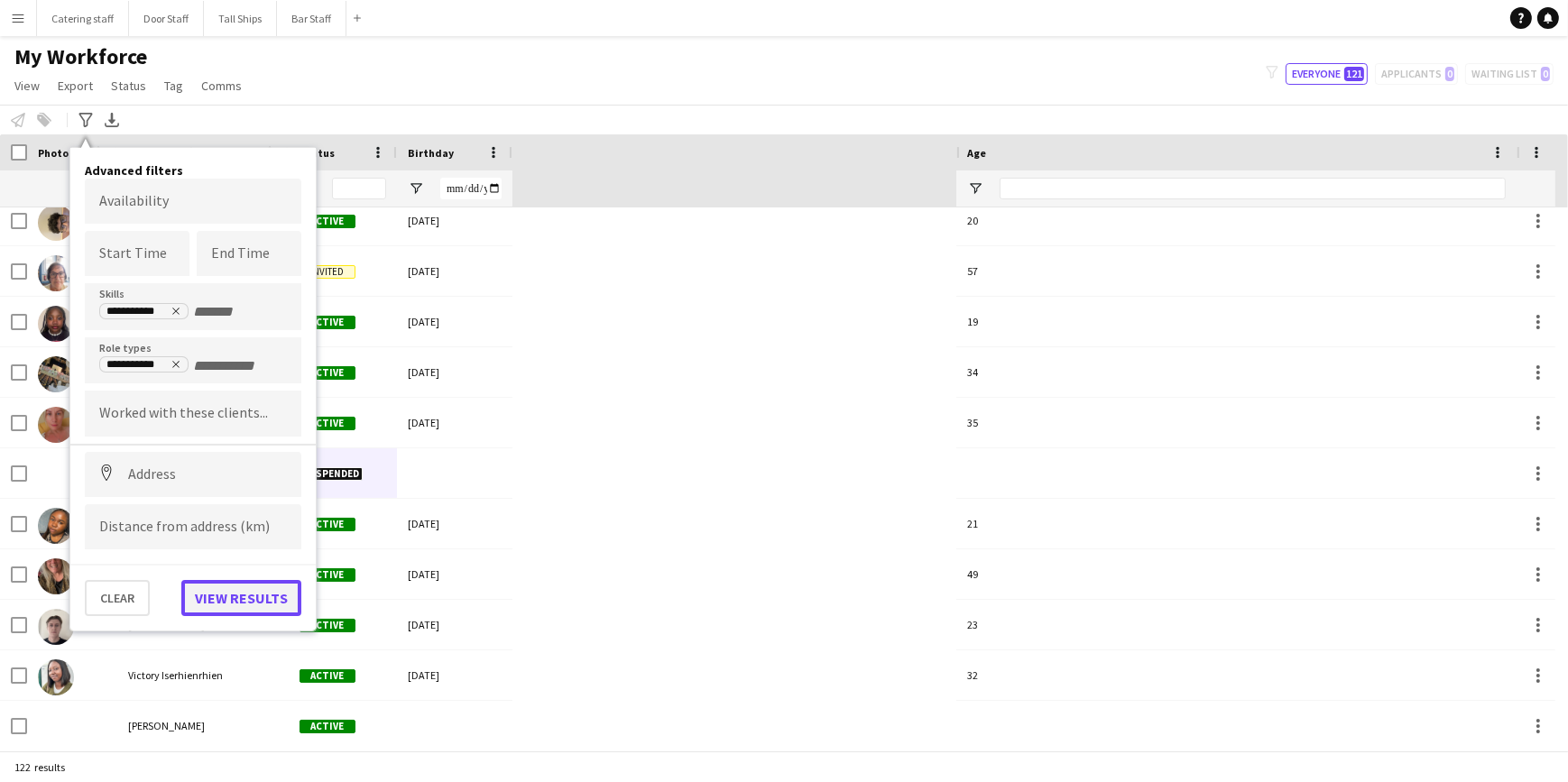
click at [225, 587] on button "View results" at bounding box center [242, 597] width 120 height 36
type input "**********"
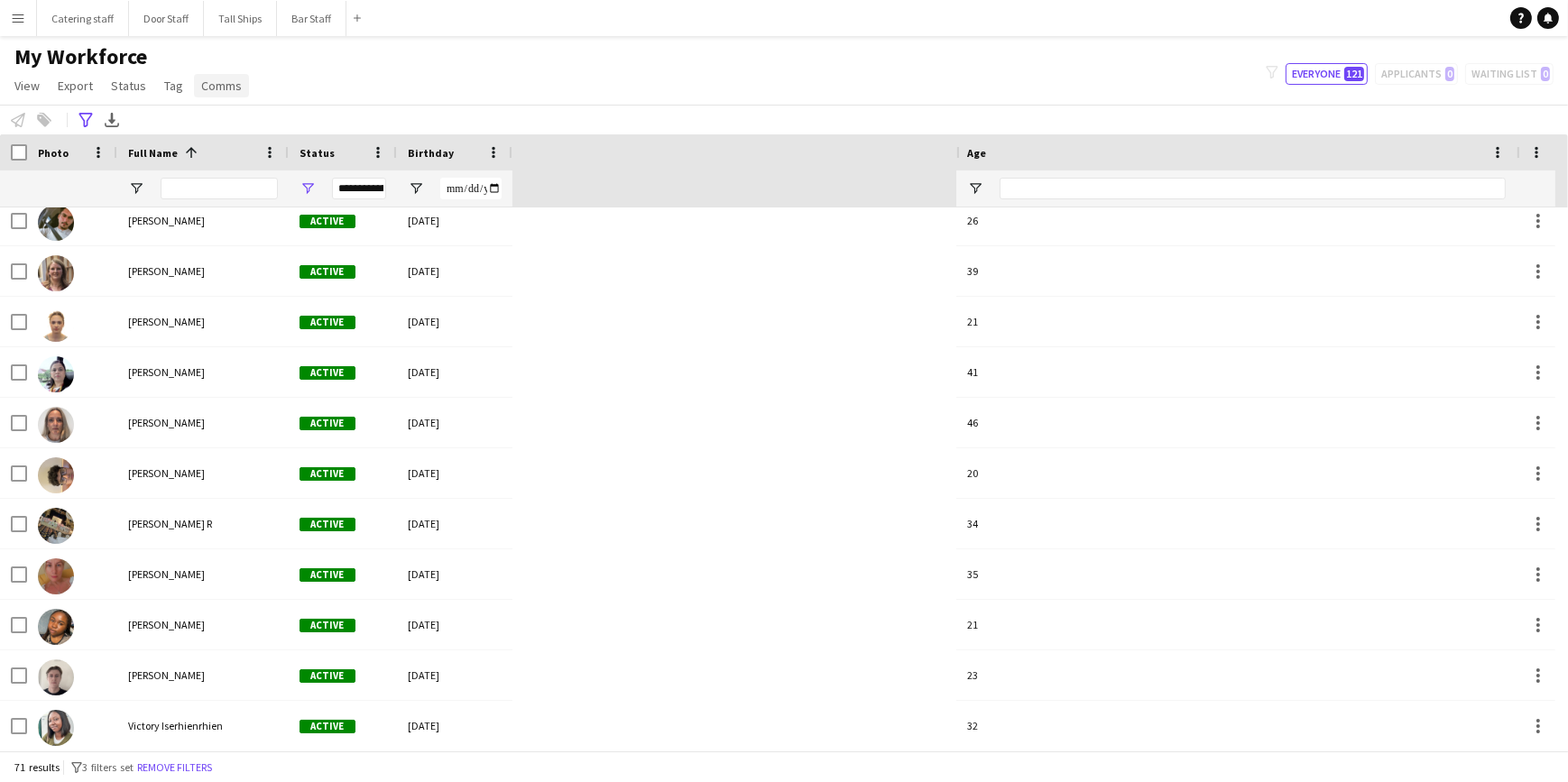
click at [219, 85] on span "Comms" at bounding box center [222, 85] width 41 height 17
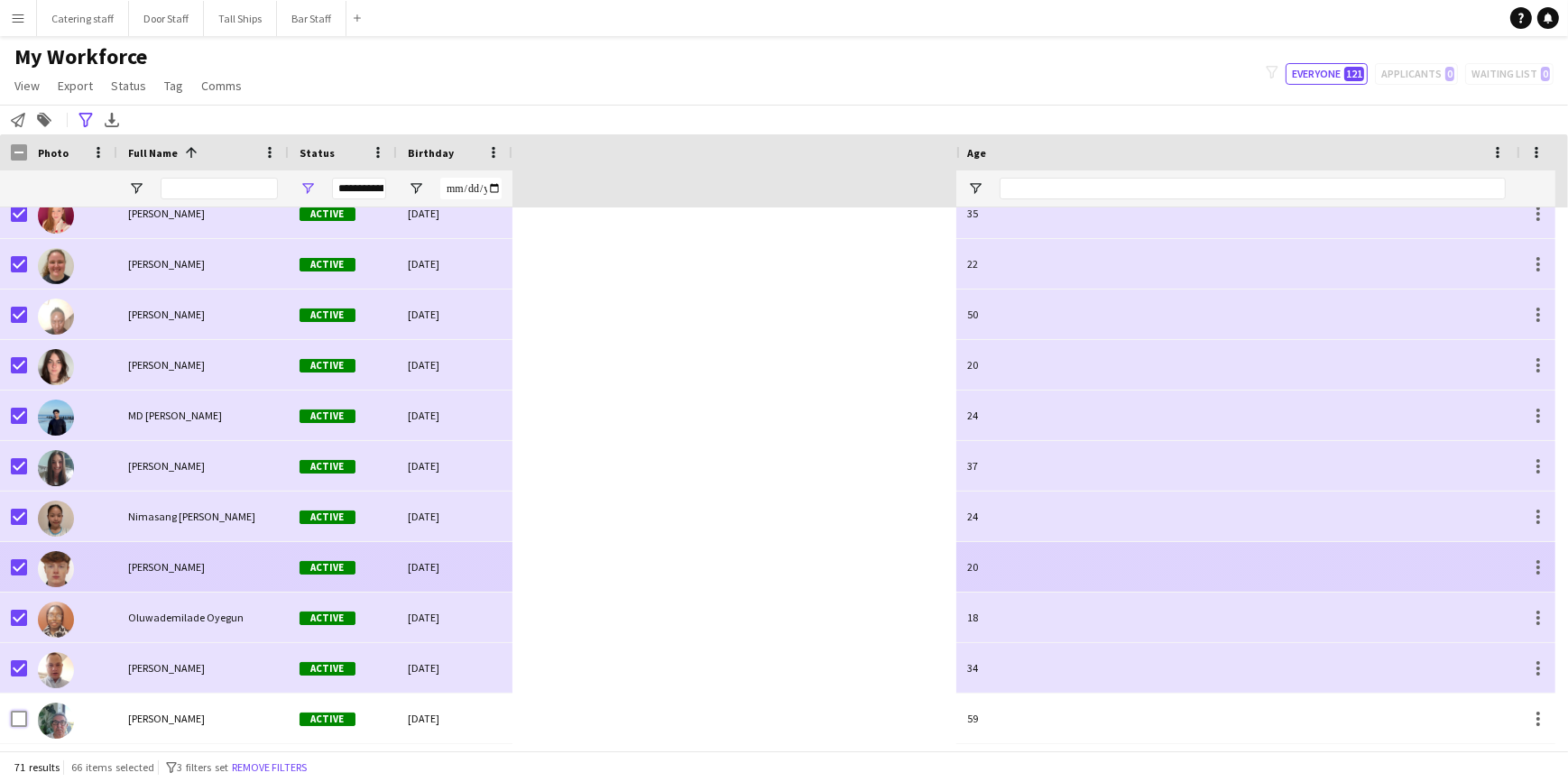
scroll to position [2085, 0]
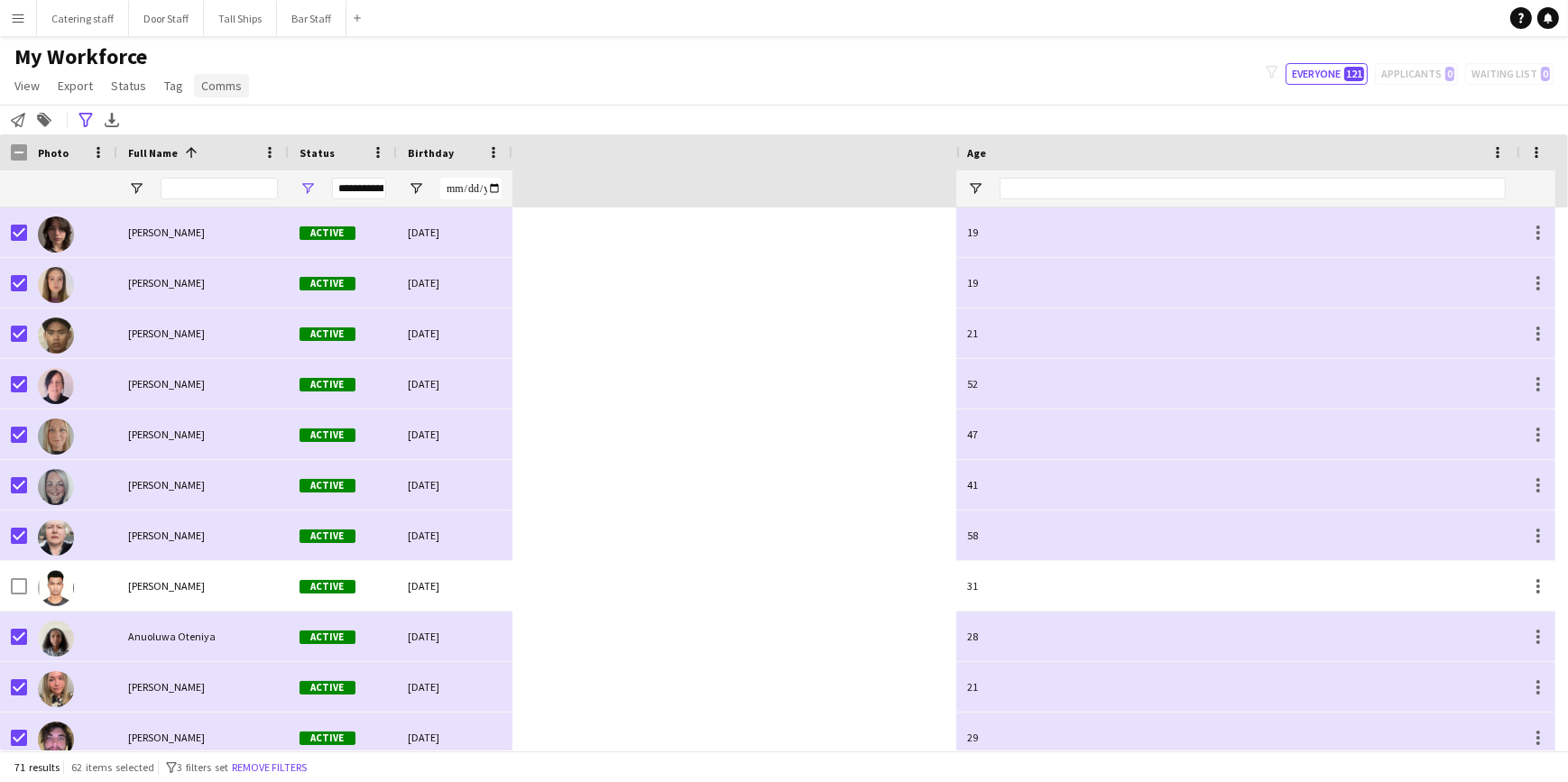
click at [226, 88] on span "Comms" at bounding box center [222, 85] width 41 height 17
click at [227, 115] on link "Send notification" at bounding box center [255, 124] width 126 height 38
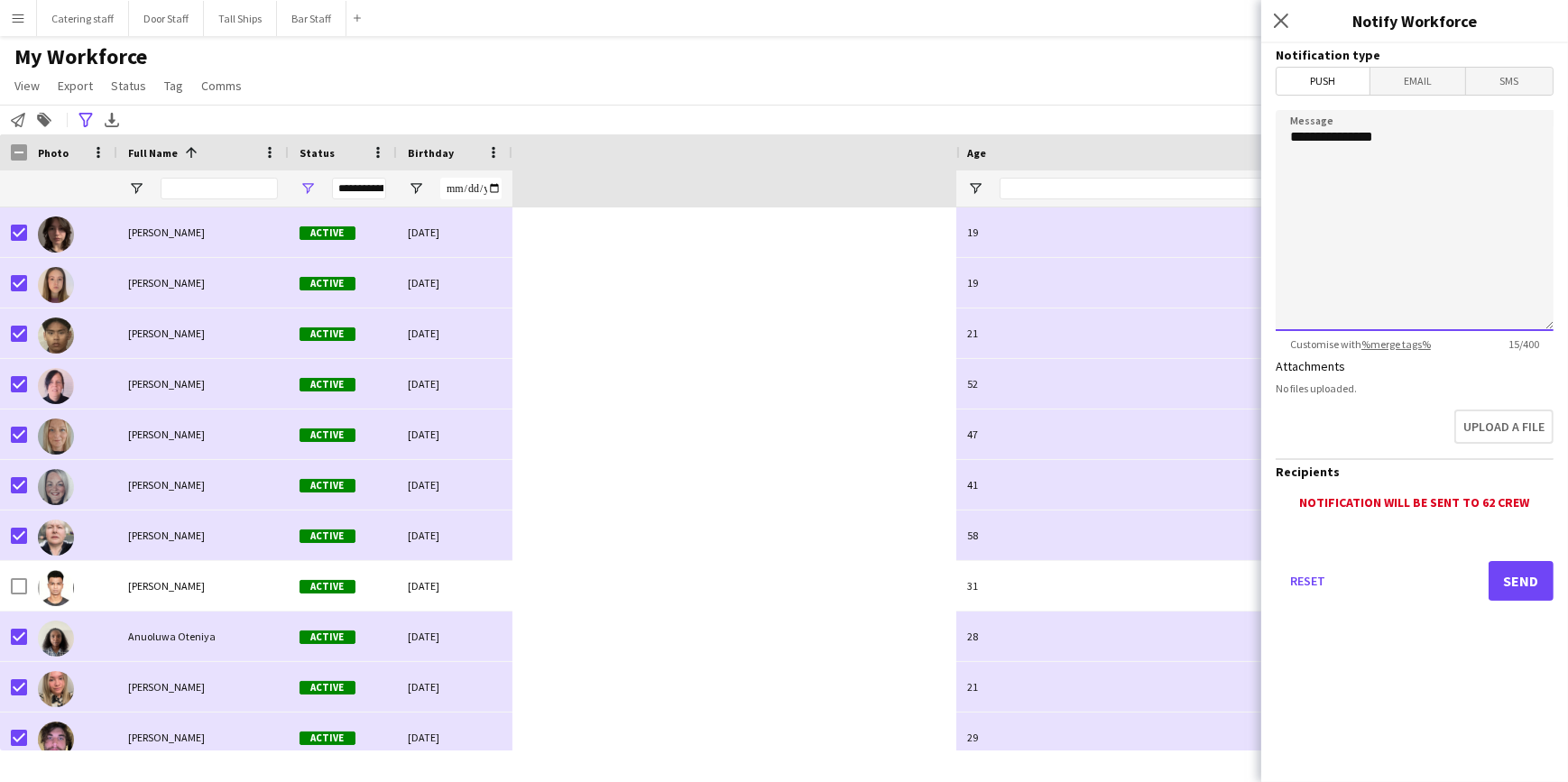
click at [1426, 149] on textarea "**********" at bounding box center [1415, 221] width 278 height 221
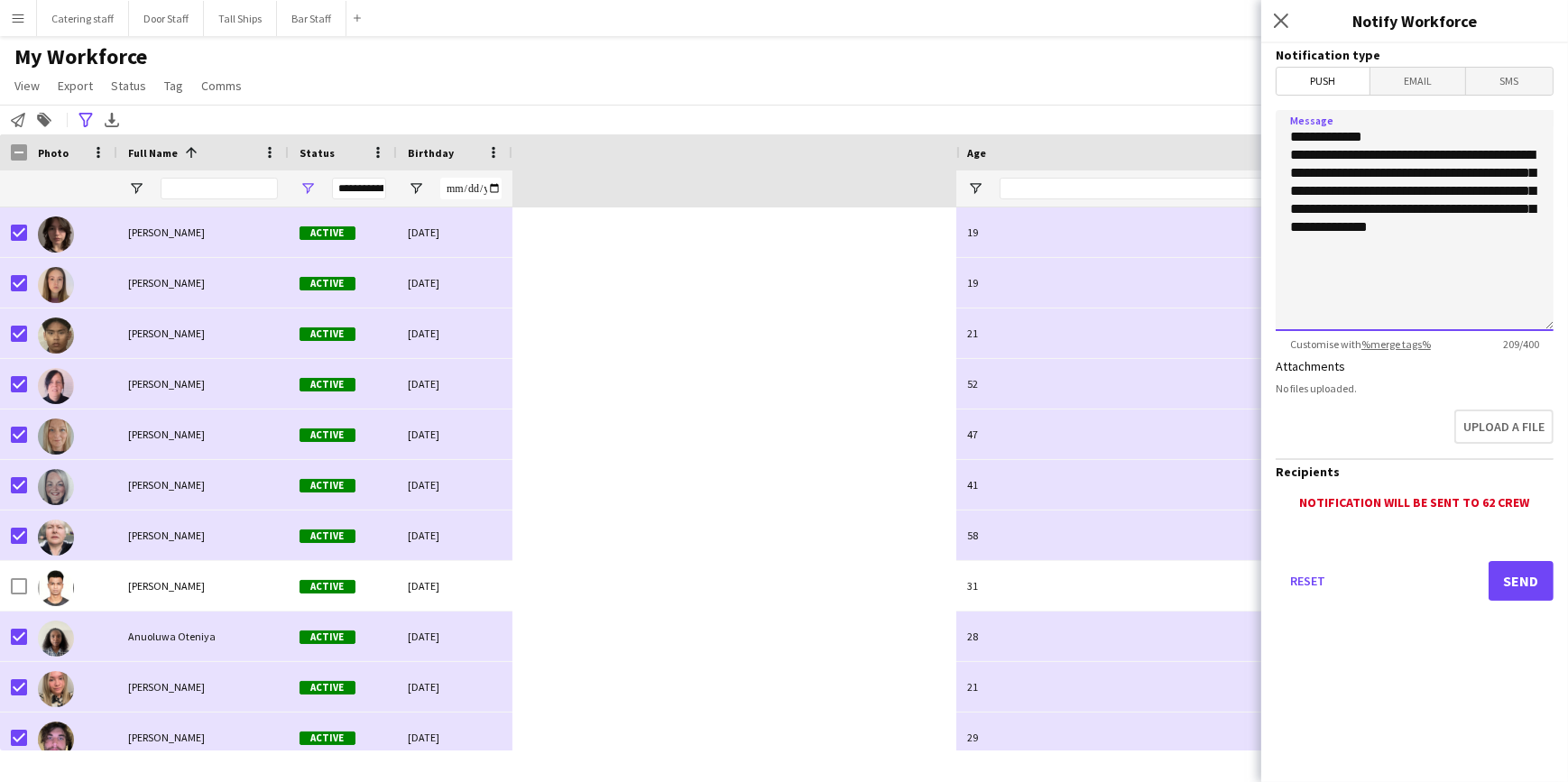
click at [1346, 153] on textarea "**********" at bounding box center [1415, 221] width 278 height 221
click at [1501, 224] on textarea "**********" at bounding box center [1415, 221] width 278 height 221
click at [1379, 153] on textarea "**********" at bounding box center [1415, 221] width 278 height 221
type textarea "**********"
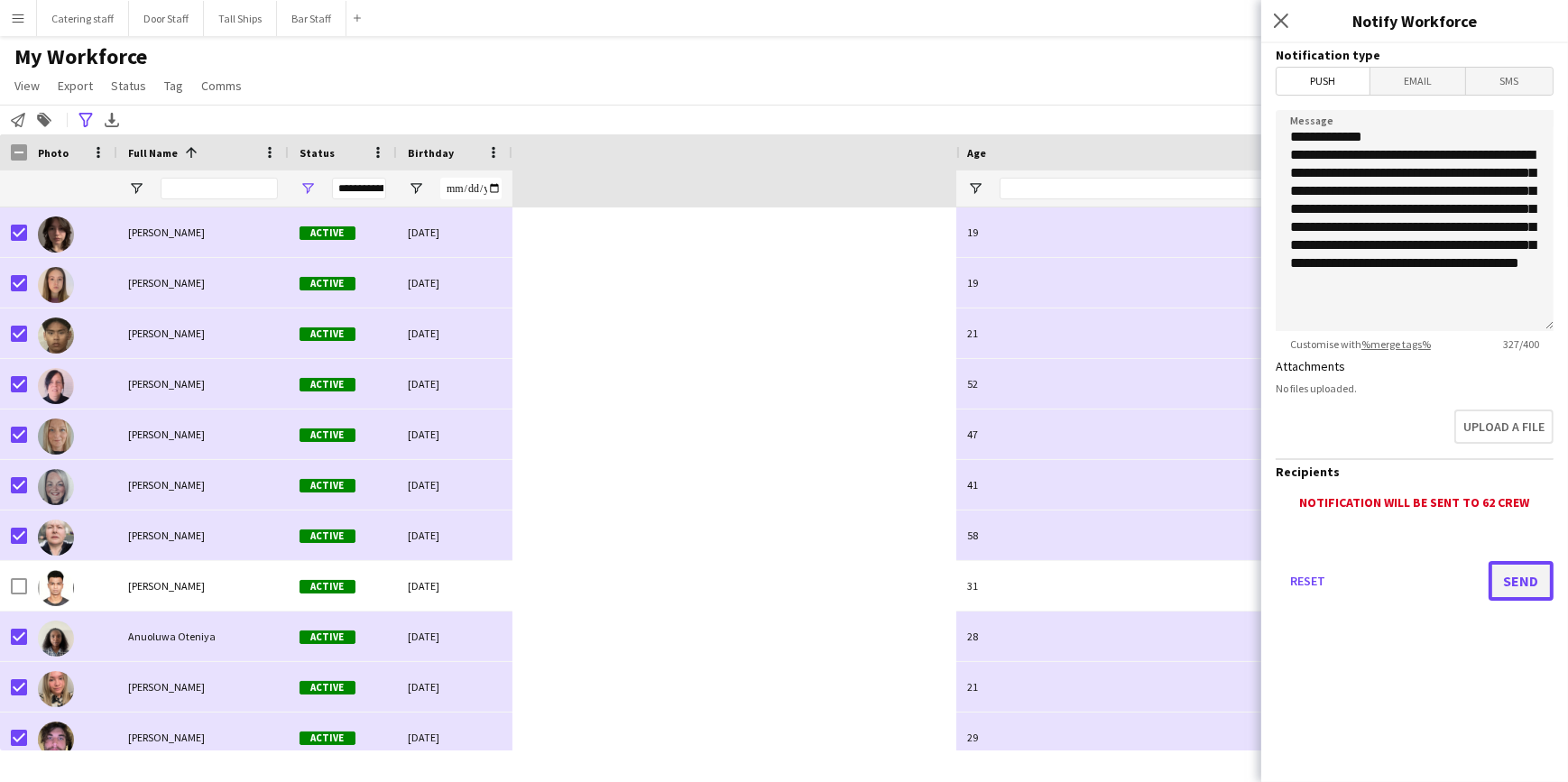
click at [1505, 587] on button "Send" at bounding box center [1521, 581] width 65 height 40
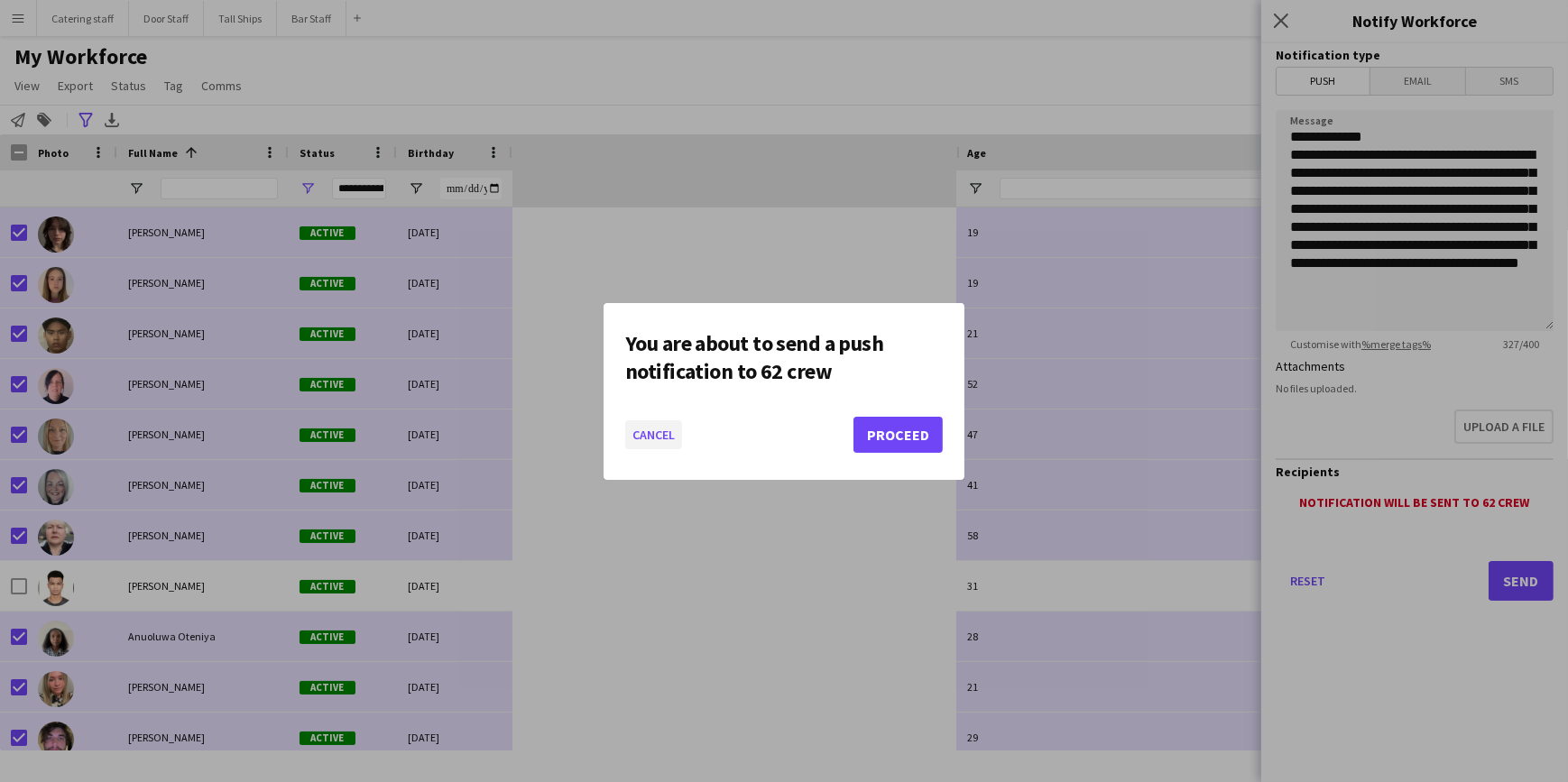
click at [671, 437] on button "Cancel" at bounding box center [654, 435] width 57 height 29
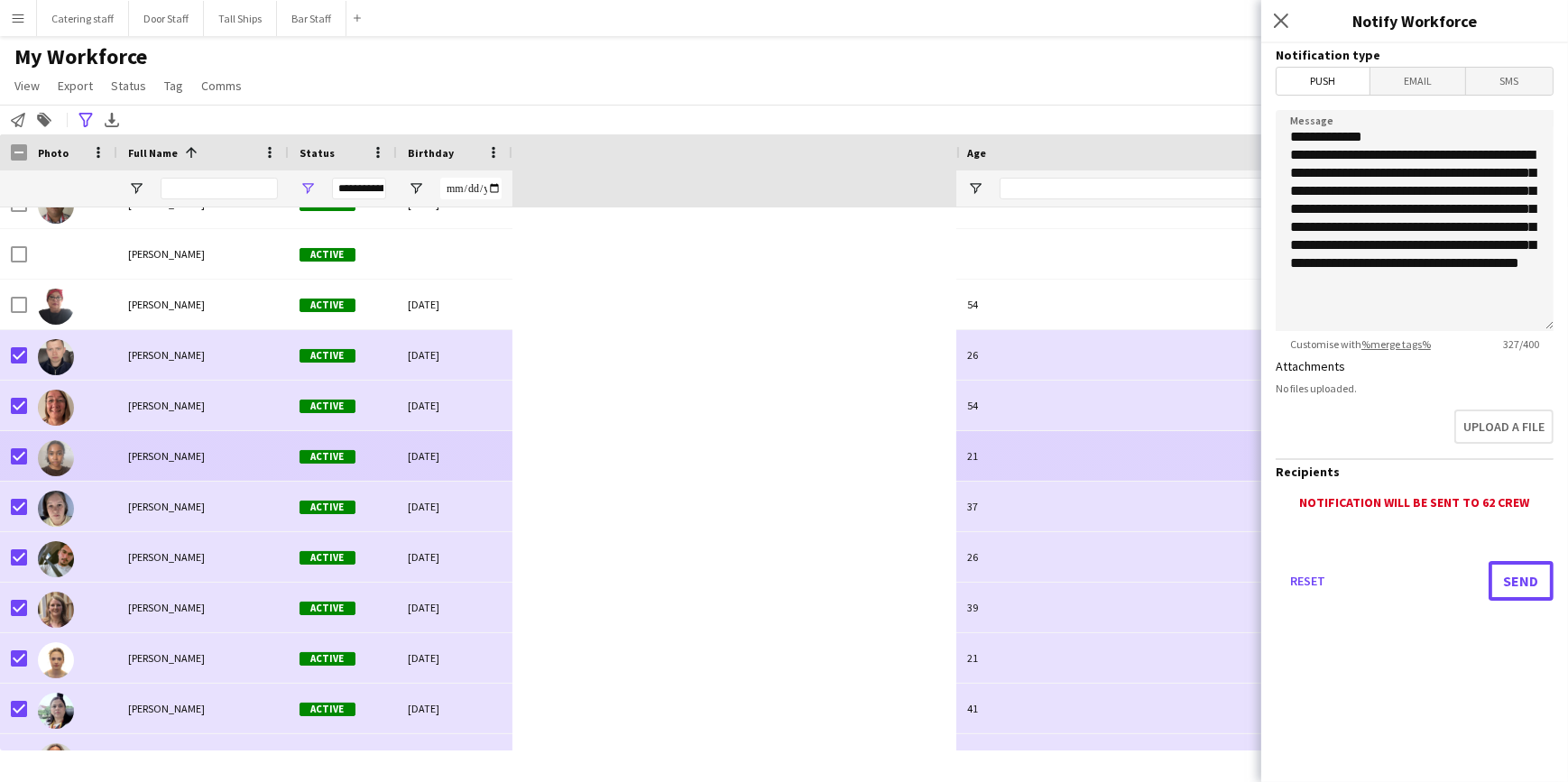
scroll to position [2653, 0]
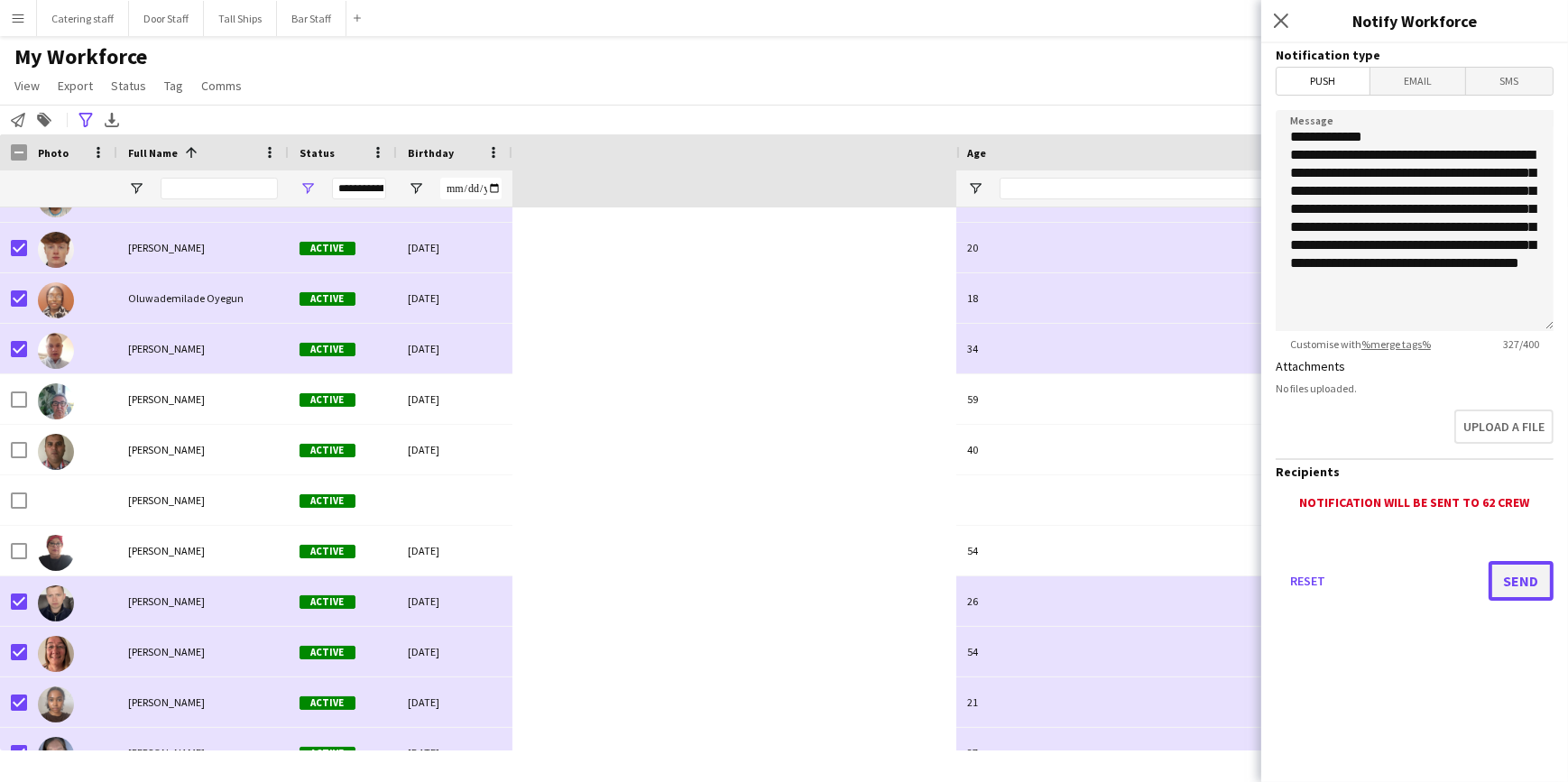
click at [1502, 580] on button "Send" at bounding box center [1521, 581] width 65 height 40
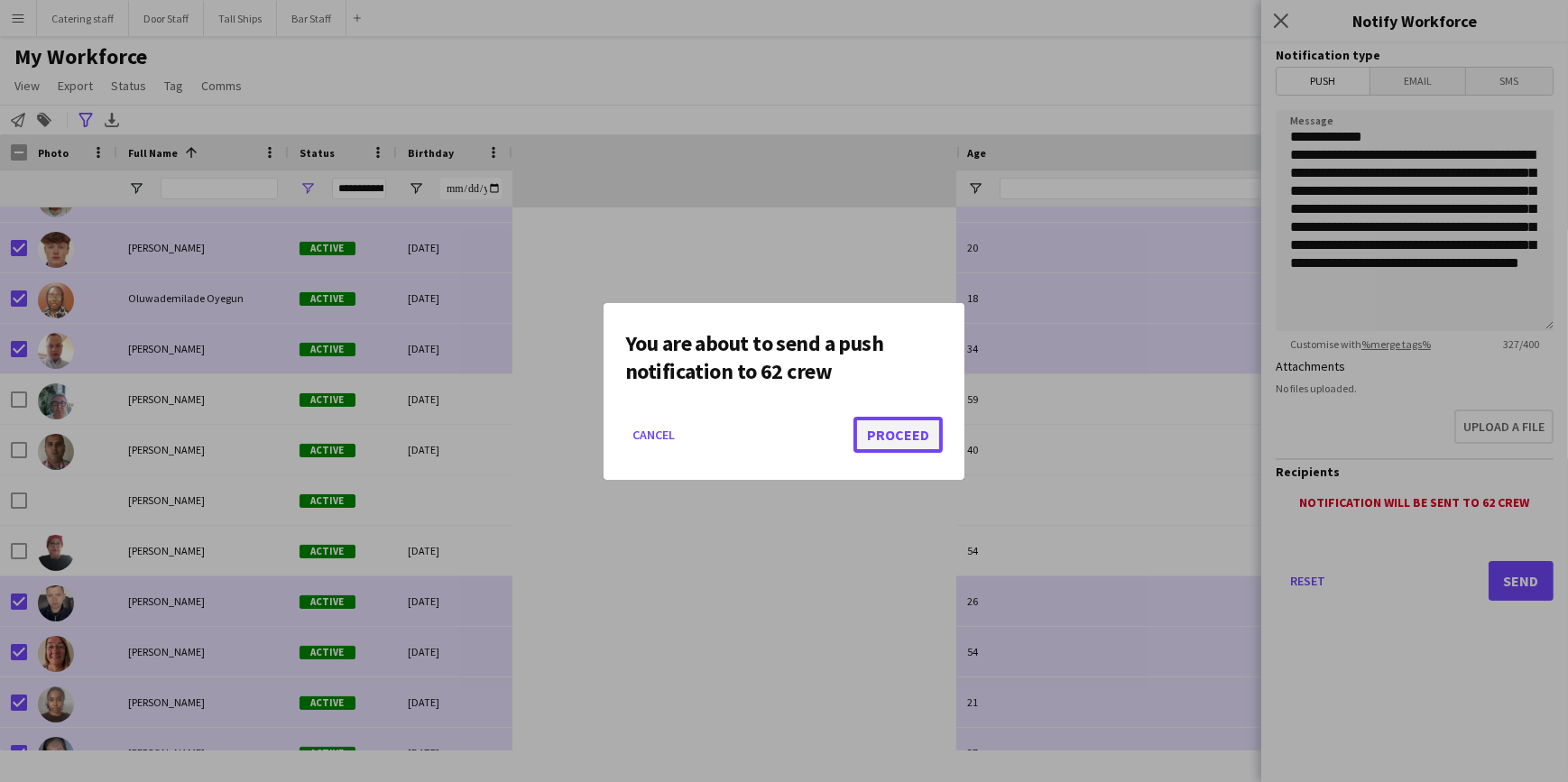
click at [878, 435] on button "Proceed" at bounding box center [899, 434] width 89 height 36
